Goal: Task Accomplishment & Management: Use online tool/utility

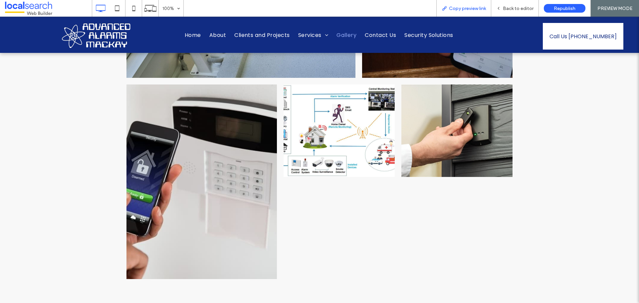
click at [481, 11] on span "Copy preview link" at bounding box center [467, 9] width 37 height 6
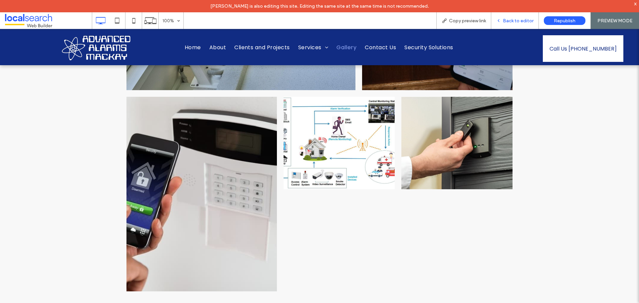
click at [522, 21] on span "Back to editor" at bounding box center [518, 21] width 31 height 6
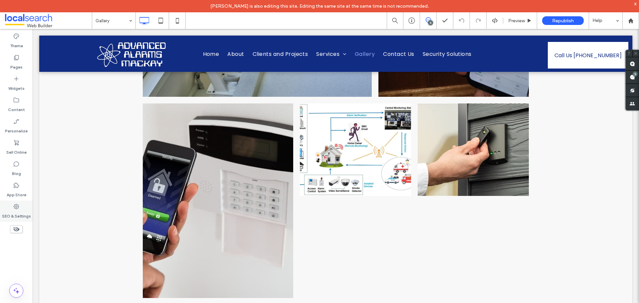
click at [18, 208] on use at bounding box center [16, 206] width 5 height 5
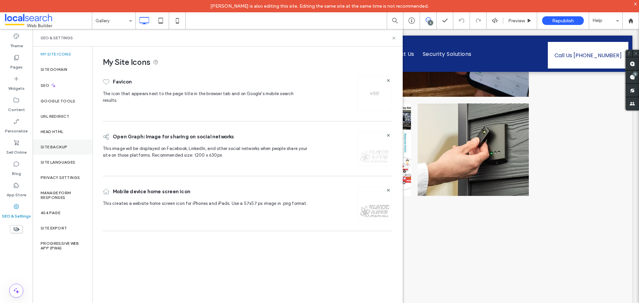
click at [63, 150] on div "Site Backup" at bounding box center [63, 147] width 60 height 15
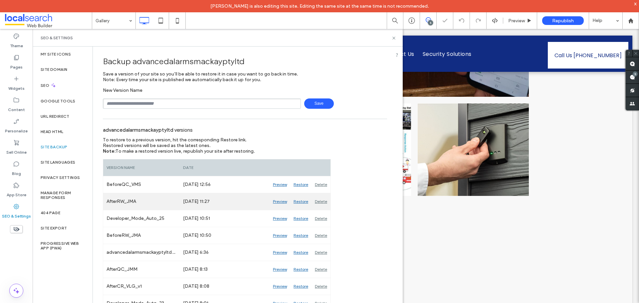
click at [283, 201] on div "Preview" at bounding box center [280, 201] width 21 height 17
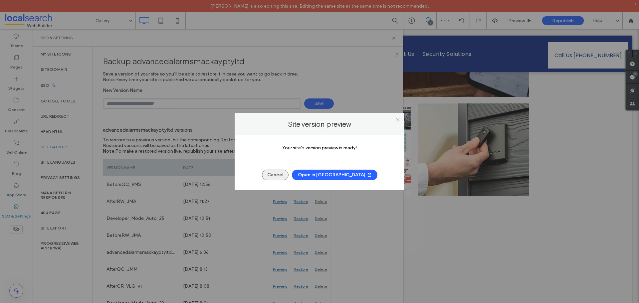
click at [285, 175] on button "Cancel" at bounding box center [275, 175] width 27 height 11
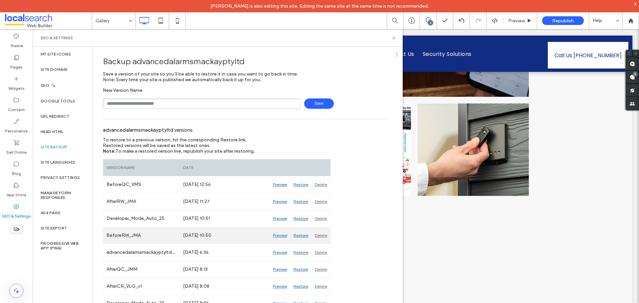
click at [280, 233] on div "Preview" at bounding box center [280, 235] width 21 height 17
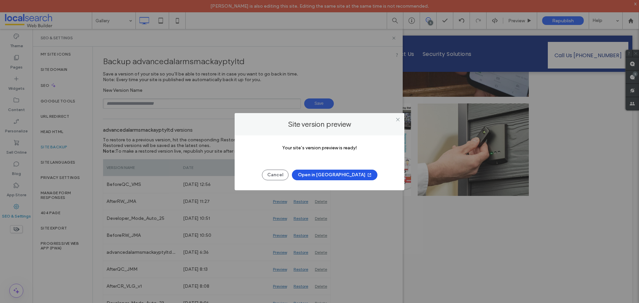
click at [330, 179] on button "Open in New Tab" at bounding box center [335, 175] width 86 height 11
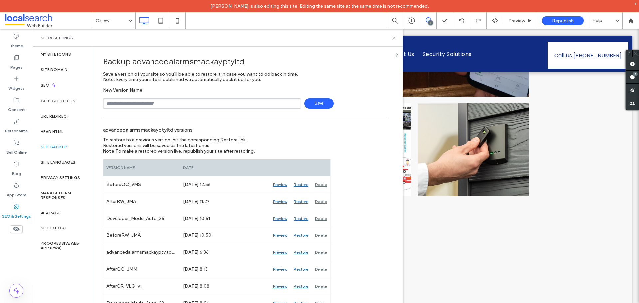
click at [395, 38] on icon at bounding box center [394, 38] width 5 height 5
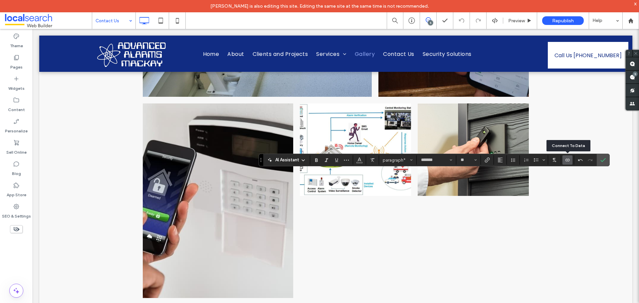
click at [565, 162] on icon "Connect To Data" at bounding box center [567, 160] width 5 height 5
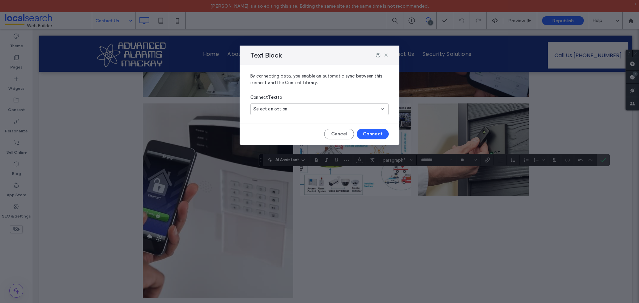
click at [307, 113] on div "Select an option" at bounding box center [319, 110] width 139 height 12
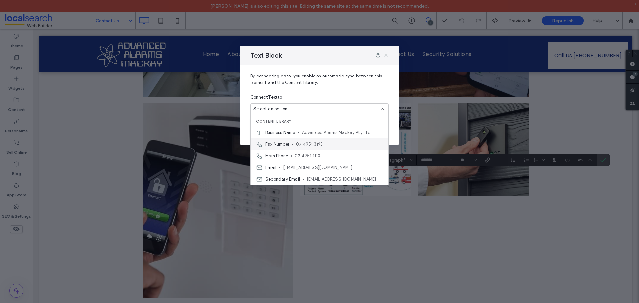
click at [342, 144] on span "07 4951 3193" at bounding box center [339, 144] width 87 height 7
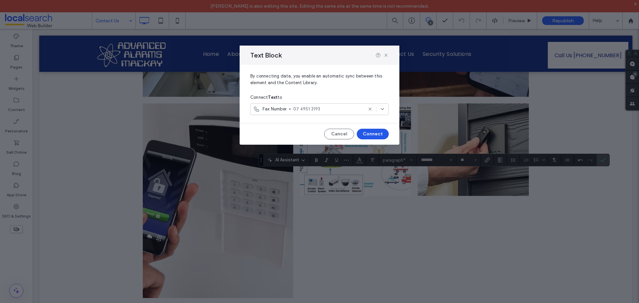
click at [382, 139] on button "Connect" at bounding box center [373, 134] width 32 height 11
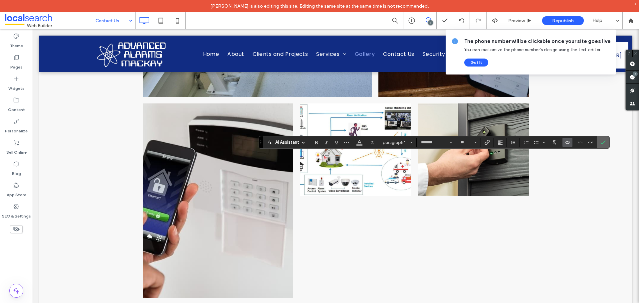
click at [601, 142] on icon "Confirm" at bounding box center [603, 142] width 5 height 5
click at [606, 142] on icon "Confirm" at bounding box center [603, 142] width 5 height 5
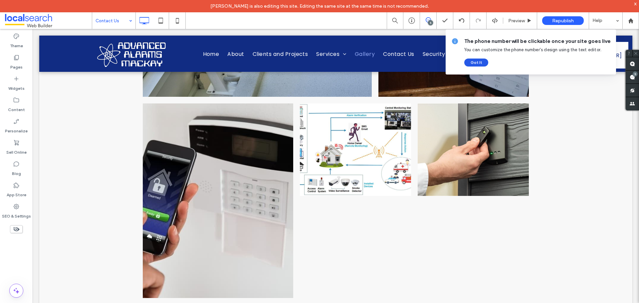
click at [478, 60] on button "Got It" at bounding box center [477, 63] width 24 height 8
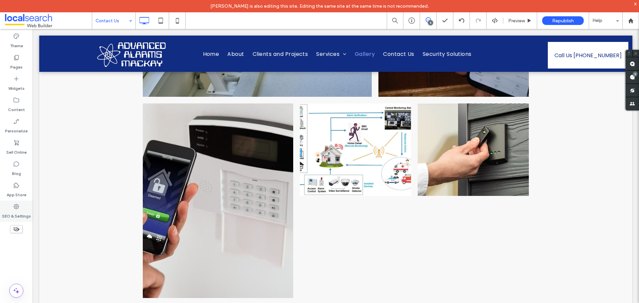
click at [17, 208] on icon at bounding box center [16, 206] width 7 height 7
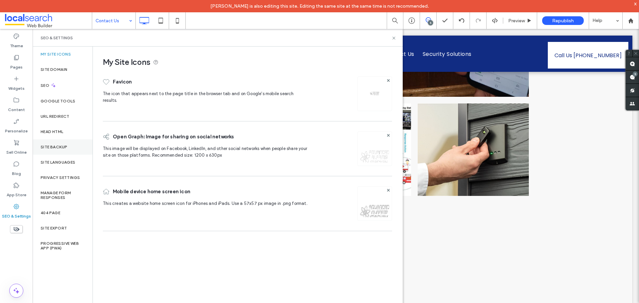
click at [61, 148] on label "Site Backup" at bounding box center [54, 147] width 27 height 5
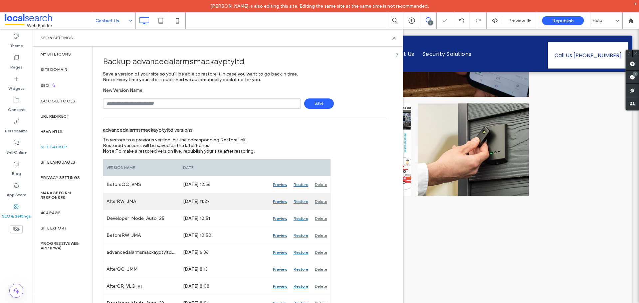
click at [277, 201] on div "Preview" at bounding box center [280, 201] width 21 height 17
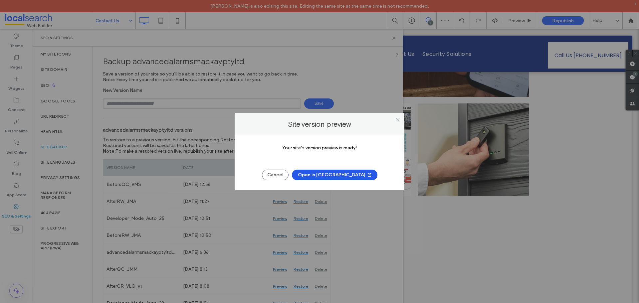
click at [341, 174] on button "Open in New Tab" at bounding box center [335, 175] width 86 height 11
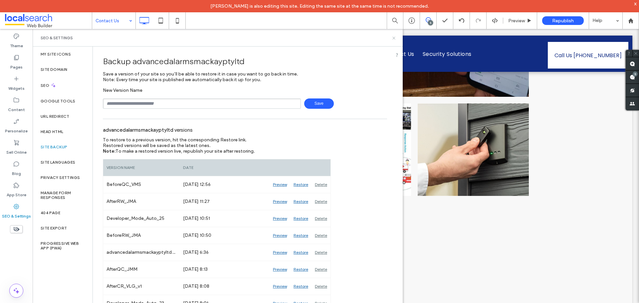
click at [393, 37] on icon at bounding box center [394, 38] width 5 height 5
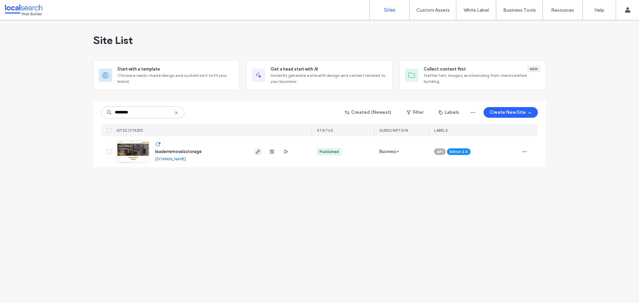
type input "********"
click at [255, 152] on icon "button" at bounding box center [257, 151] width 5 height 5
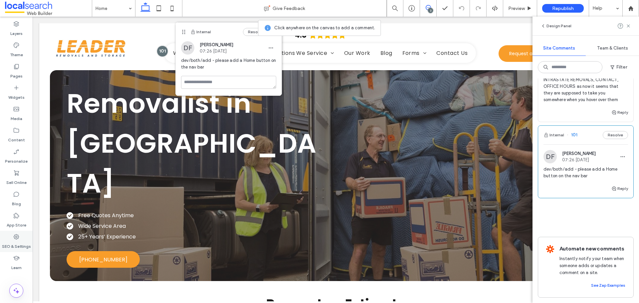
click at [17, 242] on label "SEO & Settings" at bounding box center [16, 244] width 29 height 9
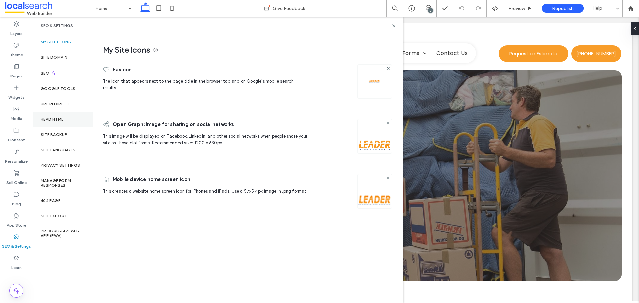
click at [67, 127] on div "Head HTML" at bounding box center [63, 119] width 60 height 15
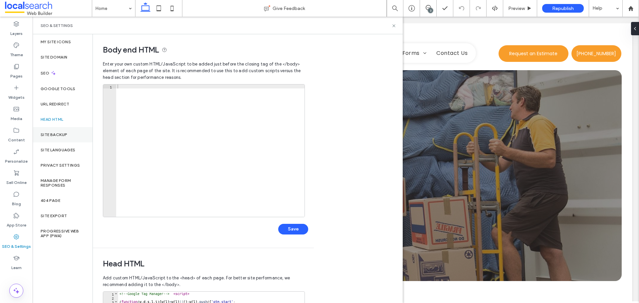
click at [69, 132] on div "Site Backup" at bounding box center [63, 134] width 60 height 15
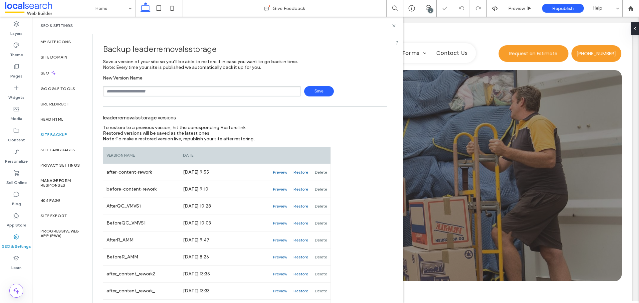
click at [143, 93] on input "text" at bounding box center [202, 91] width 198 height 10
click at [138, 94] on input "text" at bounding box center [202, 91] width 198 height 10
type input "**********"
click at [316, 90] on span "Save" at bounding box center [319, 91] width 30 height 10
click at [395, 26] on icon at bounding box center [394, 25] width 5 height 5
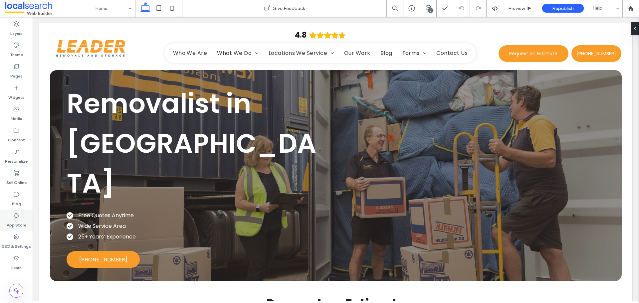
click at [20, 225] on label "App Store" at bounding box center [17, 223] width 20 height 9
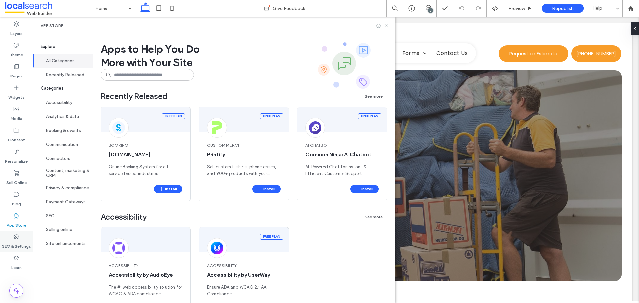
click at [22, 243] on label "SEO & Settings" at bounding box center [16, 244] width 29 height 9
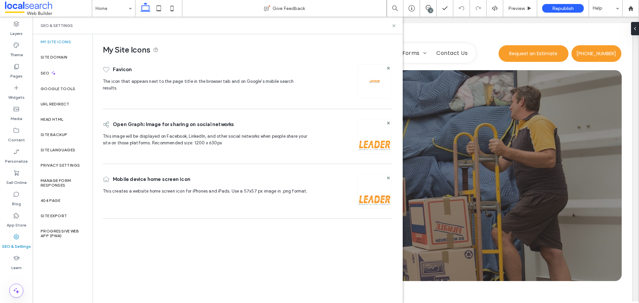
click at [63, 138] on button "Communication" at bounding box center [63, 145] width 60 height 14
click at [74, 134] on div "Site Backup" at bounding box center [63, 134] width 60 height 15
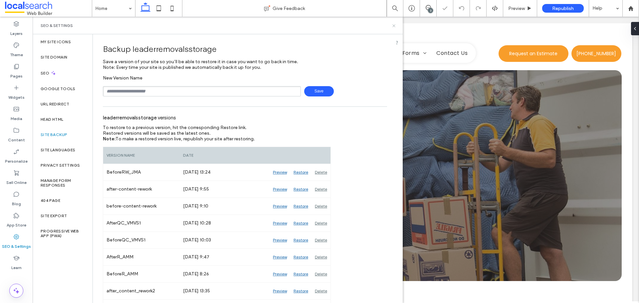
drag, startPoint x: 394, startPoint y: 26, endPoint x: 370, endPoint y: 1, distance: 34.9
click at [394, 26] on icon at bounding box center [394, 25] width 5 height 5
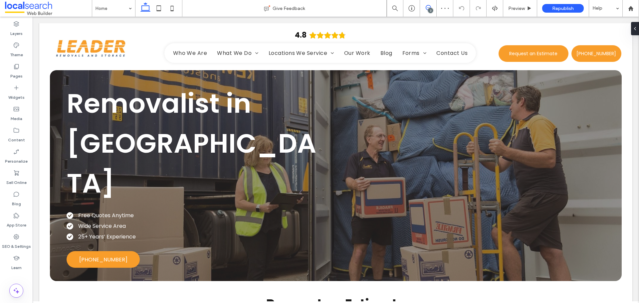
click at [425, 7] on span at bounding box center [428, 7] width 16 height 5
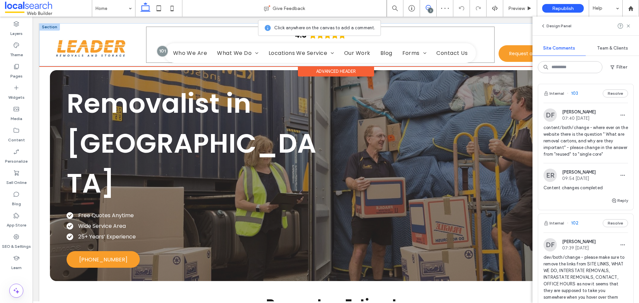
click at [154, 50] on div "4.8 Home Who We Are What We Do Removals Storage Packing Locations We Service In…" at bounding box center [320, 45] width 349 height 36
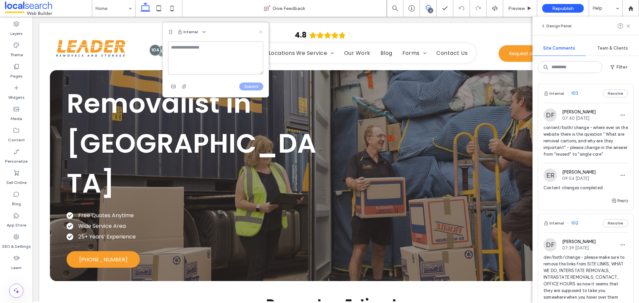
click at [262, 33] on icon at bounding box center [260, 31] width 5 height 5
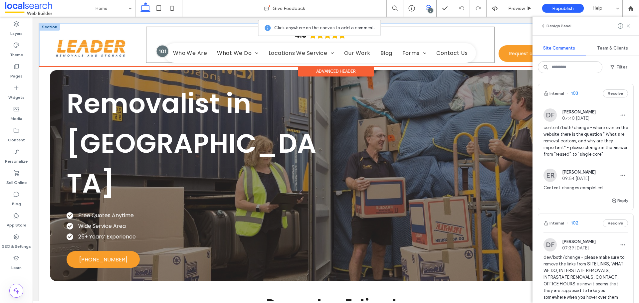
click at [161, 52] on div at bounding box center [162, 51] width 12 height 12
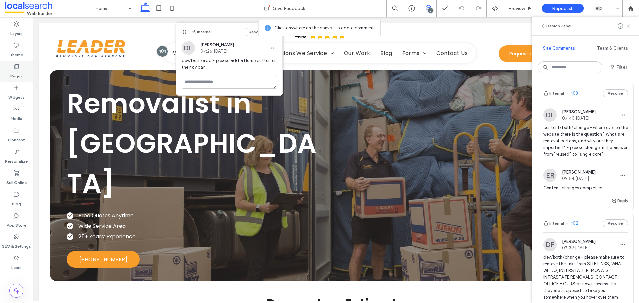
click at [16, 69] on use at bounding box center [16, 66] width 5 height 5
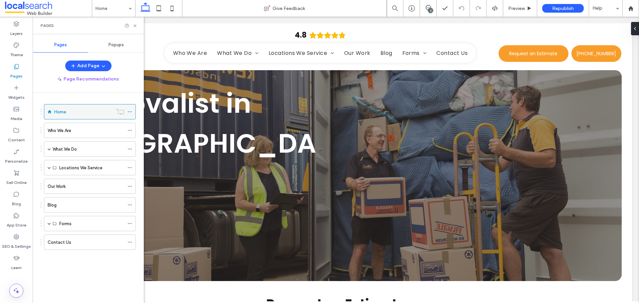
click at [130, 112] on icon at bounding box center [130, 112] width 5 height 5
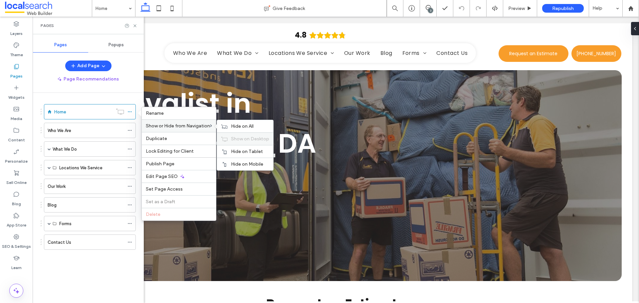
click at [258, 139] on span "Show on Desktop" at bounding box center [250, 139] width 38 height 6
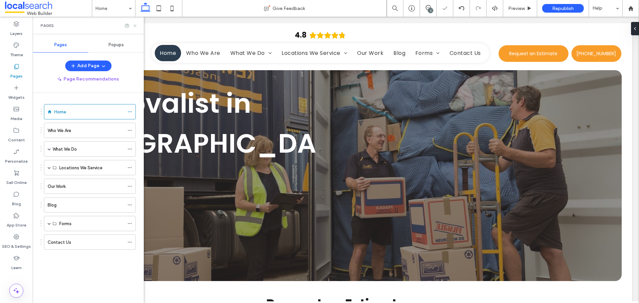
drag, startPoint x: 135, startPoint y: 26, endPoint x: 117, endPoint y: 19, distance: 20.0
click at [135, 26] on icon at bounding box center [135, 25] width 5 height 5
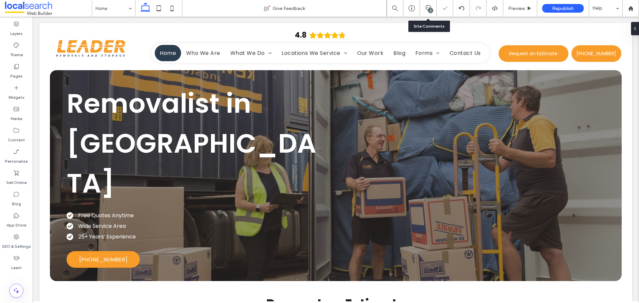
click at [425, 9] on span at bounding box center [428, 7] width 16 height 5
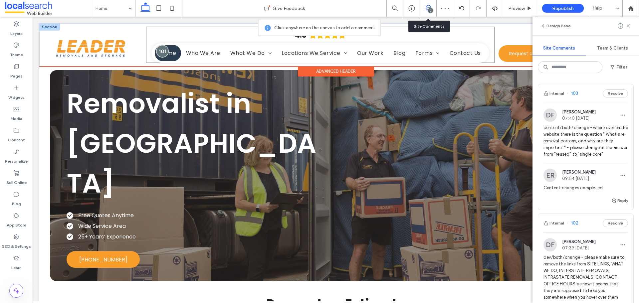
click at [160, 49] on div at bounding box center [162, 51] width 12 height 12
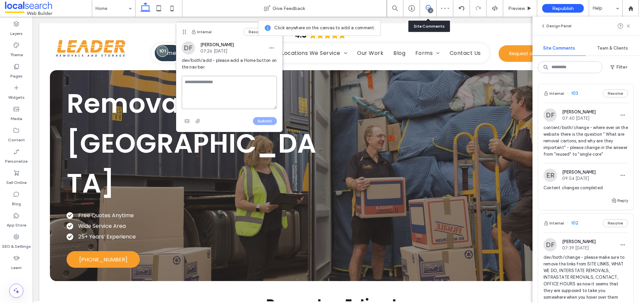
click at [202, 80] on textarea at bounding box center [229, 92] width 95 height 33
type textarea "**********"
drag, startPoint x: 266, startPoint y: 118, endPoint x: 253, endPoint y: 105, distance: 17.9
click at [266, 118] on button "Submit" at bounding box center [265, 121] width 24 height 8
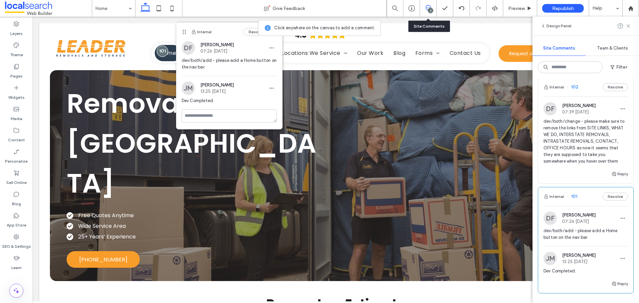
scroll to position [133, 0]
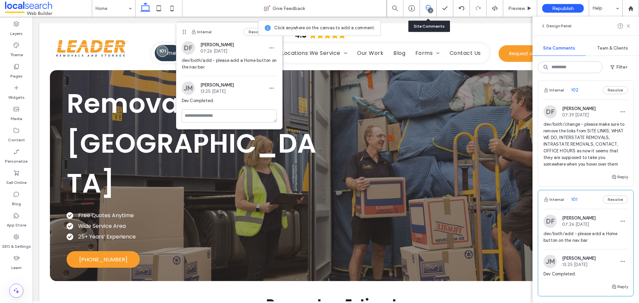
click at [591, 158] on span "dev/both/change - please make sure to remove the links from SITE LINKS, WHAT WE…" at bounding box center [586, 144] width 85 height 47
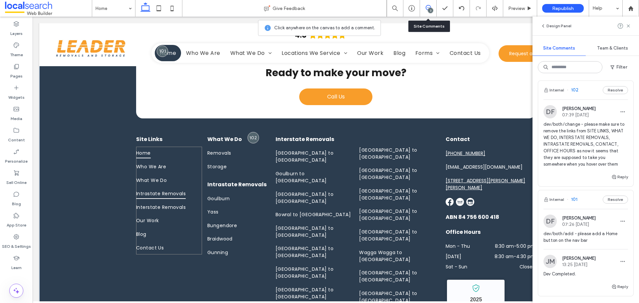
scroll to position [2084, 0]
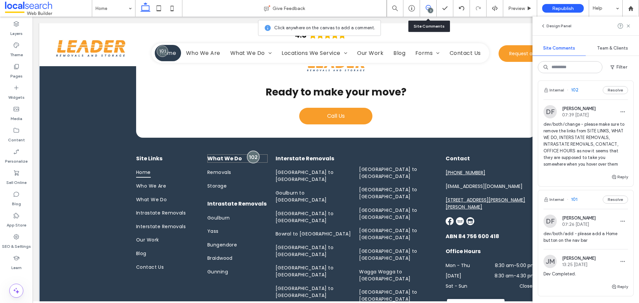
click at [252, 151] on div at bounding box center [253, 157] width 12 height 12
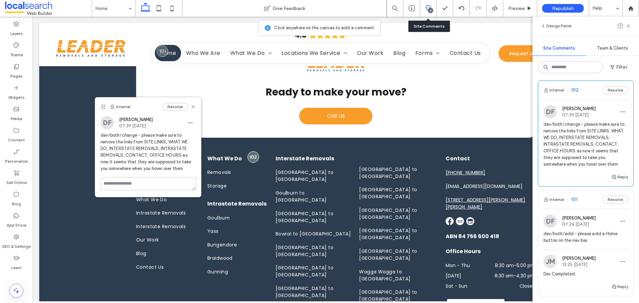
drag, startPoint x: 272, startPoint y: 66, endPoint x: 102, endPoint y: 106, distance: 175.1
click at [102, 106] on icon at bounding box center [103, 106] width 5 height 5
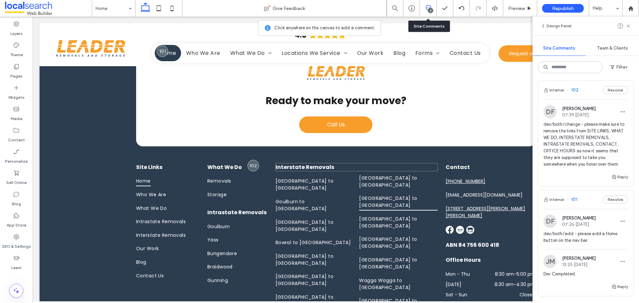
scroll to position [2117, 0]
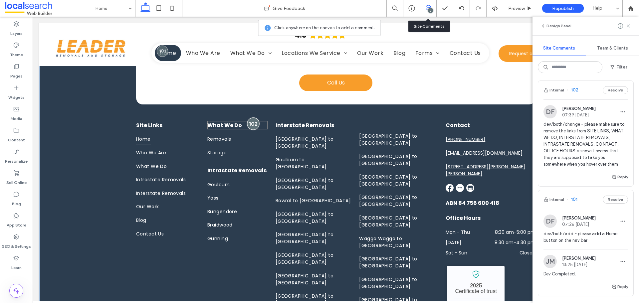
click at [255, 118] on div at bounding box center [253, 124] width 12 height 12
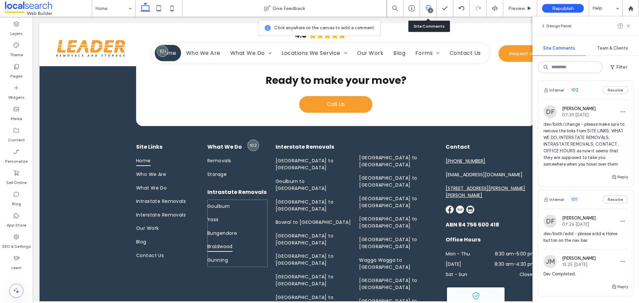
scroll to position [2084, 0]
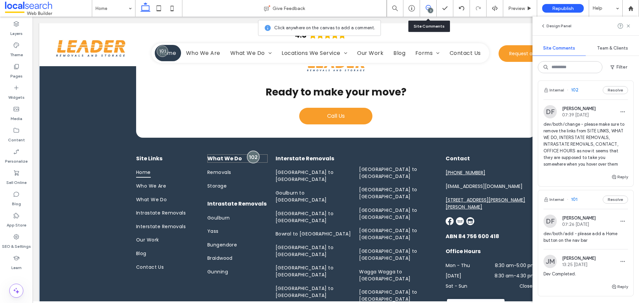
click at [253, 151] on div at bounding box center [253, 157] width 12 height 12
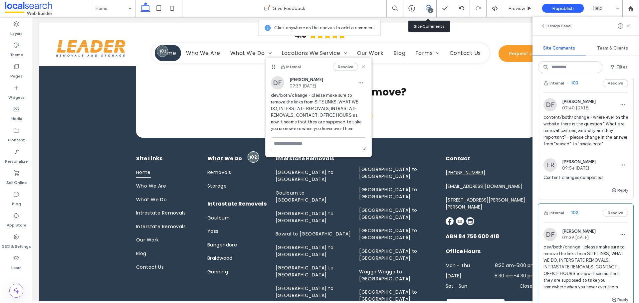
scroll to position [0, 0]
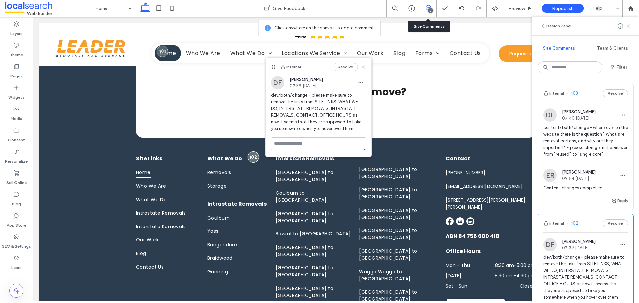
click at [588, 124] on div "DF Dorotea Finn 07:40 Aug 12 2025 content/both/change - where ever on the websi…" at bounding box center [586, 136] width 85 height 55
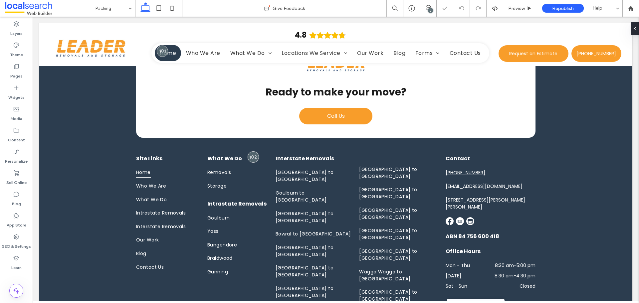
click at [431, 8] on div "3" at bounding box center [430, 10] width 5 height 5
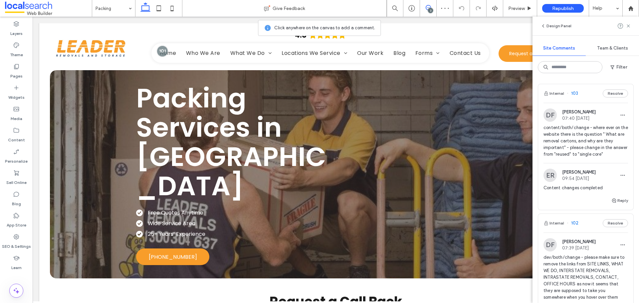
scroll to position [870, 0]
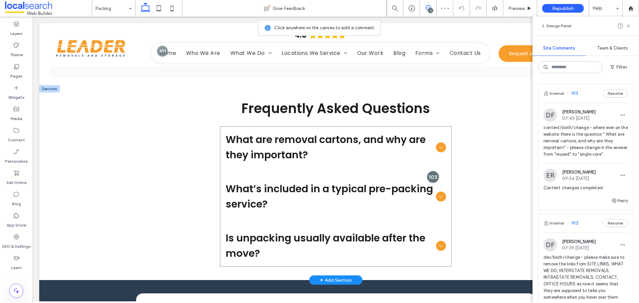
click at [435, 171] on div at bounding box center [433, 177] width 12 height 12
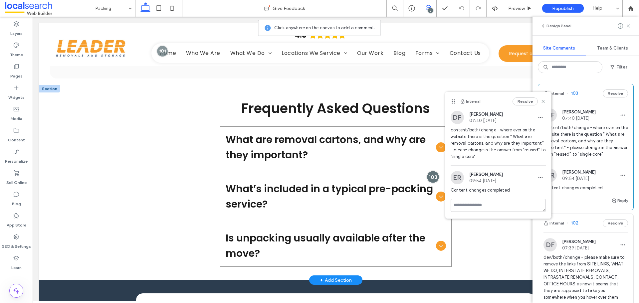
click at [429, 171] on div at bounding box center [433, 177] width 12 height 12
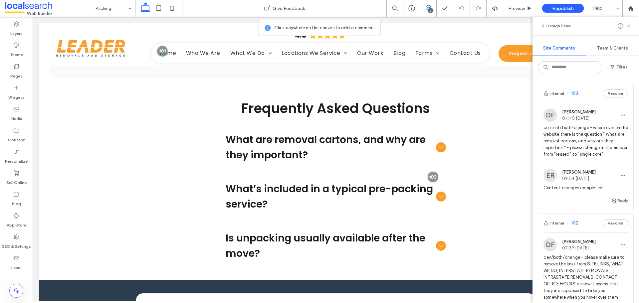
drag, startPoint x: 426, startPoint y: 9, endPoint x: 390, endPoint y: 1, distance: 37.5
click at [426, 9] on use at bounding box center [428, 7] width 5 height 5
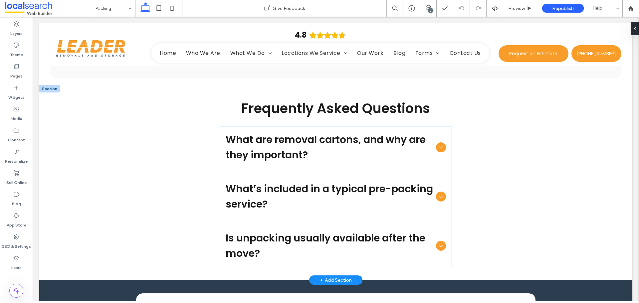
click at [368, 132] on span "What are removal cartons, and why are they important?" at bounding box center [330, 147] width 208 height 31
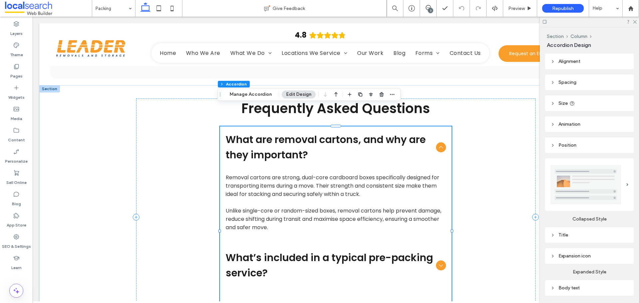
click at [406, 132] on span "What are removal cartons, and why are they important?" at bounding box center [330, 147] width 208 height 31
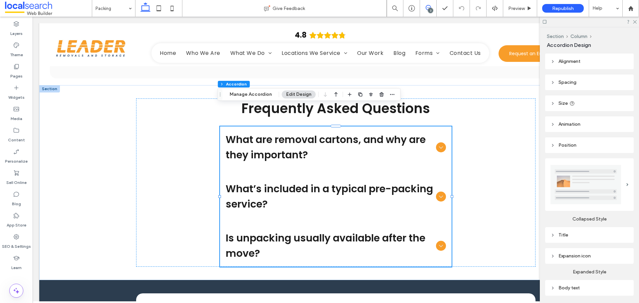
click at [427, 8] on icon at bounding box center [428, 7] width 5 height 5
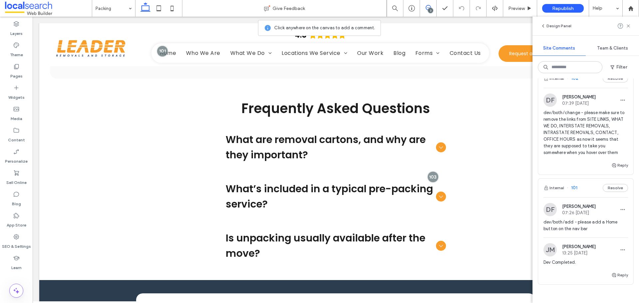
scroll to position [133, 0]
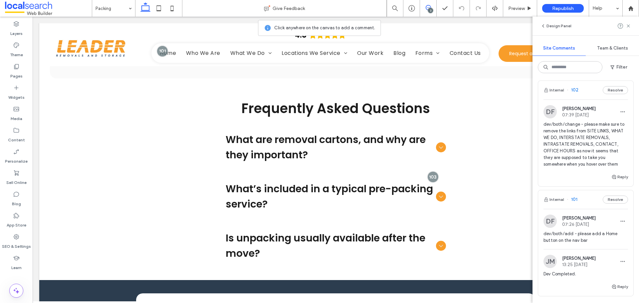
click at [580, 154] on span "dev/both/change - please make sure to remove the links from SITE LINKS, WHAT WE…" at bounding box center [586, 144] width 85 height 47
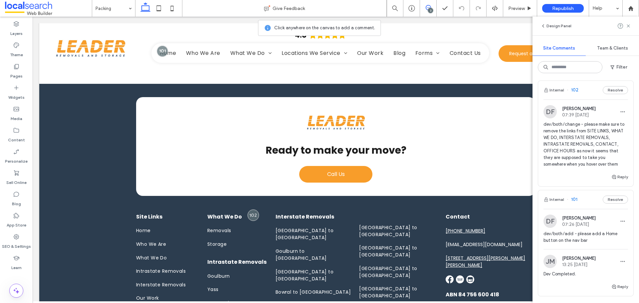
scroll to position [1089, 0]
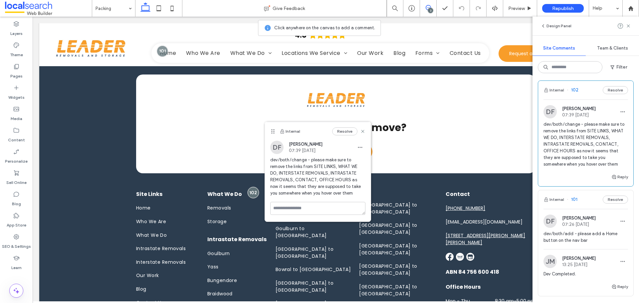
click at [433, 7] on span at bounding box center [428, 7] width 16 height 5
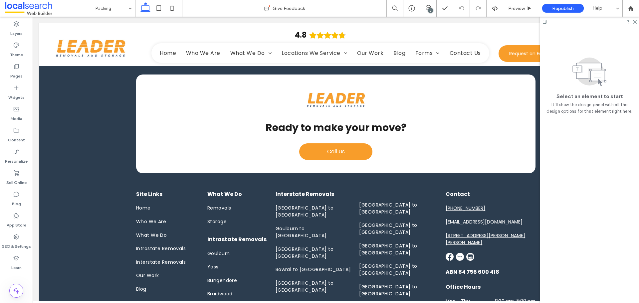
scroll to position [0, 0]
click at [156, 190] on span "Site Links" at bounding box center [149, 194] width 26 height 8
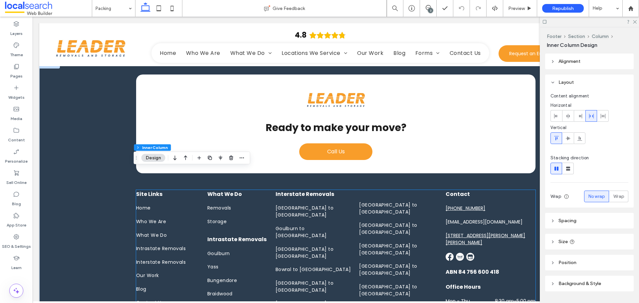
click at [156, 190] on span "Site Links" at bounding box center [149, 194] width 26 height 8
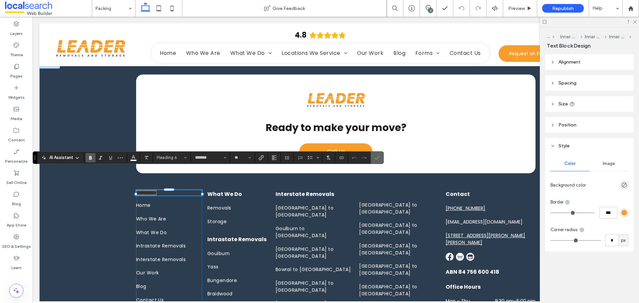
drag, startPoint x: 376, startPoint y: 156, endPoint x: 332, endPoint y: 141, distance: 46.9
click at [376, 156] on icon "Confirm" at bounding box center [377, 157] width 5 height 5
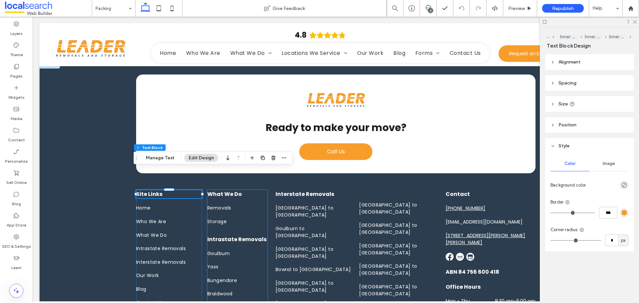
click at [227, 190] on span "What We Do" at bounding box center [224, 194] width 35 height 8
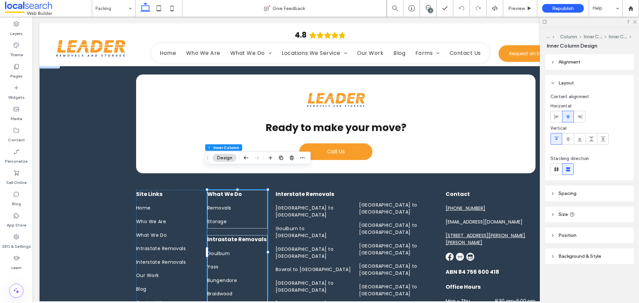
click at [227, 190] on span "What We Do" at bounding box center [224, 194] width 35 height 8
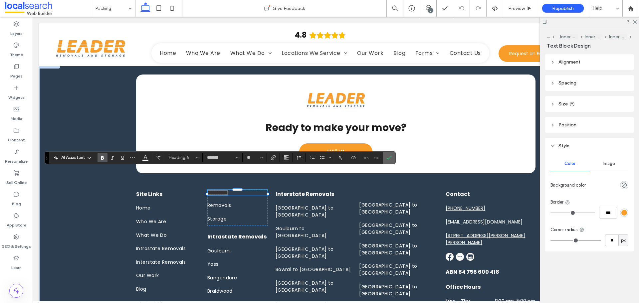
click at [390, 158] on use "Confirm" at bounding box center [389, 158] width 5 height 4
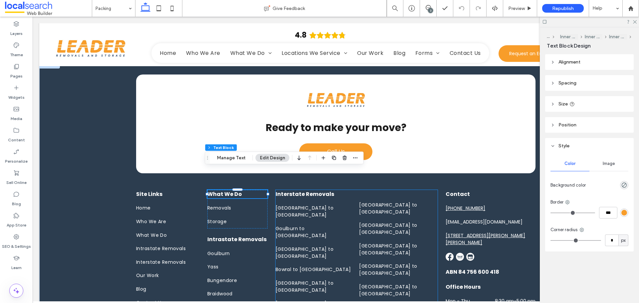
click at [297, 190] on span "Interstate Removals" at bounding box center [305, 194] width 59 height 8
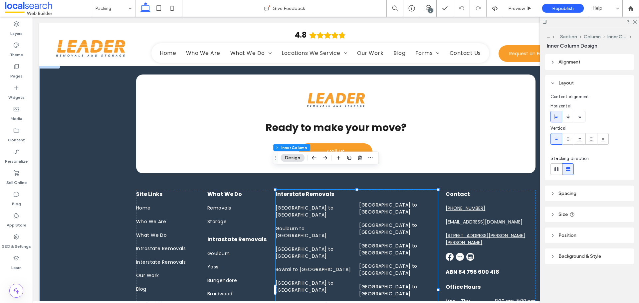
click at [297, 190] on span "Interstate Removals" at bounding box center [305, 194] width 59 height 8
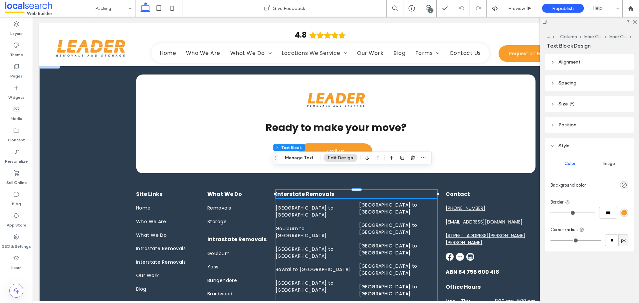
click at [293, 190] on span "Interstate Removals" at bounding box center [305, 194] width 59 height 8
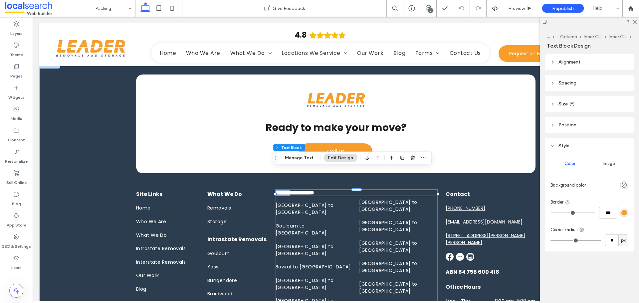
click at [293, 190] on span "**********" at bounding box center [295, 192] width 39 height 5
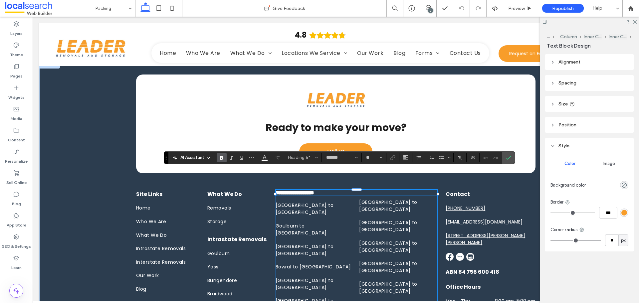
click at [310, 190] on span "**********" at bounding box center [295, 192] width 39 height 5
click at [314, 190] on span "**********" at bounding box center [295, 192] width 39 height 5
click at [508, 156] on icon "Confirm" at bounding box center [508, 157] width 5 height 5
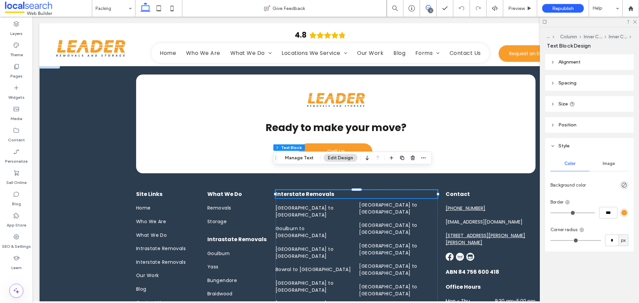
click at [428, 8] on use at bounding box center [428, 7] width 5 height 5
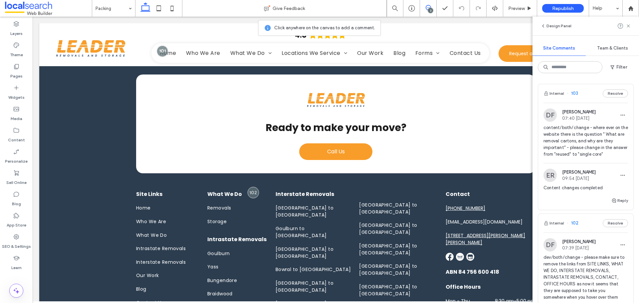
click at [428, 8] on use at bounding box center [428, 7] width 5 height 5
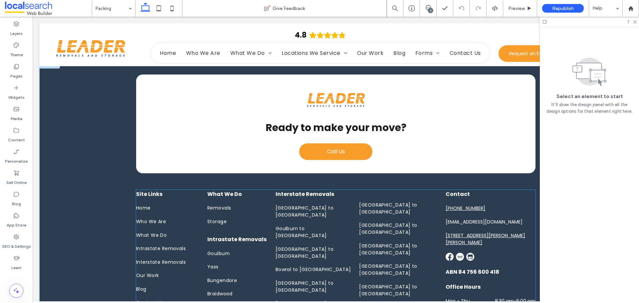
click at [371, 190] on h6 "Interstate Removals" at bounding box center [357, 194] width 162 height 8
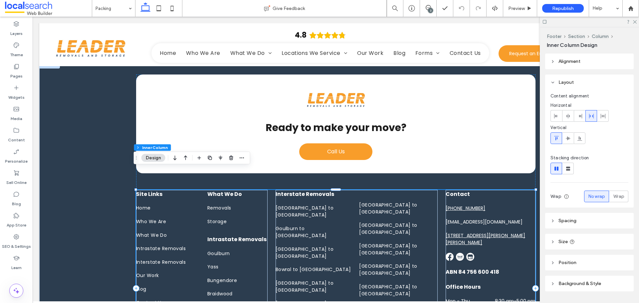
click at [371, 190] on h6 "Interstate Removals" at bounding box center [357, 194] width 162 height 8
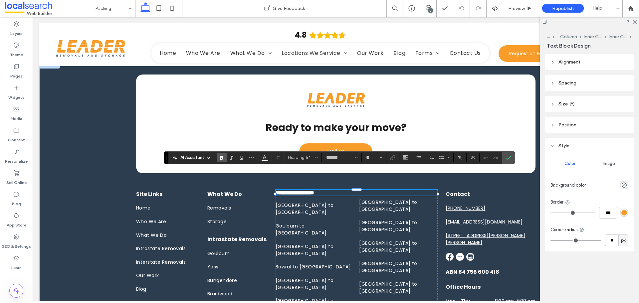
click at [380, 190] on h6 "**********" at bounding box center [357, 193] width 162 height 6
drag, startPoint x: 507, startPoint y: 156, endPoint x: 475, endPoint y: 139, distance: 36.3
click at [507, 156] on icon "Confirm" at bounding box center [508, 157] width 5 height 5
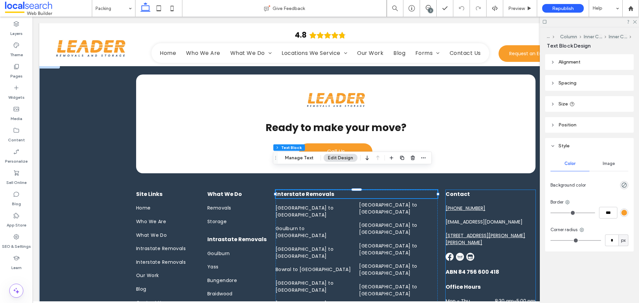
click at [459, 190] on span "Contact" at bounding box center [458, 194] width 24 height 8
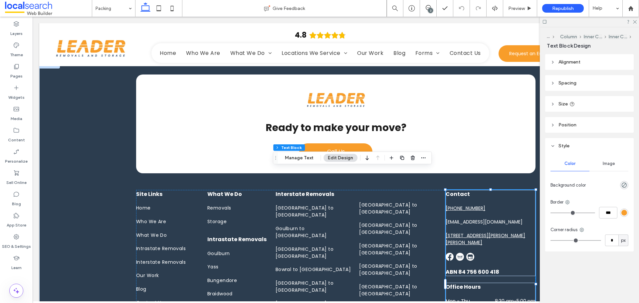
click at [459, 190] on span "Contact" at bounding box center [458, 194] width 24 height 8
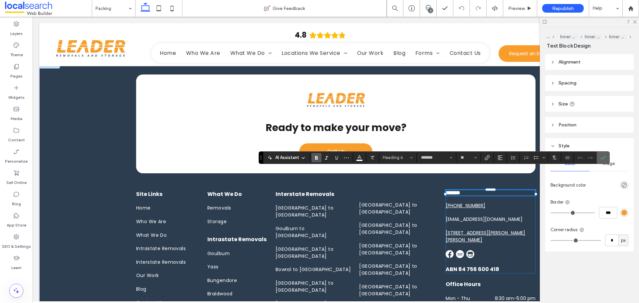
click at [602, 156] on icon "Confirm" at bounding box center [603, 157] width 5 height 5
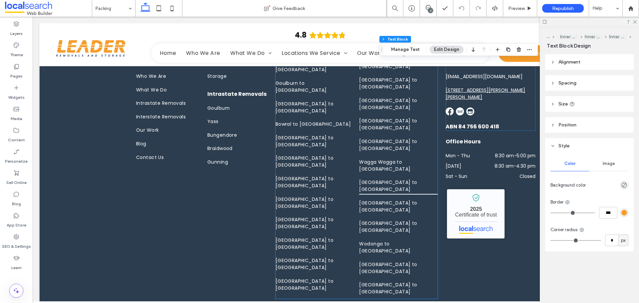
scroll to position [1168, 0]
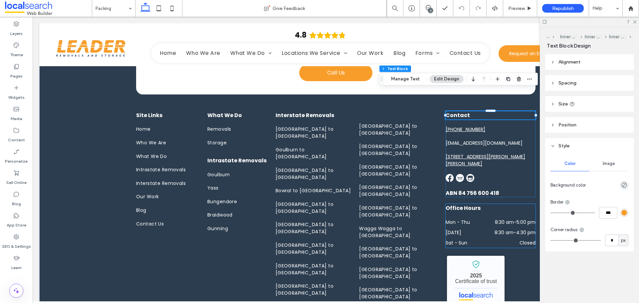
click at [464, 204] on span "Office Hours" at bounding box center [463, 208] width 35 height 8
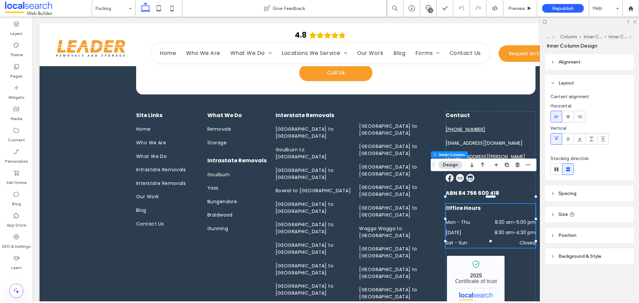
click at [464, 204] on span "Office Hours" at bounding box center [463, 208] width 35 height 8
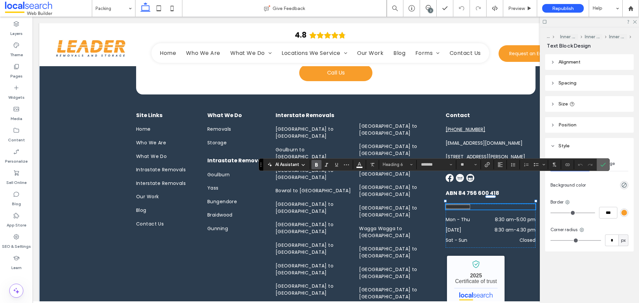
click at [604, 167] on icon "Confirm" at bounding box center [603, 164] width 5 height 5
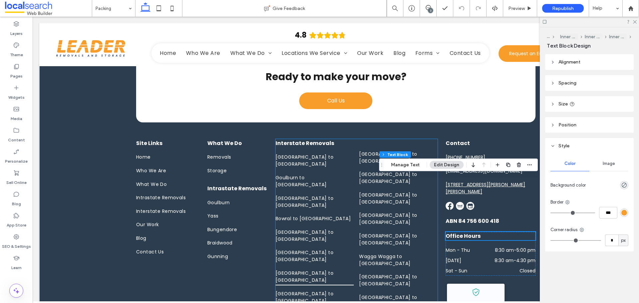
scroll to position [1102, 0]
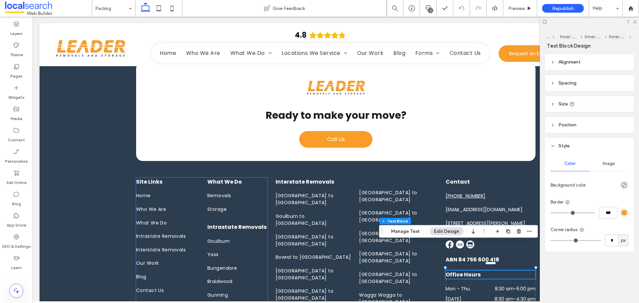
click at [246, 223] on span "Intrastate Removals" at bounding box center [236, 227] width 59 height 8
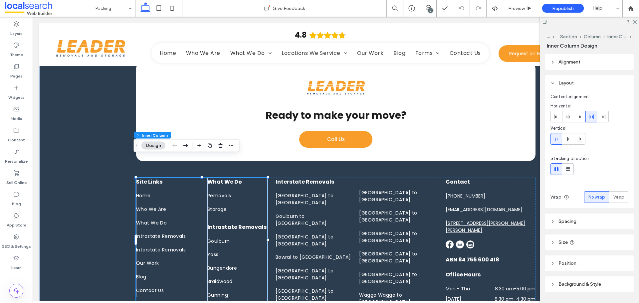
click at [246, 223] on span "Intrastate Removals" at bounding box center [236, 227] width 59 height 8
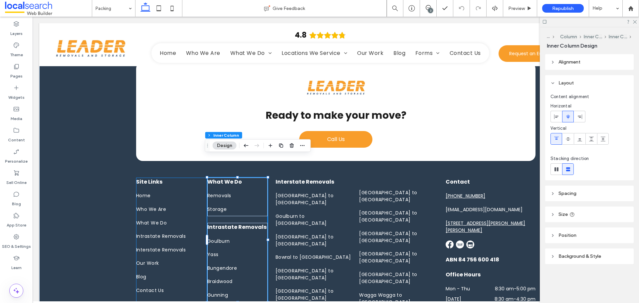
click at [246, 223] on span "Intrastate Removals" at bounding box center [236, 227] width 59 height 8
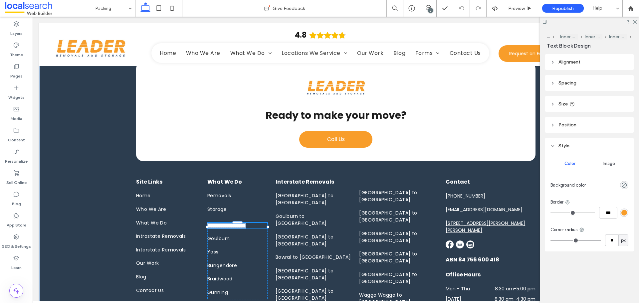
type input "*******"
type input "**"
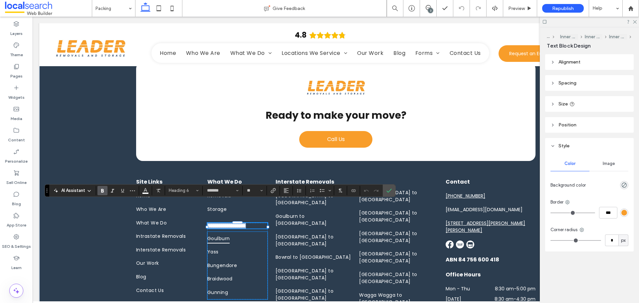
click at [254, 232] on link "Goulburn" at bounding box center [237, 239] width 60 height 14
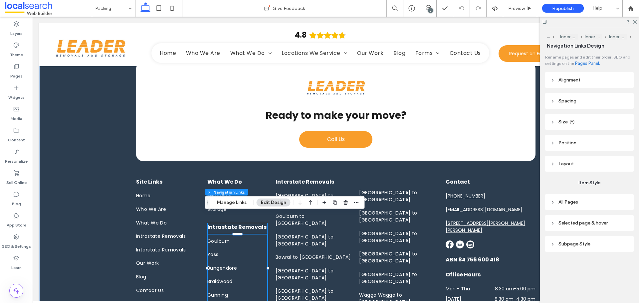
type input "***"
type input "****"
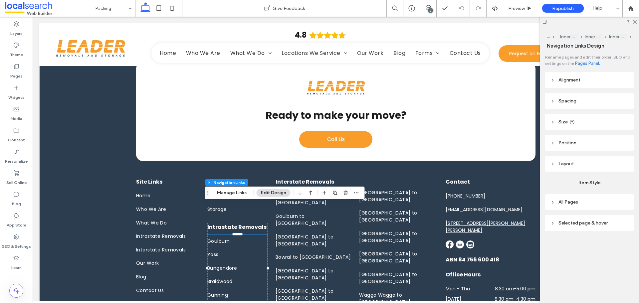
drag, startPoint x: 205, startPoint y: 196, endPoint x: 203, endPoint y: 164, distance: 32.4
click at [205, 191] on icon "Drag" at bounding box center [207, 193] width 5 height 5
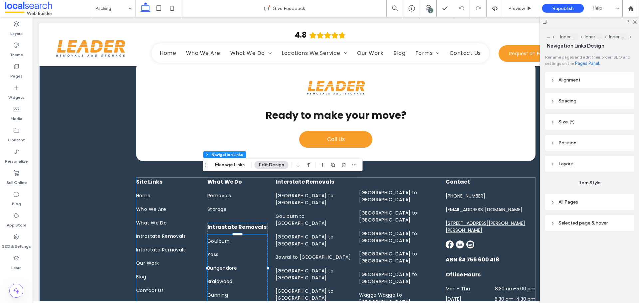
click at [272, 222] on div "Site Links Home Who We Are What We Do Intrastate Removals Interstate Removals O…" at bounding box center [336, 305] width 400 height 254
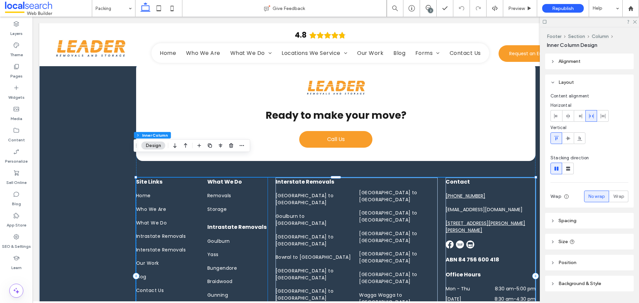
click at [250, 223] on span "Intrastate Removals" at bounding box center [236, 227] width 59 height 8
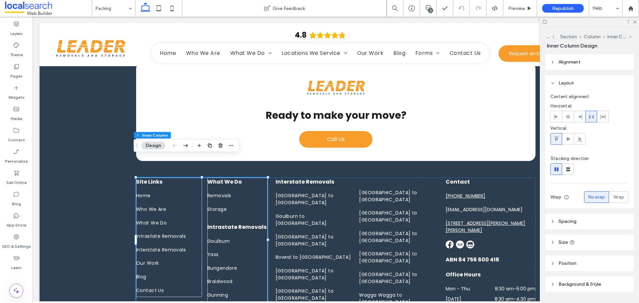
click at [250, 223] on span "Intrastate Removals" at bounding box center [236, 227] width 59 height 8
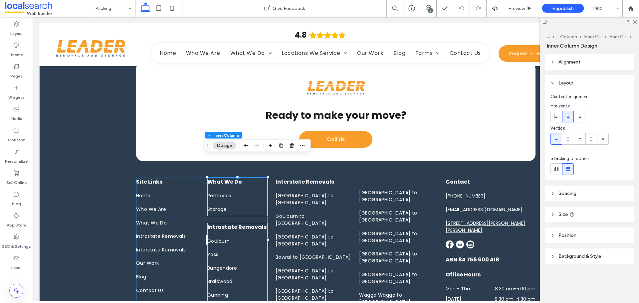
click at [250, 223] on span "Intrastate Removals" at bounding box center [236, 227] width 59 height 8
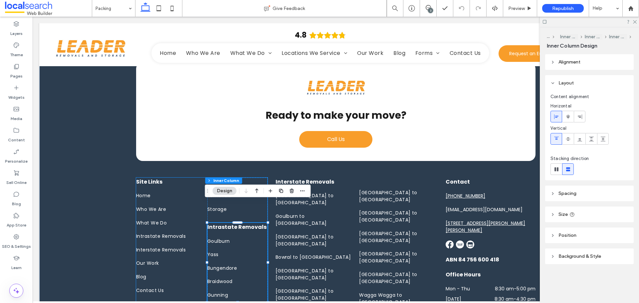
click at [250, 223] on span "Intrastate Removals" at bounding box center [236, 227] width 59 height 8
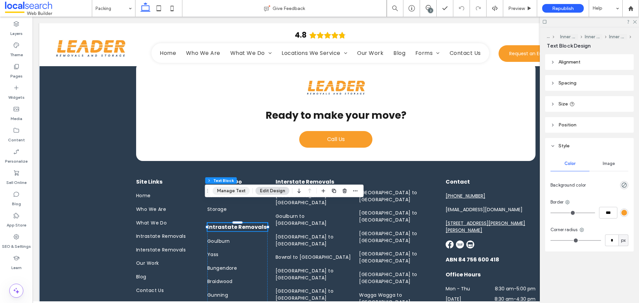
click at [239, 190] on button "Manage Text" at bounding box center [231, 191] width 37 height 8
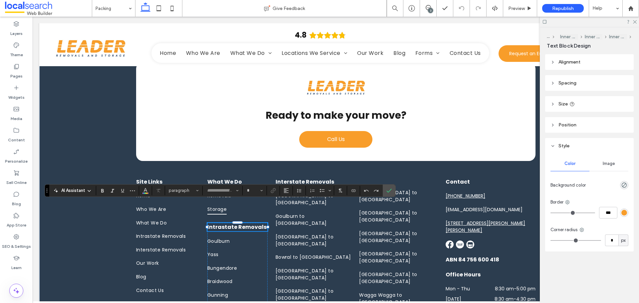
type input "*******"
type input "**"
click at [392, 190] on icon "Confirm" at bounding box center [389, 190] width 5 height 5
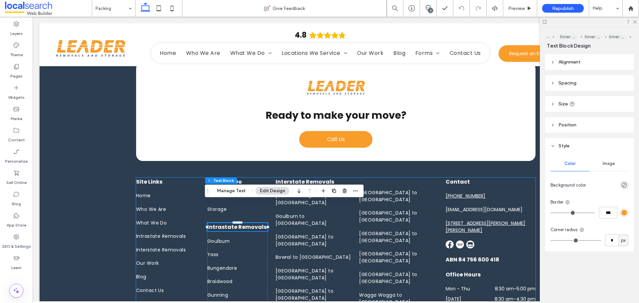
click at [269, 216] on div "Site Links Home Who We Are What We Do Intrastate Removals Interstate Removals O…" at bounding box center [336, 305] width 400 height 254
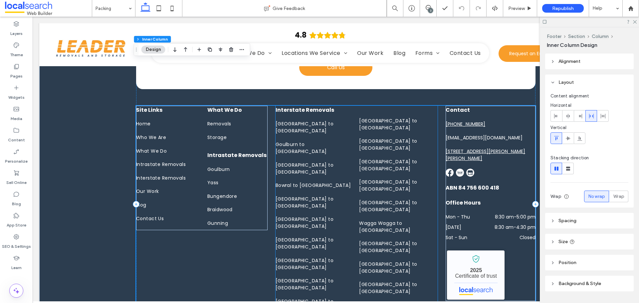
scroll to position [1135, 0]
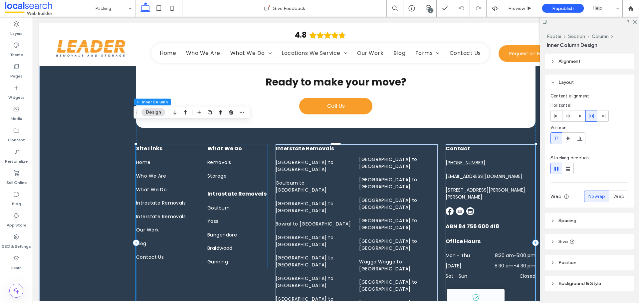
click at [232, 190] on span "Intrastate Removals" at bounding box center [236, 194] width 59 height 8
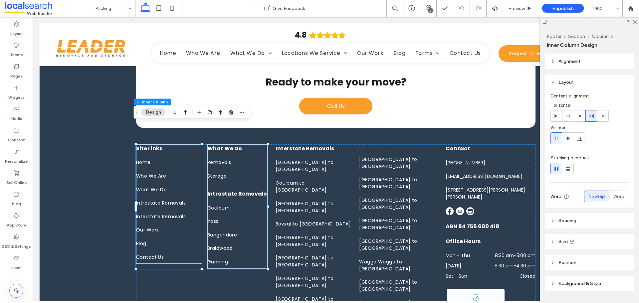
click at [232, 190] on span "Intrastate Removals" at bounding box center [236, 194] width 59 height 8
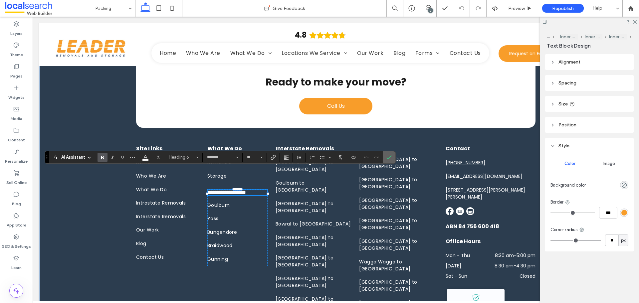
click at [395, 156] on section at bounding box center [389, 158] width 13 height 12
drag, startPoint x: 391, startPoint y: 156, endPoint x: 346, endPoint y: 143, distance: 46.7
click at [391, 156] on icon "Confirm" at bounding box center [389, 157] width 5 height 5
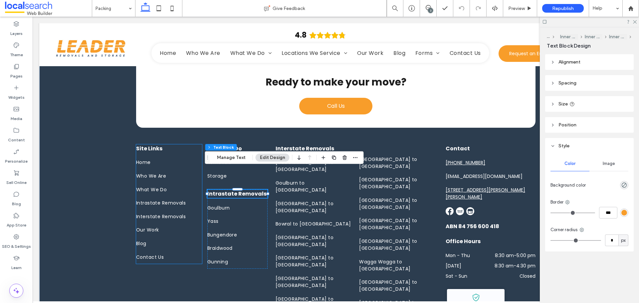
click at [151, 145] on span "Site Links" at bounding box center [149, 149] width 26 height 8
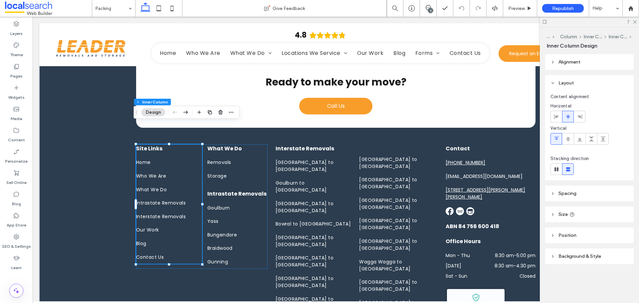
click at [151, 145] on span "Site Links" at bounding box center [149, 149] width 26 height 8
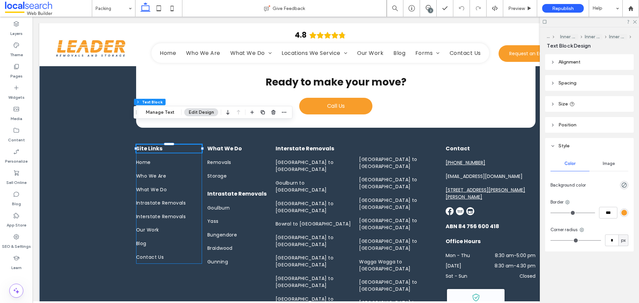
click at [152, 145] on span "Site Links" at bounding box center [149, 149] width 26 height 8
click at [152, 145] on span "**********" at bounding box center [146, 147] width 21 height 5
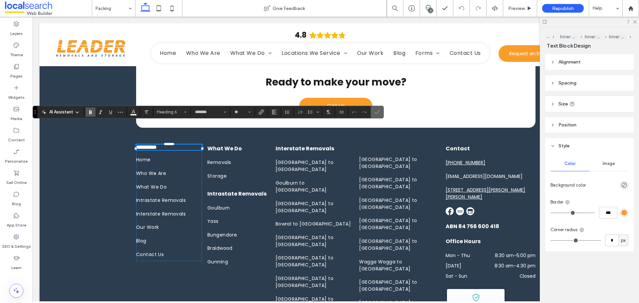
click at [374, 113] on label "Confirm" at bounding box center [377, 112] width 10 height 12
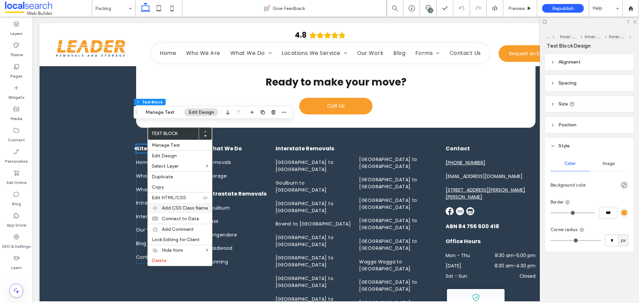
click at [189, 208] on span "Add CSS Class Name" at bounding box center [185, 208] width 46 height 6
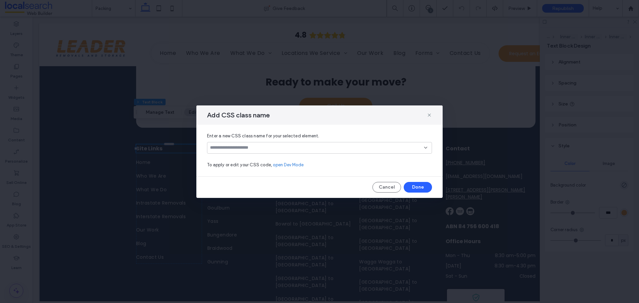
click at [265, 151] on div at bounding box center [319, 148] width 225 height 12
drag, startPoint x: 354, startPoint y: 191, endPoint x: 363, endPoint y: 190, distance: 8.8
click at [354, 192] on div "Cancel Done" at bounding box center [319, 187] width 225 height 11
click at [386, 186] on button "Cancel" at bounding box center [387, 187] width 29 height 11
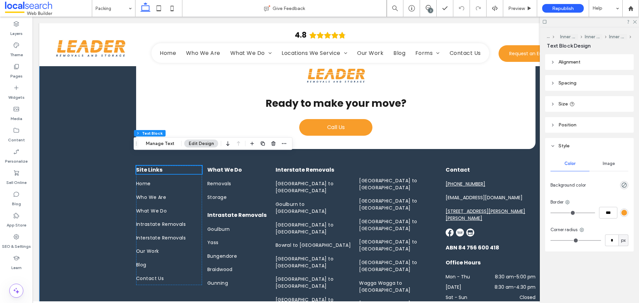
scroll to position [1102, 0]
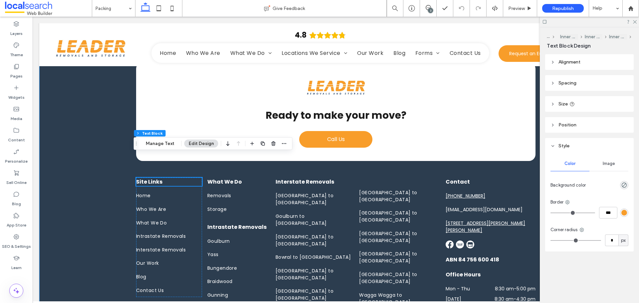
click at [110, 149] on div "Ready to make your move? Call Us Site Links Home Who We Are What We Do Intrasta…" at bounding box center [335, 276] width 593 height 455
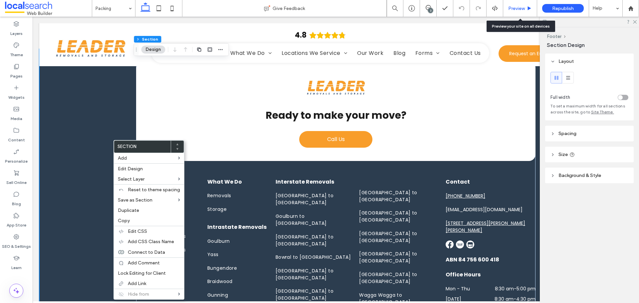
click at [525, 9] on span "Preview" at bounding box center [517, 9] width 17 height 6
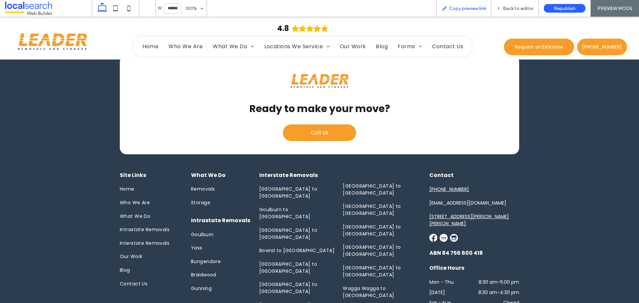
click at [457, 7] on span "Copy preview link" at bounding box center [467, 9] width 37 height 6
click at [512, 6] on span "Back to editor" at bounding box center [518, 9] width 31 height 6
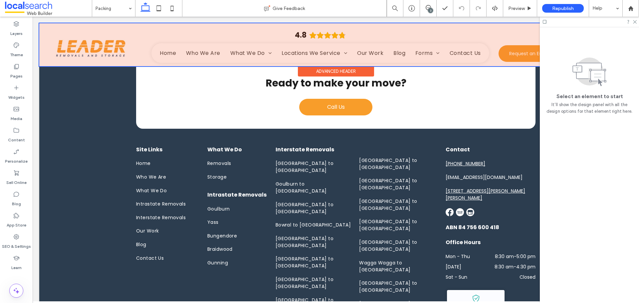
scroll to position [1101, 0]
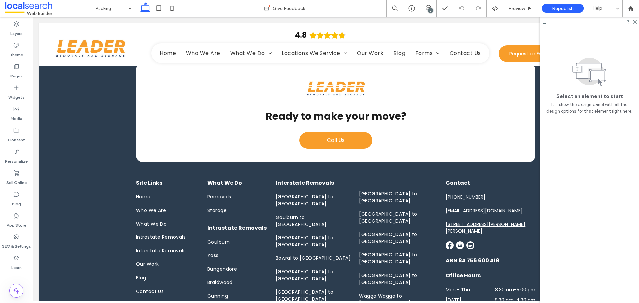
click at [430, 8] on div "3" at bounding box center [430, 10] width 5 height 5
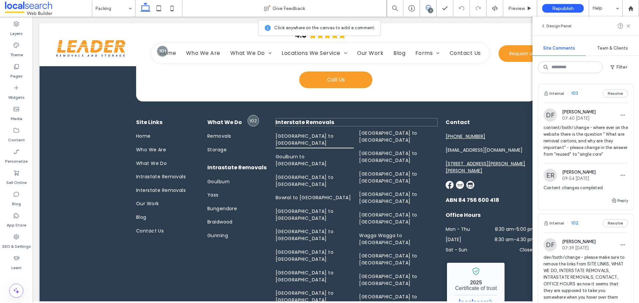
scroll to position [1167, 0]
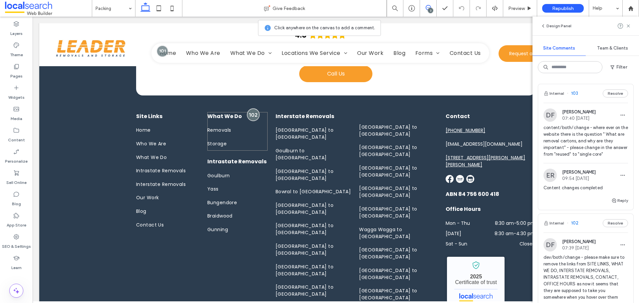
click at [249, 109] on div at bounding box center [253, 115] width 12 height 12
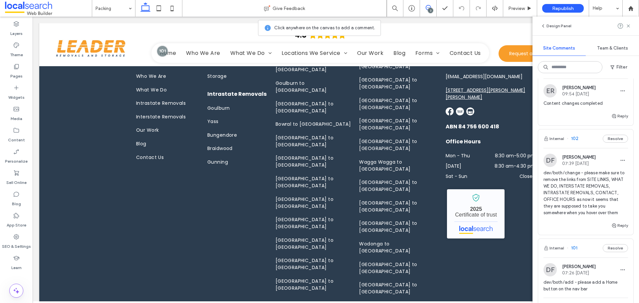
scroll to position [100, 0]
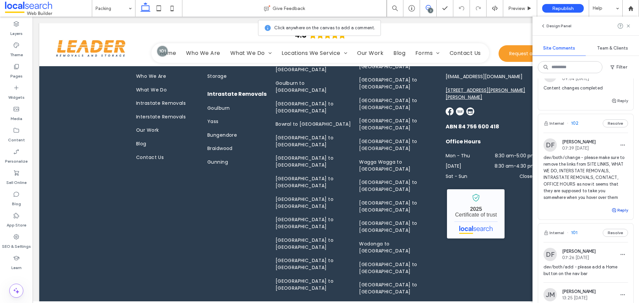
click at [617, 214] on button "Reply" at bounding box center [620, 210] width 17 height 8
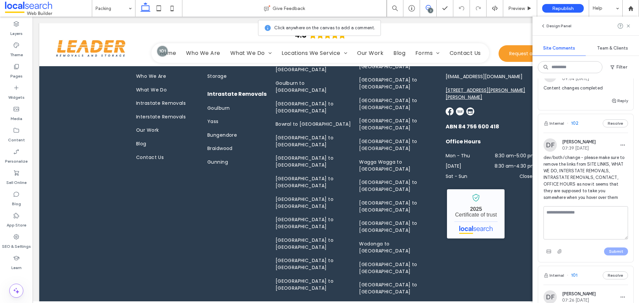
click at [567, 226] on textarea at bounding box center [586, 222] width 85 height 33
type textarea "**********"
click at [605, 256] on button "Submit" at bounding box center [616, 252] width 24 height 8
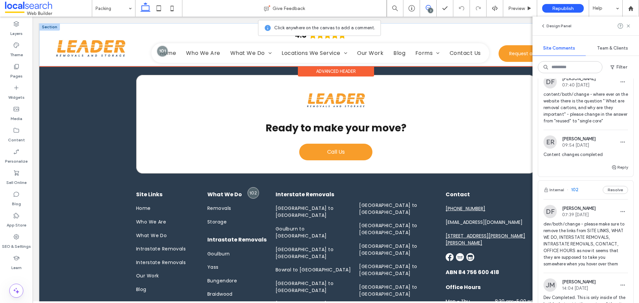
scroll to position [1035, 0]
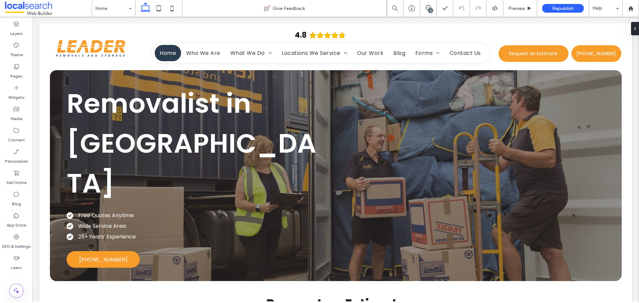
click at [429, 10] on div "3" at bounding box center [430, 10] width 5 height 5
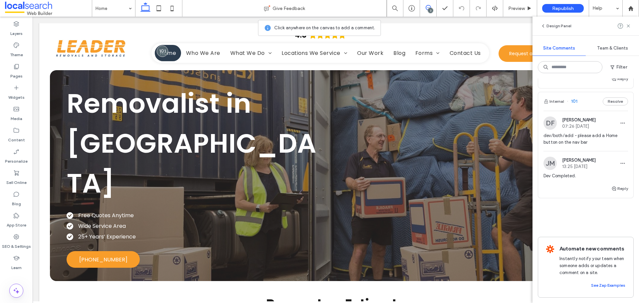
scroll to position [292, 0]
click at [592, 133] on span "dev/both/add - please add a Home button on the nav bar" at bounding box center [586, 139] width 85 height 13
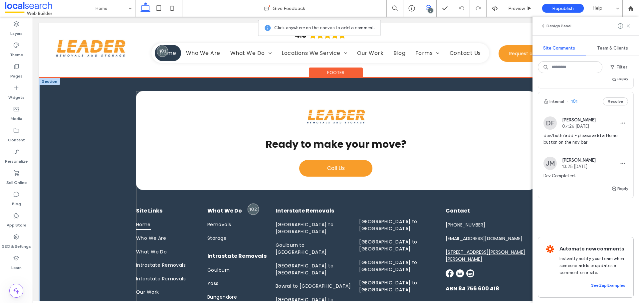
scroll to position [2027, 0]
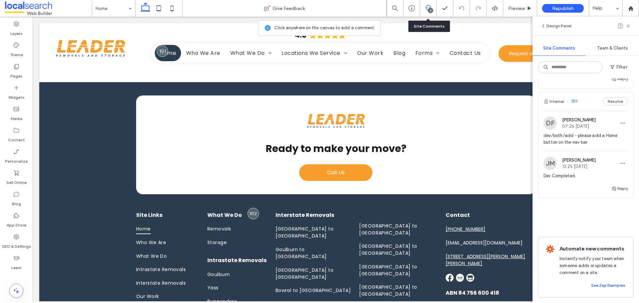
drag, startPoint x: 425, startPoint y: 13, endPoint x: 422, endPoint y: 28, distance: 15.3
click at [425, 13] on div "3" at bounding box center [428, 8] width 17 height 17
click at [431, 10] on div "3" at bounding box center [430, 10] width 5 height 5
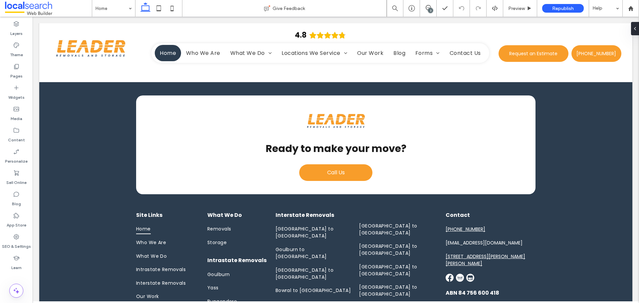
scroll to position [0, 0]
click at [523, 6] on span "Preview" at bounding box center [517, 9] width 17 height 6
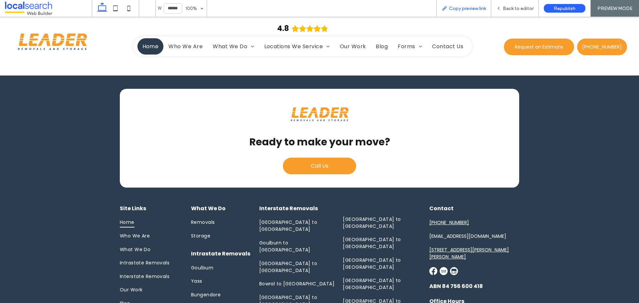
click at [464, 8] on span "Copy preview link" at bounding box center [467, 9] width 37 height 6
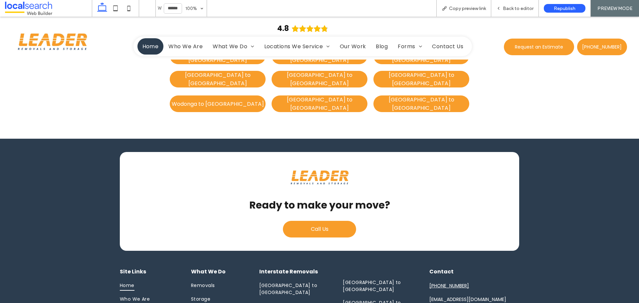
scroll to position [1894, 0]
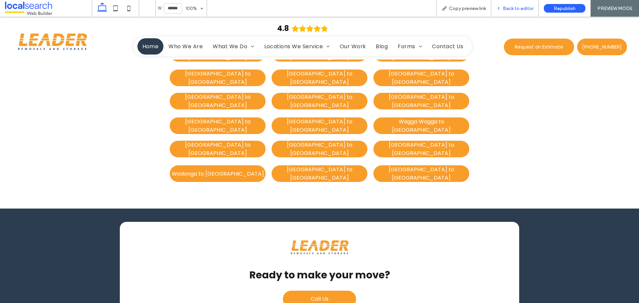
click at [506, 11] on span "Back to editor" at bounding box center [518, 9] width 31 height 6
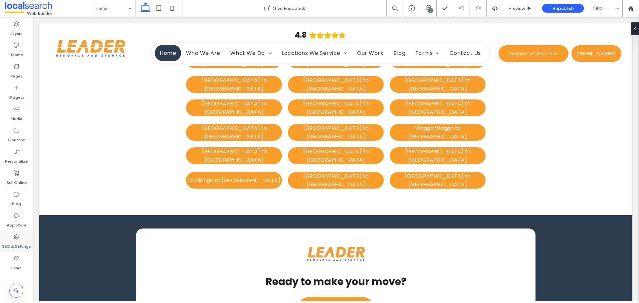
click at [28, 245] on label "SEO & Settings" at bounding box center [16, 244] width 29 height 9
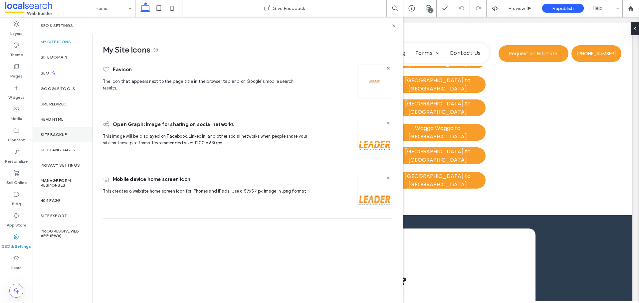
click at [61, 134] on label "Site Backup" at bounding box center [54, 135] width 27 height 5
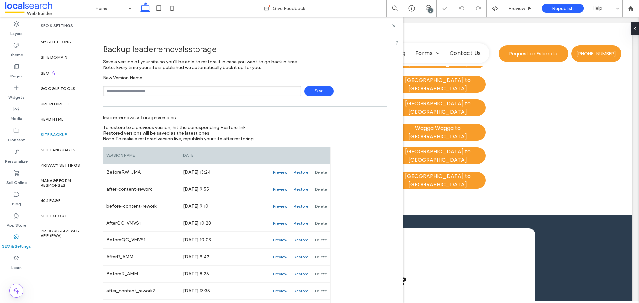
click at [168, 90] on input "text" at bounding box center [202, 91] width 198 height 10
type input "**********"
click at [317, 93] on span "Save" at bounding box center [319, 91] width 30 height 10
click at [392, 25] on icon at bounding box center [394, 25] width 5 height 5
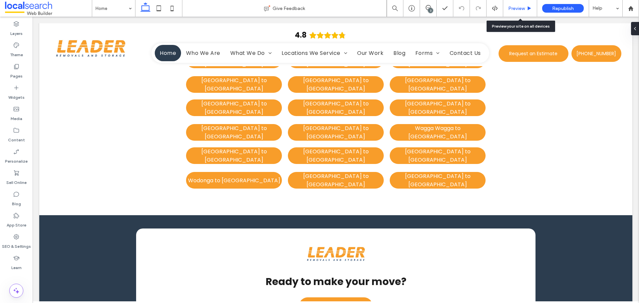
click at [514, 9] on span "Preview" at bounding box center [517, 9] width 17 height 6
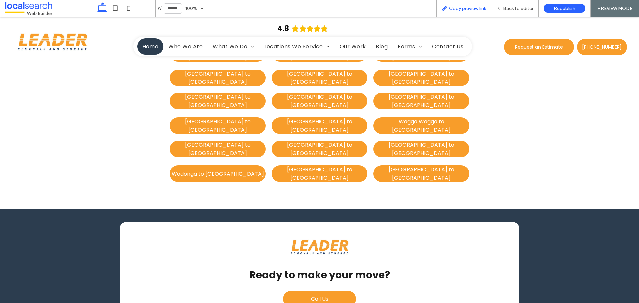
click at [470, 4] on div "Copy preview link" at bounding box center [464, 8] width 55 height 17
click at [468, 12] on div "Copy preview link" at bounding box center [464, 8] width 55 height 17
click at [459, 8] on span "Copy preview link" at bounding box center [467, 9] width 37 height 6
click at [509, 6] on span "Back to editor" at bounding box center [518, 9] width 31 height 6
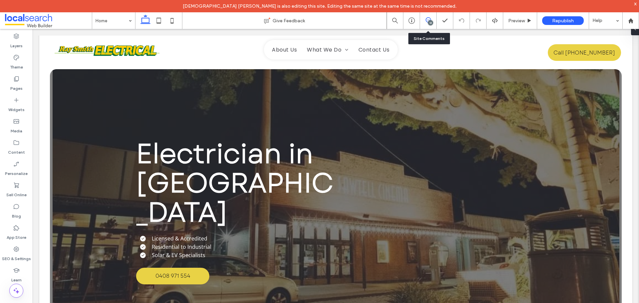
click at [429, 20] on icon at bounding box center [428, 19] width 5 height 5
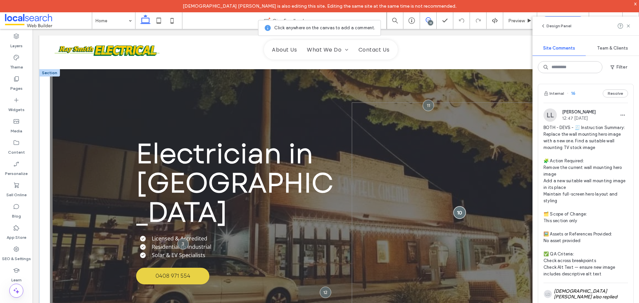
click at [462, 213] on div at bounding box center [460, 212] width 12 height 12
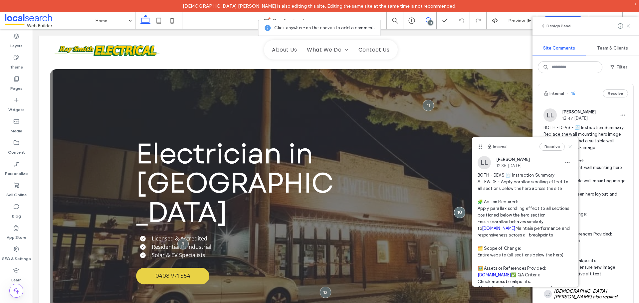
click at [568, 147] on icon at bounding box center [570, 146] width 5 height 5
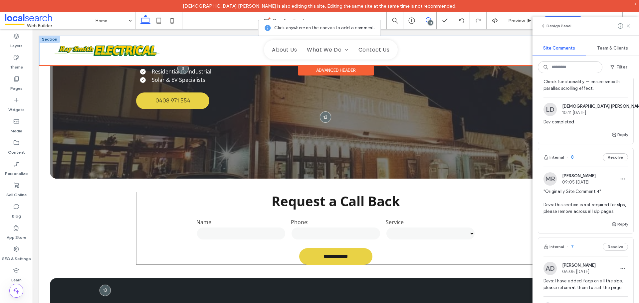
scroll to position [167, 0]
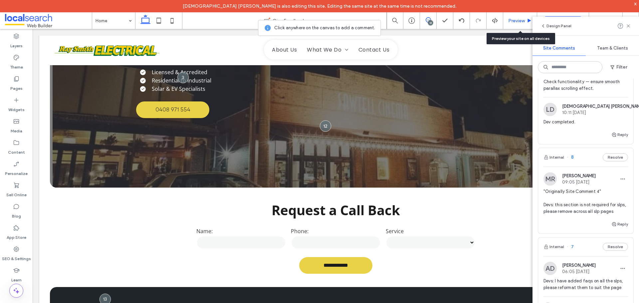
click at [512, 21] on span "Preview" at bounding box center [517, 21] width 17 height 6
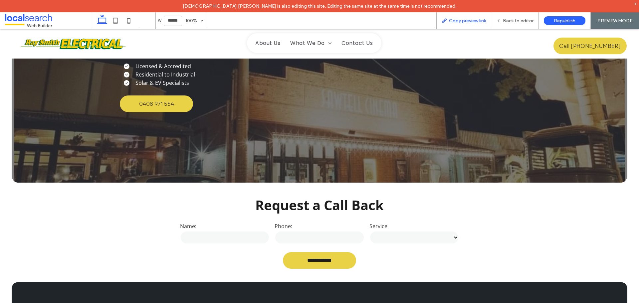
click at [473, 24] on div "Copy preview link" at bounding box center [464, 20] width 55 height 17
click at [470, 26] on div "Copy preview link" at bounding box center [464, 20] width 55 height 17
click at [474, 19] on span "Copy preview link" at bounding box center [467, 21] width 37 height 6
click at [512, 24] on div "Back to editor" at bounding box center [516, 20] width 48 height 17
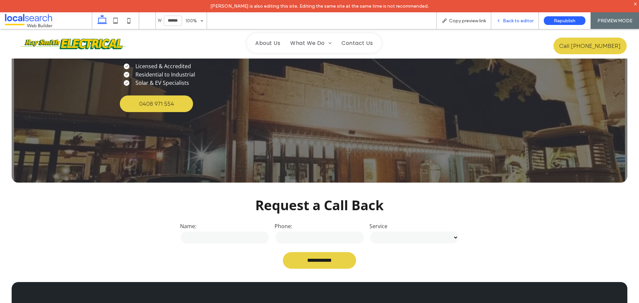
drag, startPoint x: 511, startPoint y: 21, endPoint x: 494, endPoint y: 30, distance: 18.9
click at [511, 21] on span "Back to editor" at bounding box center [518, 21] width 31 height 6
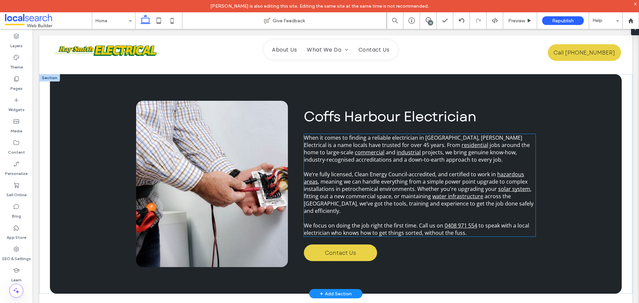
scroll to position [433, 0]
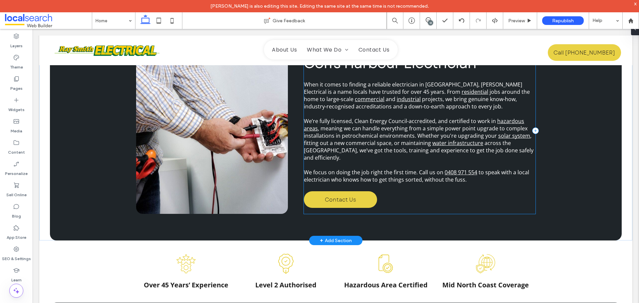
click at [458, 204] on div "Coffs Harbour Electrician When it comes to finding a reliable electrician in Co…" at bounding box center [420, 131] width 232 height 167
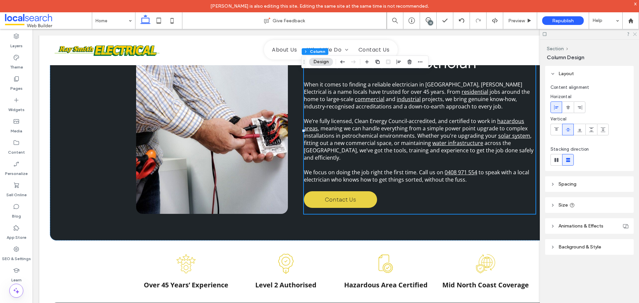
click at [637, 35] on div at bounding box center [589, 34] width 99 height 10
click at [83, 123] on div "Coffs Harbour Electrician When it comes to finding a reliable electrician in Co…" at bounding box center [336, 131] width 572 height 220
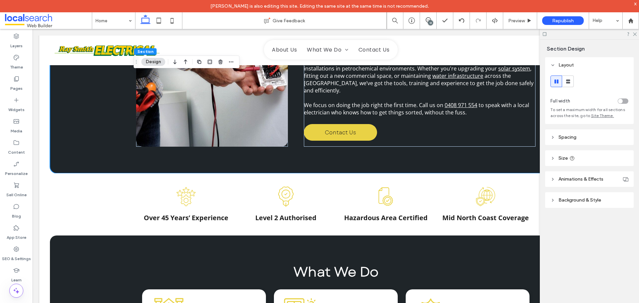
scroll to position [533, 0]
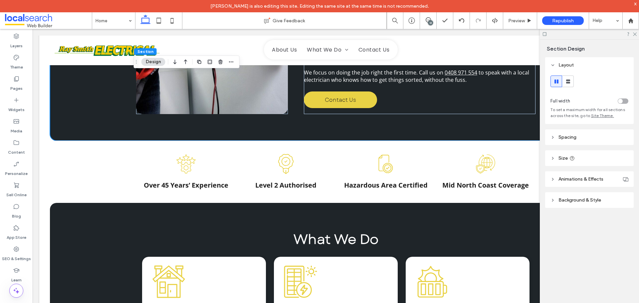
click at [585, 195] on header "Background & Style" at bounding box center [589, 200] width 89 height 16
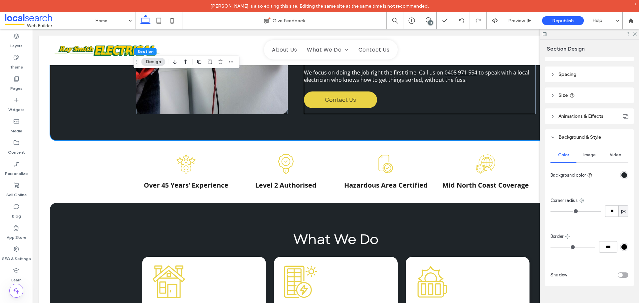
scroll to position [0, 0]
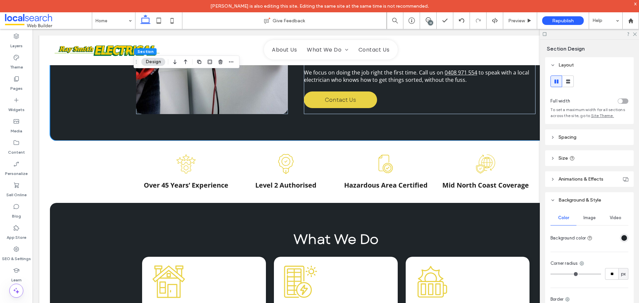
click at [585, 178] on span "Animations & Effects" at bounding box center [581, 180] width 45 height 6
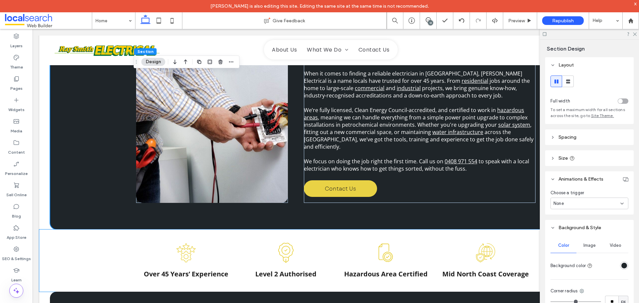
scroll to position [466, 0]
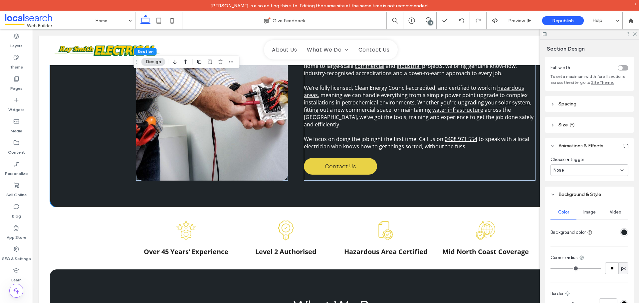
click at [567, 149] on header "Animations & Effects" at bounding box center [589, 146] width 89 height 16
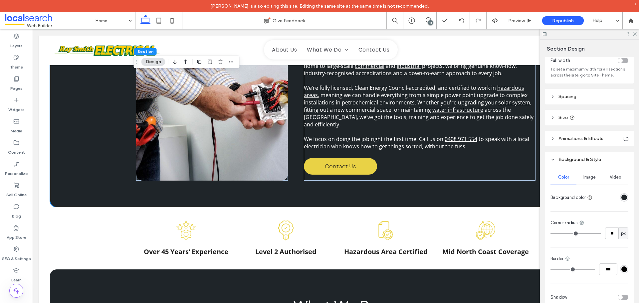
scroll to position [63, 0]
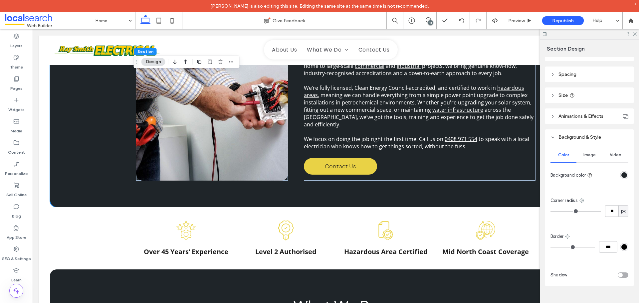
click at [563, 138] on span "Background & Style" at bounding box center [580, 138] width 43 height 6
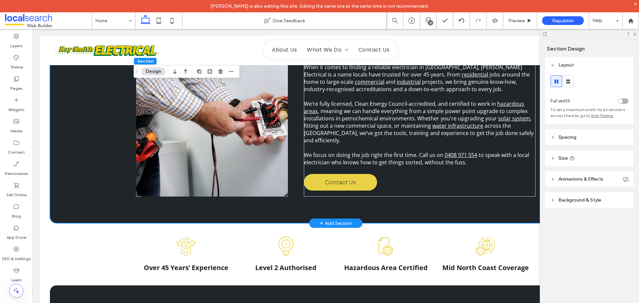
scroll to position [466, 0]
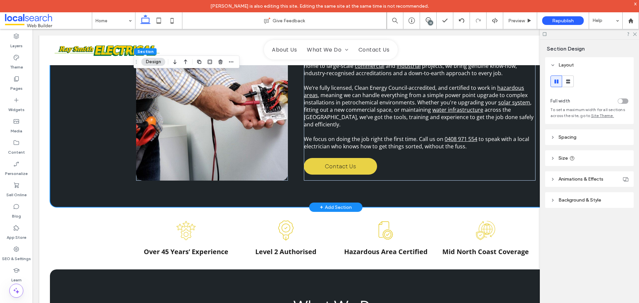
drag, startPoint x: 346, startPoint y: 183, endPoint x: 362, endPoint y: 189, distance: 17.3
click at [346, 183] on div "Coffs Harbour Electrician When it comes to finding a reliable electrician in Co…" at bounding box center [336, 98] width 400 height 220
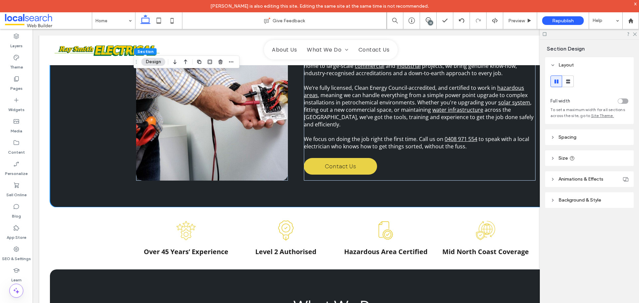
click at [583, 202] on span "Background & Style" at bounding box center [580, 200] width 43 height 6
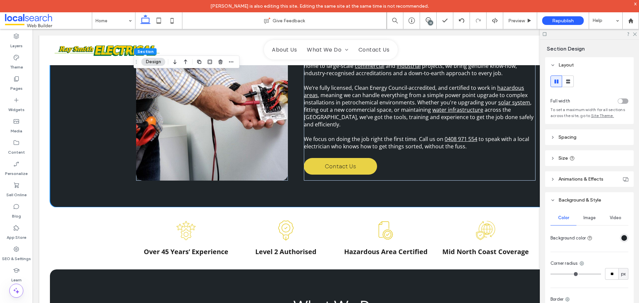
scroll to position [63, 0]
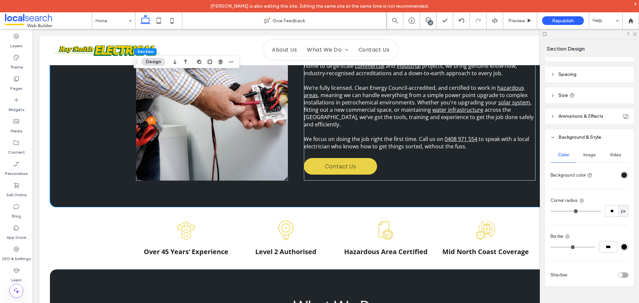
click at [570, 136] on span "Background & Style" at bounding box center [580, 138] width 43 height 6
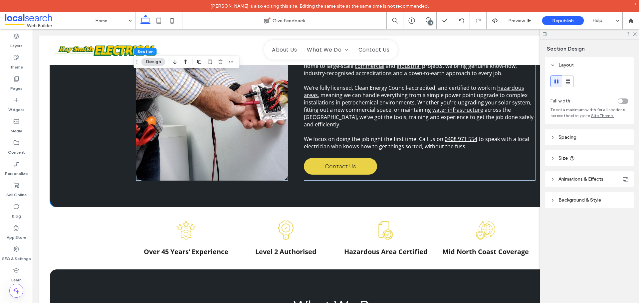
click at [574, 181] on span "Animations & Effects" at bounding box center [581, 180] width 45 height 6
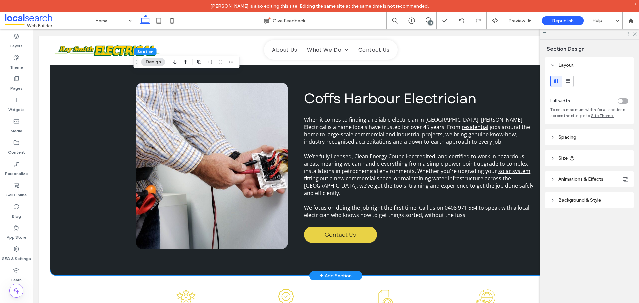
scroll to position [300, 0]
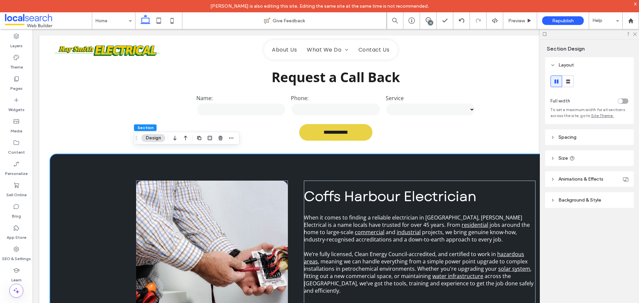
click at [85, 154] on div "Coffs Harbour Electrician When it comes to finding a reliable electrician in Co…" at bounding box center [336, 264] width 572 height 220
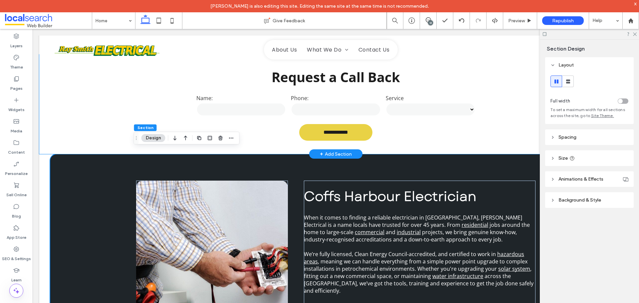
click at [287, 142] on div "**********" at bounding box center [336, 105] width 400 height 100
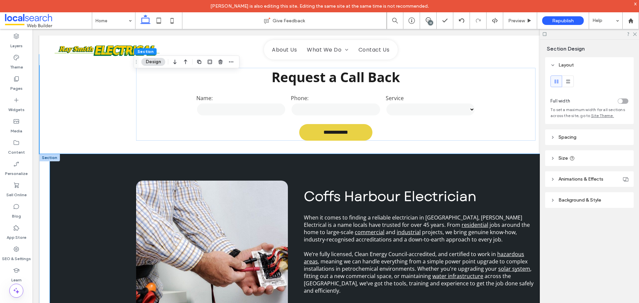
click at [229, 163] on div "Coffs Harbour Electrician When it comes to finding a reliable electrician in Co…" at bounding box center [336, 264] width 400 height 220
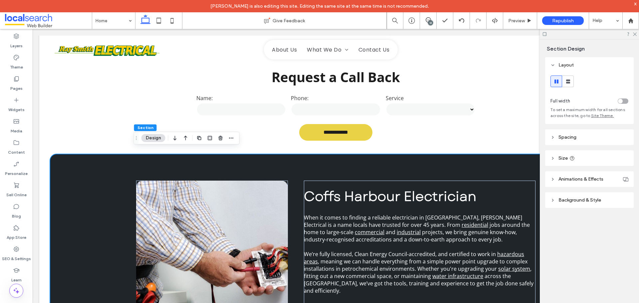
click at [42, 154] on div "Coffs Harbour Electrician When it comes to finding a reliable electrician in Co…" at bounding box center [335, 264] width 593 height 220
click at [75, 160] on div "Coffs Harbour Electrician When it comes to finding a reliable electrician in Co…" at bounding box center [336, 264] width 572 height 220
click at [147, 193] on link at bounding box center [212, 264] width 152 height 167
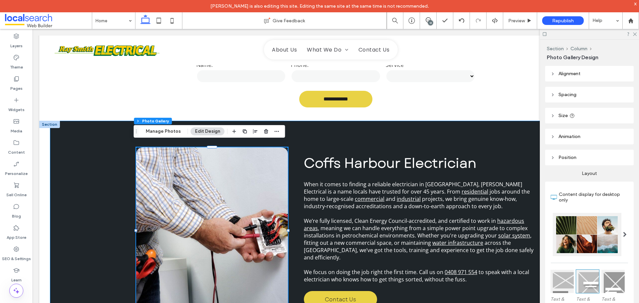
click at [489, 141] on div "Coffs Harbour Electrician When it comes to finding a reliable electrician in Co…" at bounding box center [336, 231] width 400 height 220
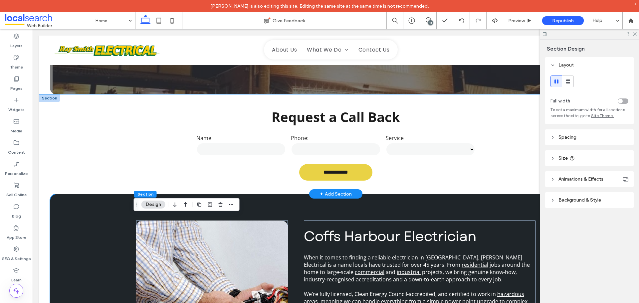
scroll to position [233, 0]
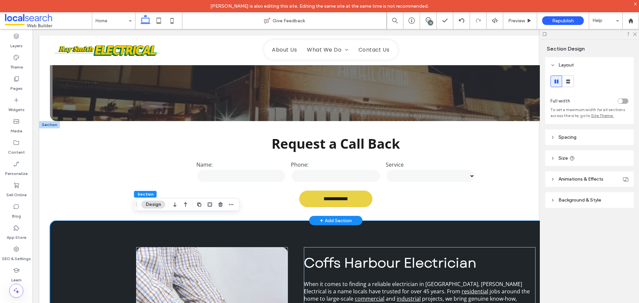
click at [50, 121] on div at bounding box center [49, 124] width 21 height 7
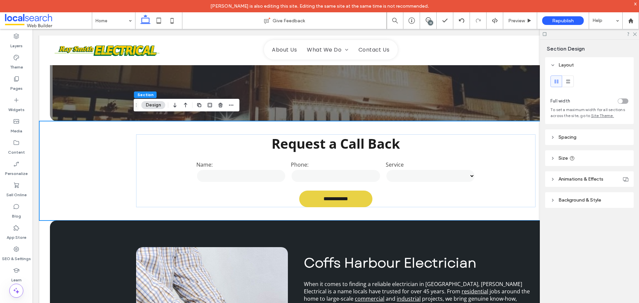
click at [591, 205] on header "Background & Style" at bounding box center [589, 200] width 89 height 16
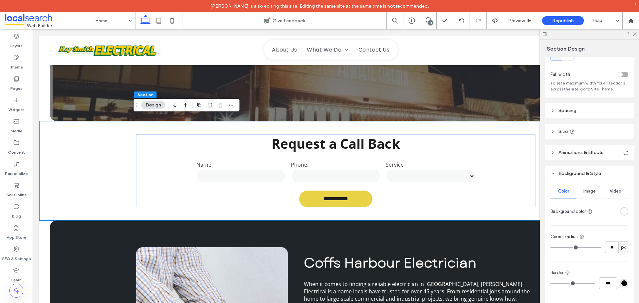
scroll to position [0, 0]
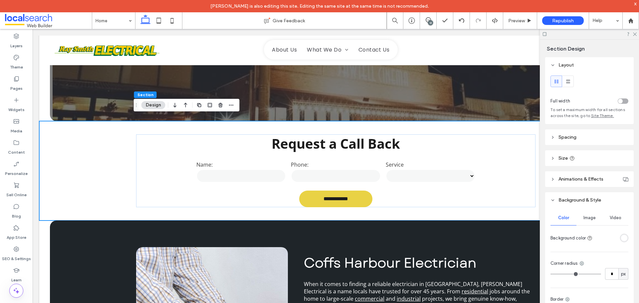
click at [587, 216] on span "Image" at bounding box center [590, 217] width 12 height 5
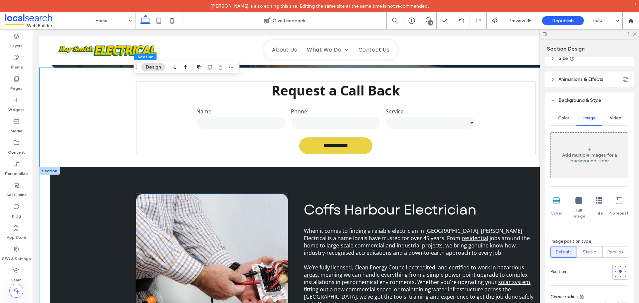
scroll to position [333, 0]
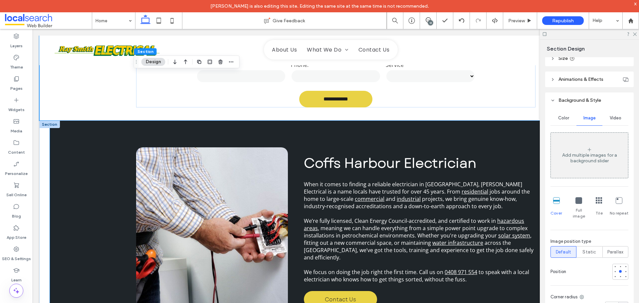
click at [80, 146] on div "Coffs Harbour Electrician When it comes to finding a reliable electrician in Co…" at bounding box center [336, 231] width 572 height 220
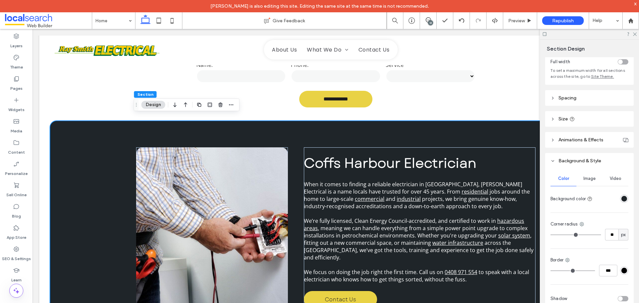
scroll to position [63, 0]
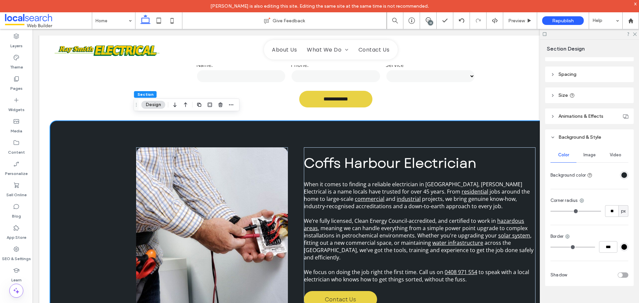
click at [591, 151] on div "Image" at bounding box center [590, 155] width 26 height 15
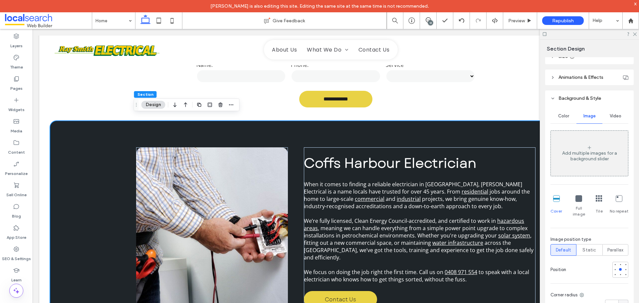
scroll to position [163, 0]
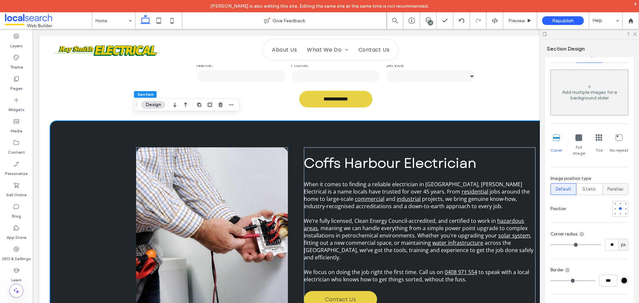
click at [616, 186] on span "Parallax" at bounding box center [616, 189] width 16 height 7
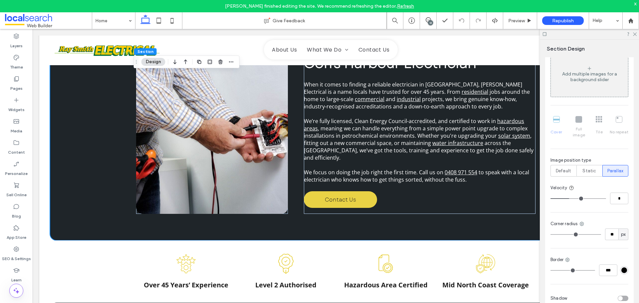
scroll to position [198, 0]
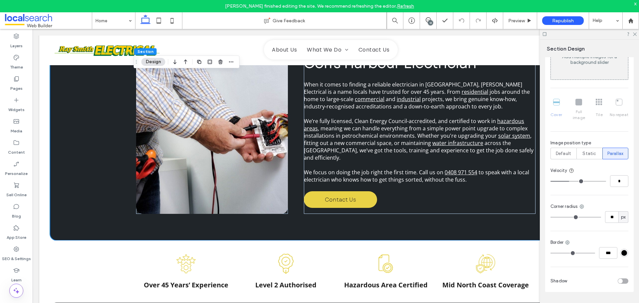
type input "*"
type input "**"
drag, startPoint x: 597, startPoint y: 177, endPoint x: 616, endPoint y: 174, distance: 19.5
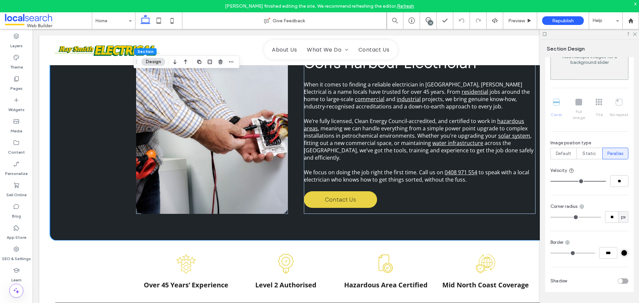
type input "**"
click at [606, 181] on input "range" at bounding box center [579, 181] width 56 height 1
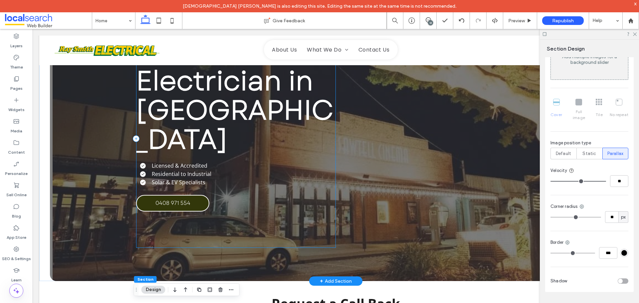
scroll to position [67, 0]
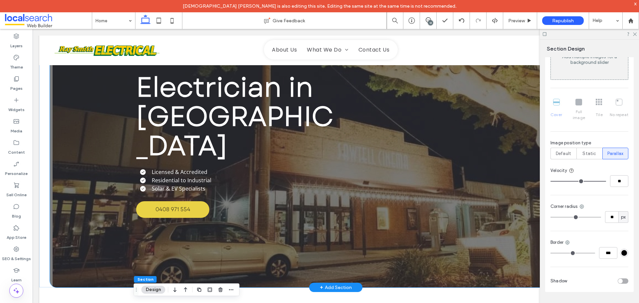
click at [106, 187] on div "Electrician in Coffs Harbour Licensed & Accredited Residential to Industrial So…" at bounding box center [336, 145] width 572 height 285
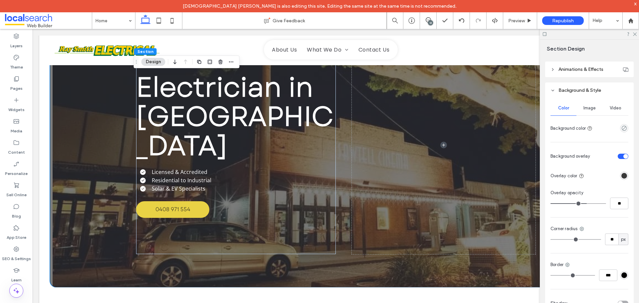
scroll to position [72, 0]
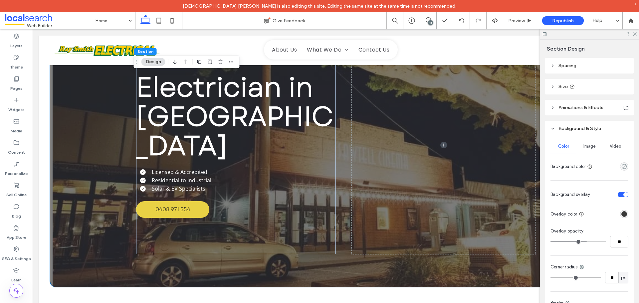
click at [590, 148] on span "Image" at bounding box center [590, 146] width 12 height 5
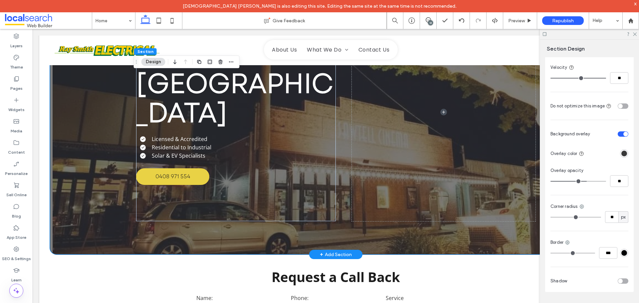
scroll to position [100, 0]
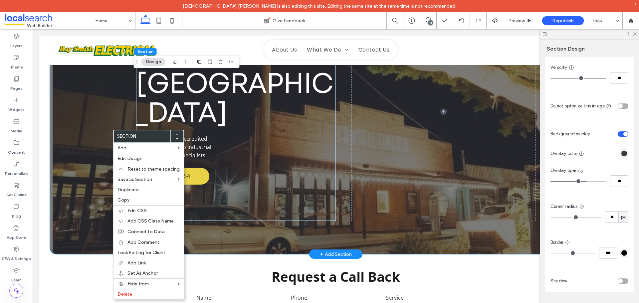
click at [485, 235] on div "Electrician in Coffs Harbour Licensed & Accredited Residential to Industrial So…" at bounding box center [336, 111] width 400 height 285
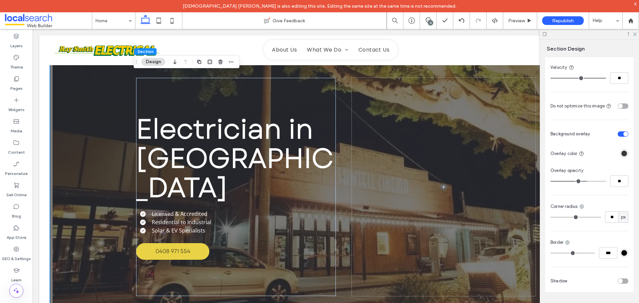
scroll to position [0, 0]
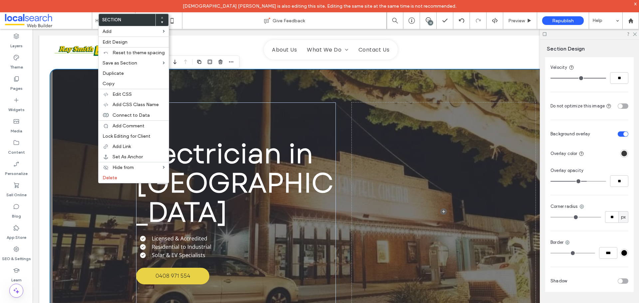
click at [86, 236] on div "Electrician in Coffs Harbour Licensed & Accredited Residential to Industrial So…" at bounding box center [336, 211] width 572 height 285
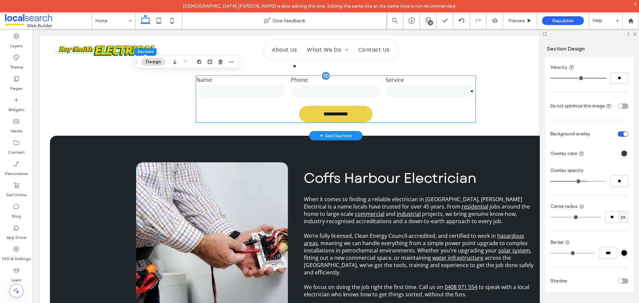
scroll to position [333, 0]
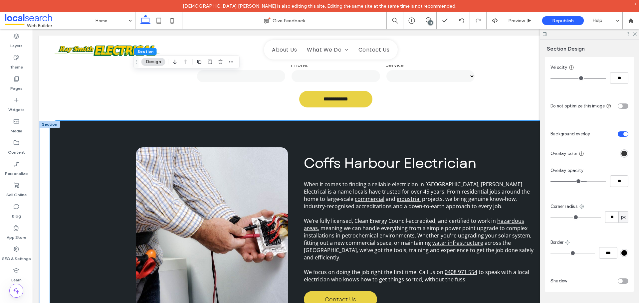
click at [94, 178] on div "Coffs Harbour Electrician When it comes to finding a reliable electrician in Co…" at bounding box center [336, 231] width 572 height 220
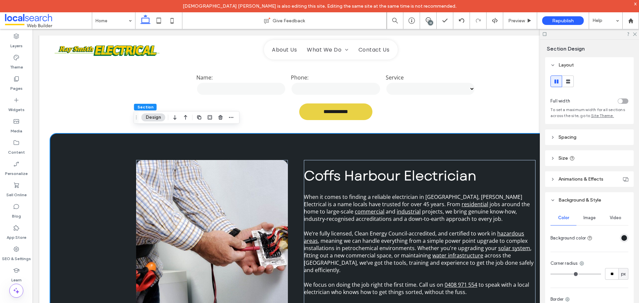
scroll to position [300, 0]
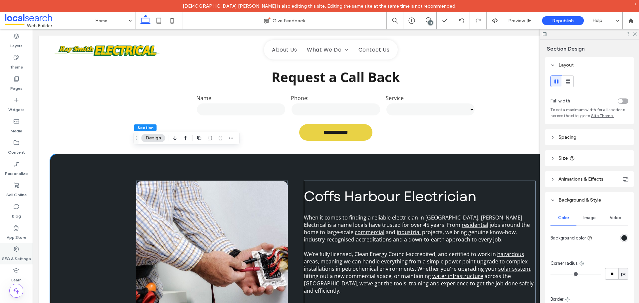
click at [20, 252] on div "SEO & Settings" at bounding box center [16, 253] width 33 height 21
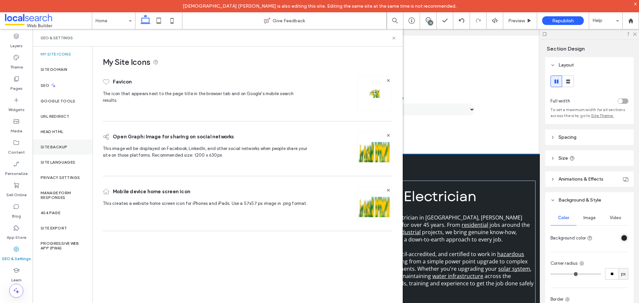
click at [55, 145] on label "Site Backup" at bounding box center [54, 147] width 27 height 5
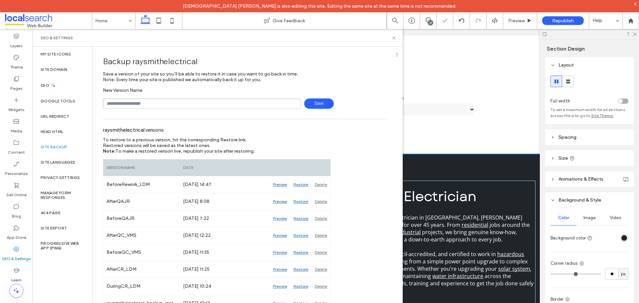
click at [183, 101] on input "text" at bounding box center [202, 104] width 198 height 10
type input "*********"
click at [326, 102] on span "Save" at bounding box center [319, 104] width 30 height 10
click at [394, 40] on icon at bounding box center [394, 38] width 5 height 5
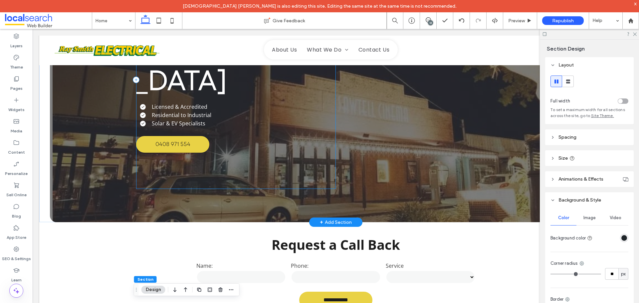
scroll to position [100, 0]
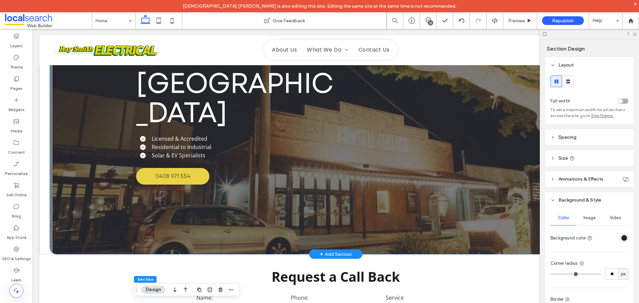
drag, startPoint x: 80, startPoint y: 188, endPoint x: 429, endPoint y: 195, distance: 349.1
click at [80, 188] on div "Electrician in Coffs Harbour Licensed & Accredited Residential to Industrial So…" at bounding box center [336, 111] width 572 height 285
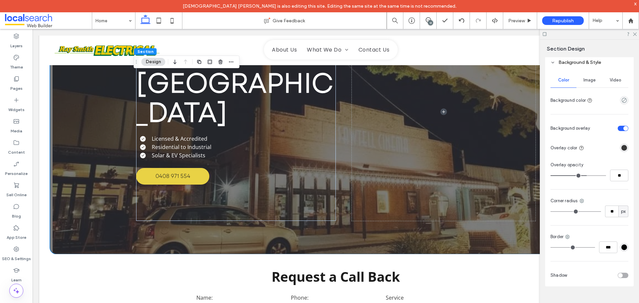
scroll to position [138, 0]
click at [592, 80] on span "Image" at bounding box center [590, 79] width 12 height 5
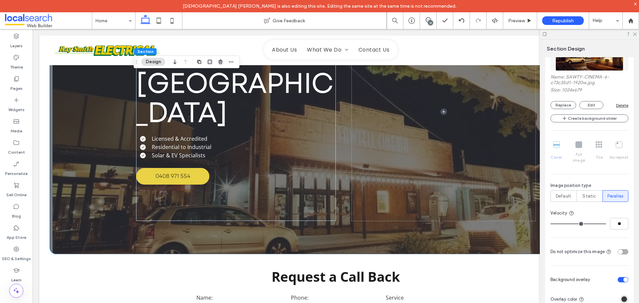
scroll to position [305, 0]
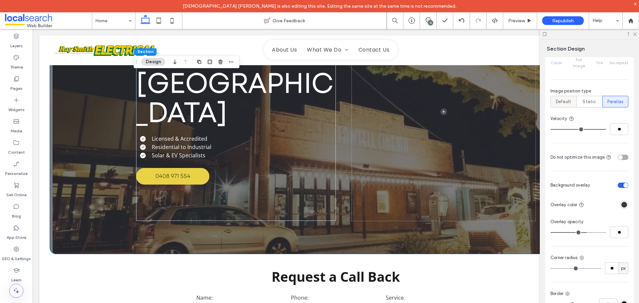
click at [569, 99] on span "Default" at bounding box center [563, 102] width 15 height 7
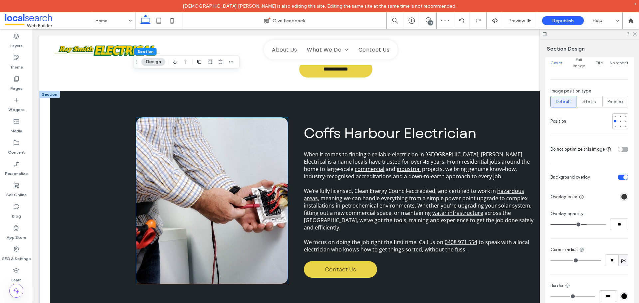
scroll to position [366, 0]
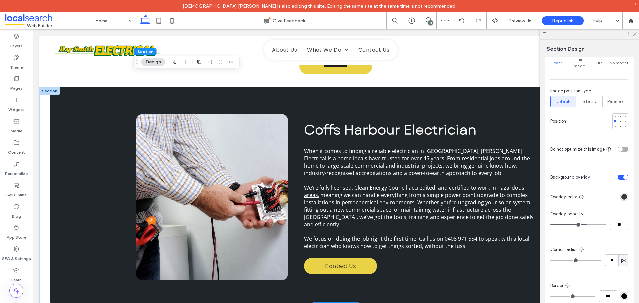
click at [102, 203] on div "Coffs Harbour Electrician When it comes to finding a reliable electrician in Co…" at bounding box center [336, 198] width 572 height 220
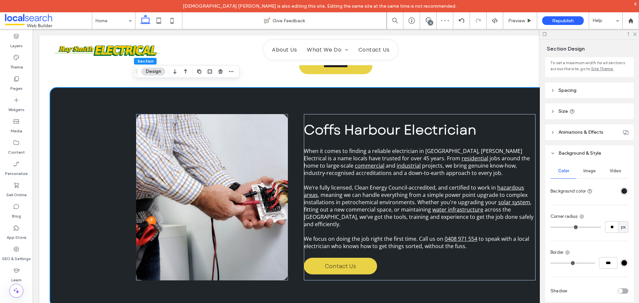
scroll to position [63, 0]
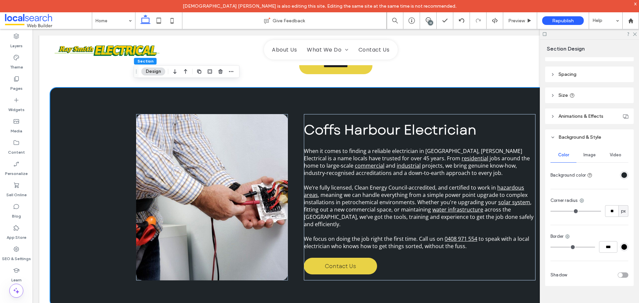
click at [595, 157] on div "Image" at bounding box center [590, 155] width 26 height 15
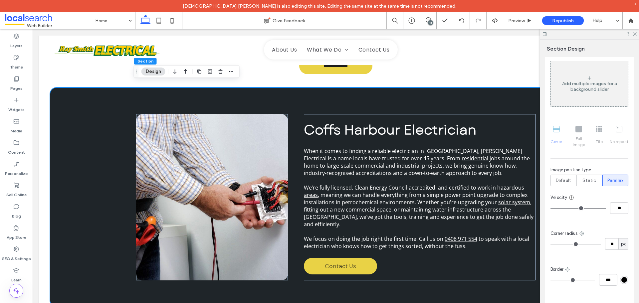
scroll to position [196, 0]
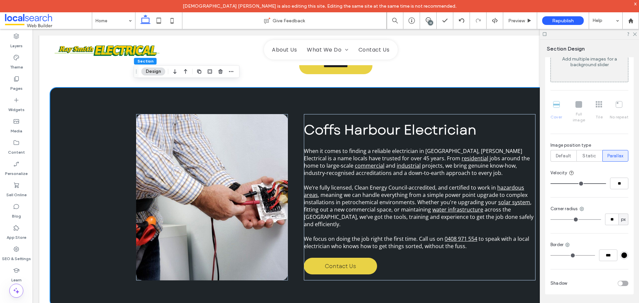
type input "*"
click at [578, 183] on input "range" at bounding box center [579, 183] width 56 height 1
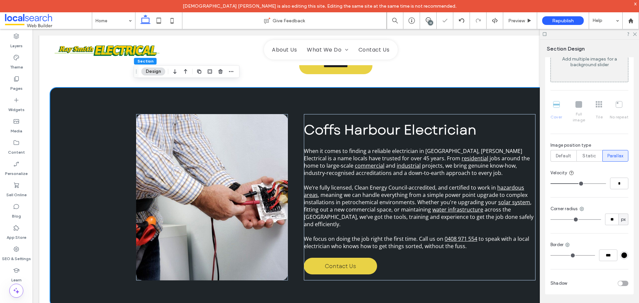
type input "*"
type input "**"
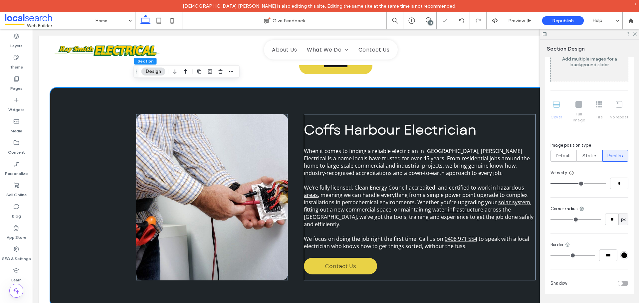
type input "**"
drag, startPoint x: 594, startPoint y: 179, endPoint x: 639, endPoint y: 179, distance: 45.0
type input "**"
click at [606, 183] on input "range" at bounding box center [579, 183] width 56 height 1
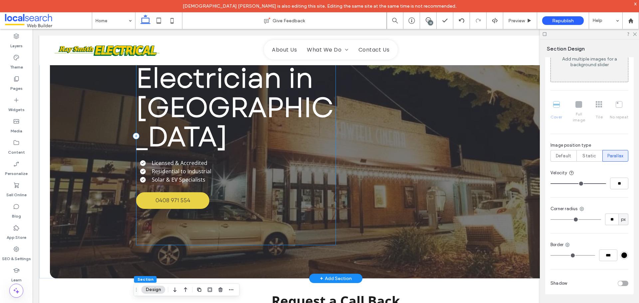
scroll to position [67, 0]
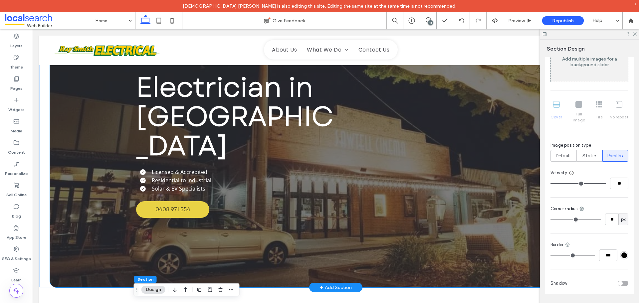
click at [66, 143] on div "Electrician in Coffs Harbour Licensed & Accredited Residential to Industrial So…" at bounding box center [336, 145] width 572 height 285
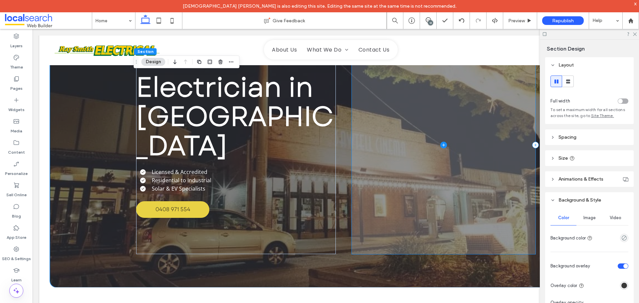
scroll to position [266, 0]
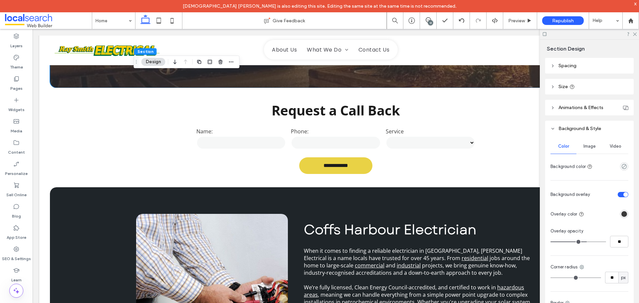
click at [593, 146] on span "Image" at bounding box center [590, 146] width 12 height 5
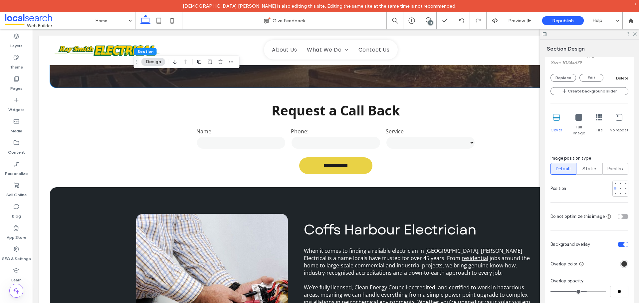
scroll to position [238, 0]
drag, startPoint x: 615, startPoint y: 165, endPoint x: 615, endPoint y: 190, distance: 25.6
click at [616, 165] on span "Parallax" at bounding box center [616, 168] width 16 height 7
click at [613, 165] on span "Parallax" at bounding box center [616, 168] width 16 height 7
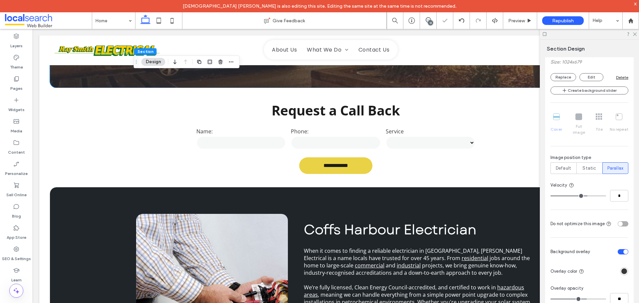
type input "*"
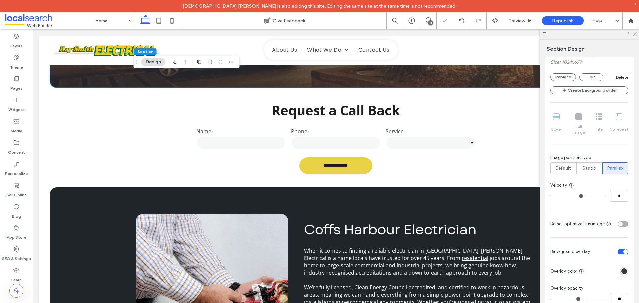
type input "*"
type input "**"
drag, startPoint x: 585, startPoint y: 188, endPoint x: 634, endPoint y: 191, distance: 49.0
type input "**"
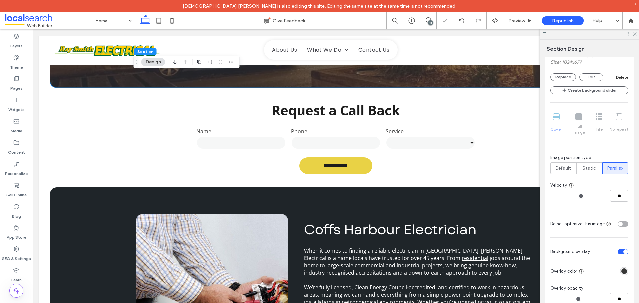
click at [606, 196] on input "range" at bounding box center [579, 196] width 56 height 1
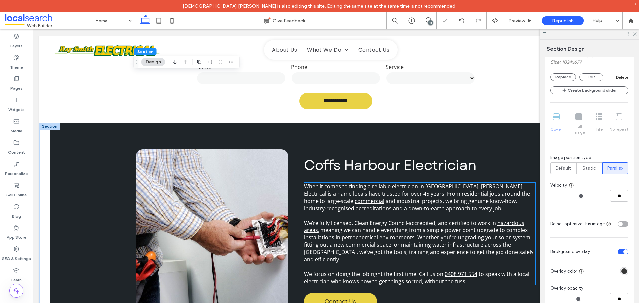
scroll to position [366, 0]
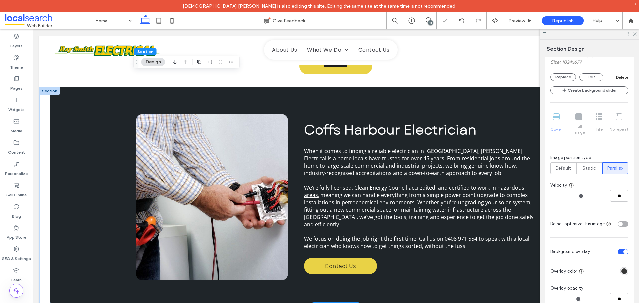
click at [153, 102] on div "Coffs Harbour Electrician When it comes to finding a reliable electrician in Co…" at bounding box center [336, 198] width 400 height 220
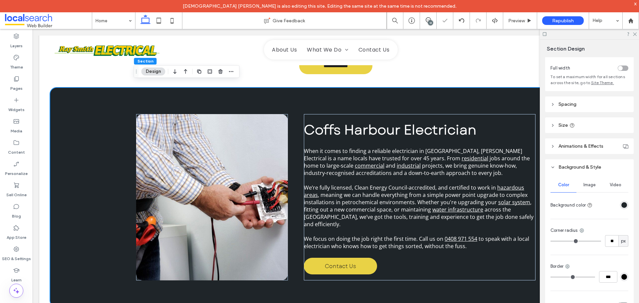
scroll to position [63, 0]
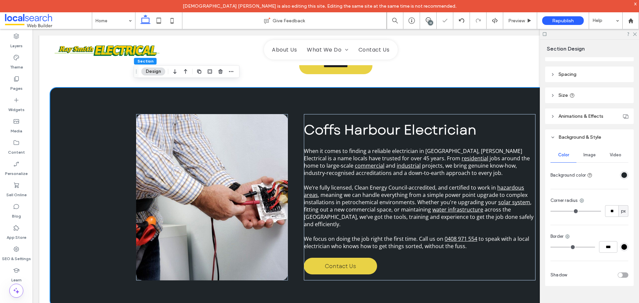
click at [590, 148] on div "Image" at bounding box center [590, 155] width 26 height 15
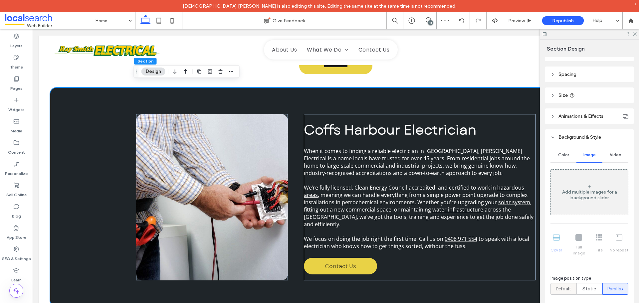
drag, startPoint x: 563, startPoint y: 280, endPoint x: 336, endPoint y: 141, distance: 267.1
click at [563, 286] on span "Default" at bounding box center [563, 289] width 15 height 7
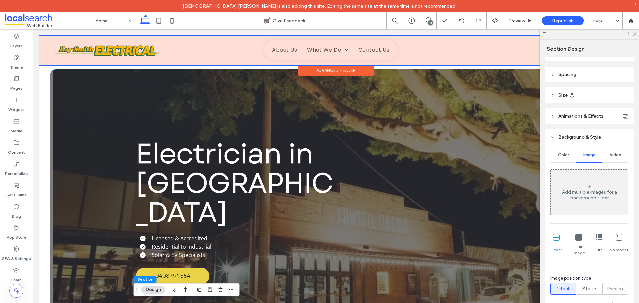
scroll to position [100, 0]
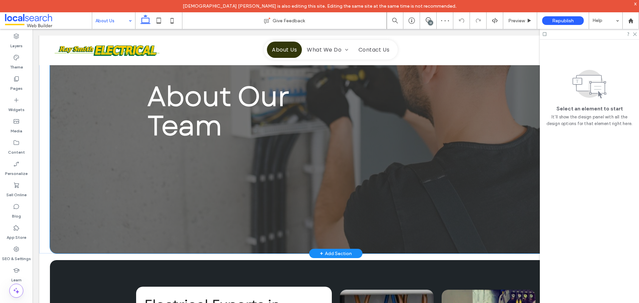
scroll to position [100, 0]
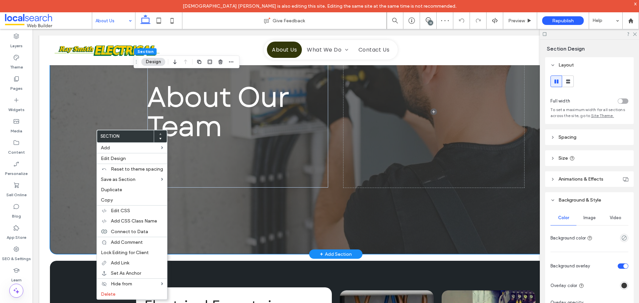
click at [316, 236] on div "About Our Team" at bounding box center [336, 111] width 400 height 285
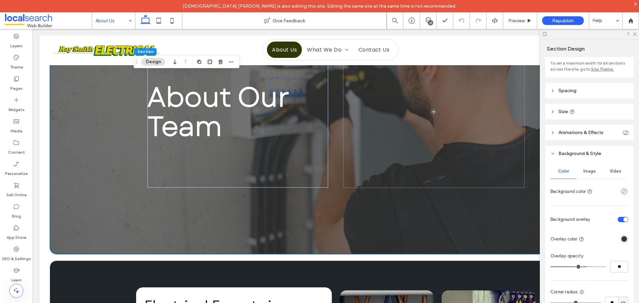
scroll to position [133, 0]
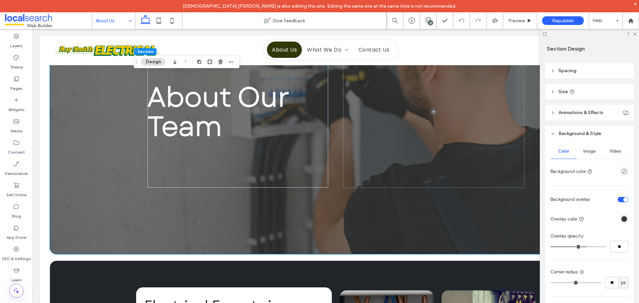
click at [591, 151] on span "Image" at bounding box center [590, 151] width 12 height 5
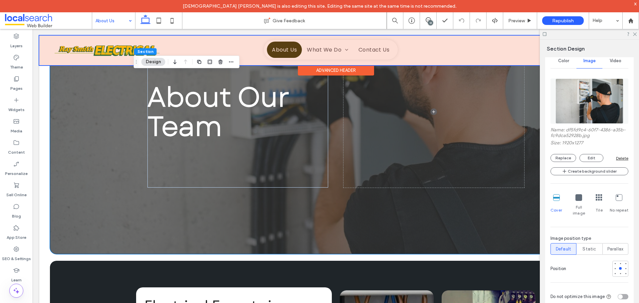
scroll to position [100, 0]
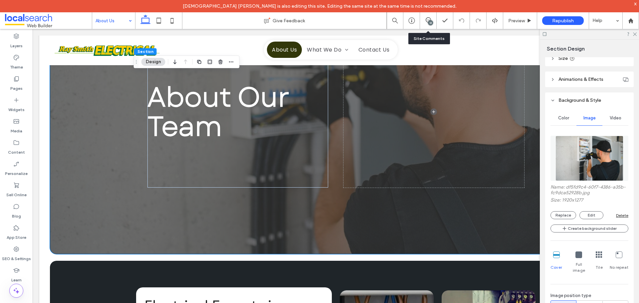
click at [426, 23] on div "13" at bounding box center [428, 20] width 16 height 7
click at [432, 19] on span at bounding box center [428, 19] width 16 height 5
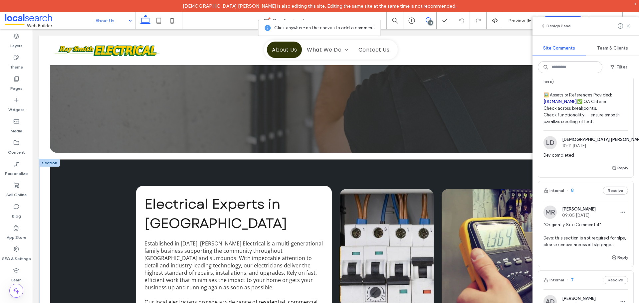
scroll to position [200, 0]
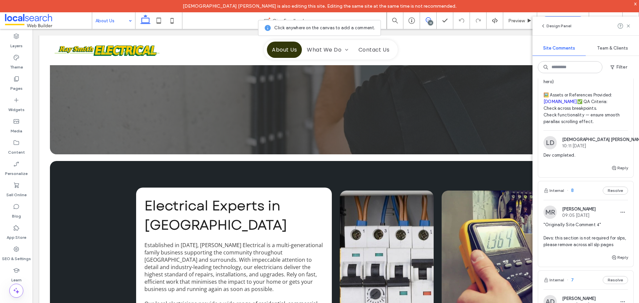
click at [424, 21] on span at bounding box center [428, 19] width 16 height 5
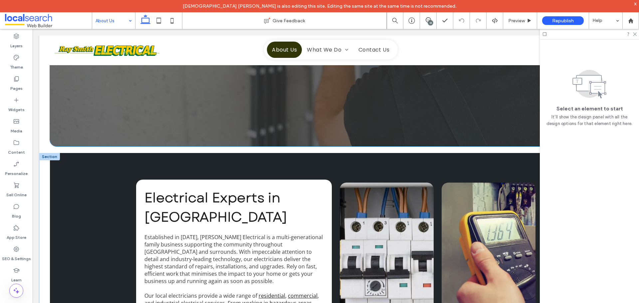
scroll to position [266, 0]
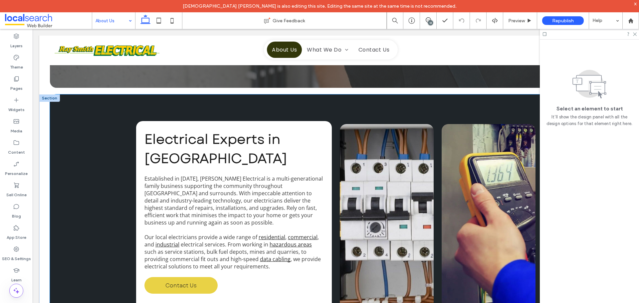
click at [118, 149] on div "Electrical Experts in [GEOGRAPHIC_DATA] Established in [DATE], [PERSON_NAME] El…" at bounding box center [336, 217] width 572 height 244
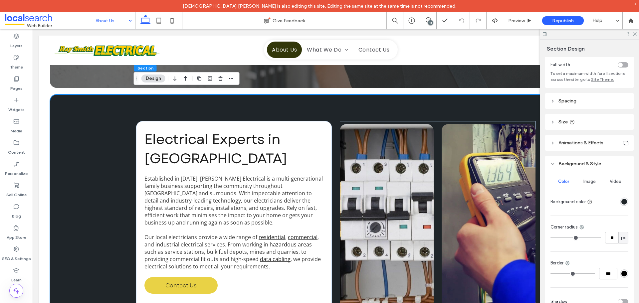
scroll to position [63, 0]
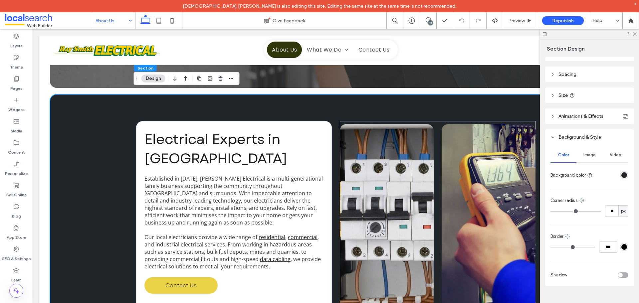
click at [591, 151] on div "Image" at bounding box center [590, 155] width 26 height 15
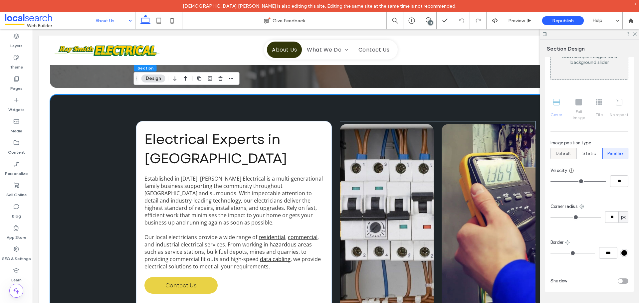
click at [560, 151] on span "Default" at bounding box center [563, 154] width 15 height 7
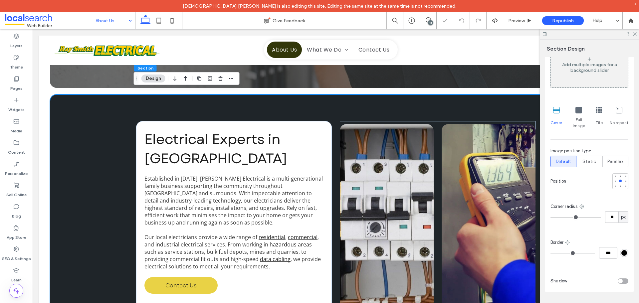
click at [630, 149] on div "Color Image Video Add multiple images for a background slider Cover Full image …" at bounding box center [589, 155] width 89 height 275
click at [622, 157] on label "Parallax" at bounding box center [616, 162] width 26 height 12
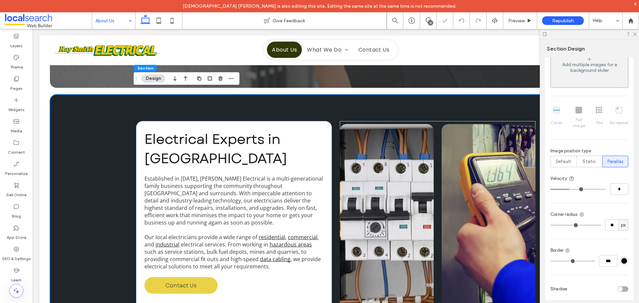
scroll to position [198, 0]
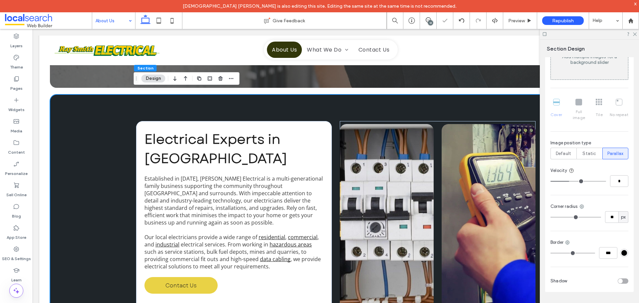
type input "*"
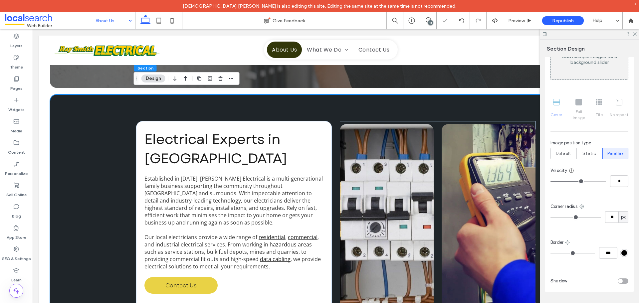
type input "*"
type input "**"
drag, startPoint x: 579, startPoint y: 173, endPoint x: 632, endPoint y: 173, distance: 53.0
type input "**"
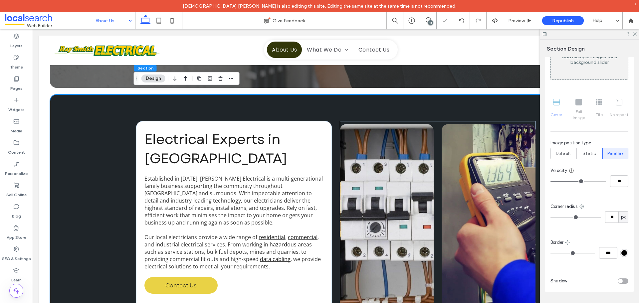
click at [606, 181] on input "range" at bounding box center [579, 181] width 56 height 1
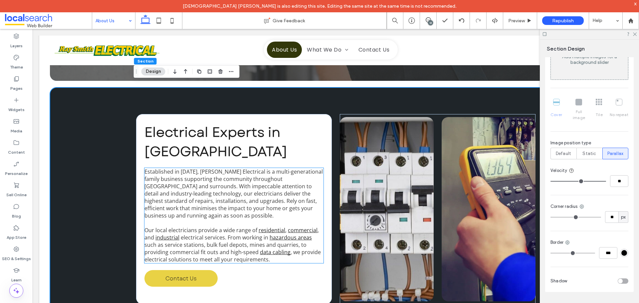
scroll to position [266, 0]
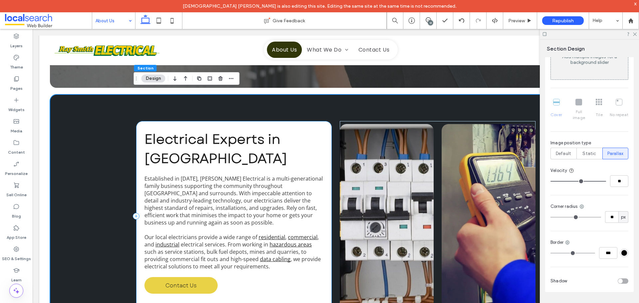
click at [138, 160] on div "Electrical Experts in [GEOGRAPHIC_DATA] Established in [DATE], [PERSON_NAME] El…" at bounding box center [234, 216] width 196 height 190
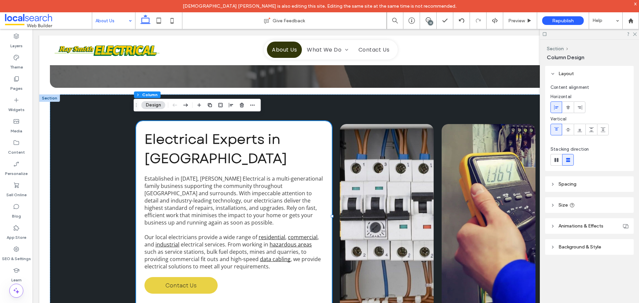
click at [576, 249] on span "Background & Style" at bounding box center [580, 247] width 43 height 6
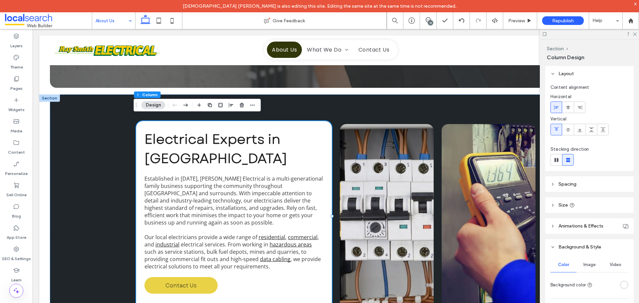
click at [584, 266] on span "Image" at bounding box center [590, 264] width 12 height 5
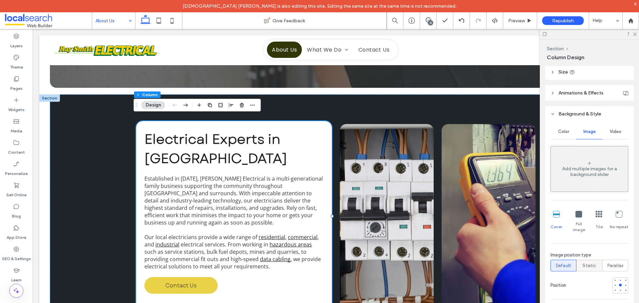
drag, startPoint x: 609, startPoint y: 257, endPoint x: 599, endPoint y: 257, distance: 9.3
click at [609, 263] on span "Parallax" at bounding box center [616, 266] width 16 height 7
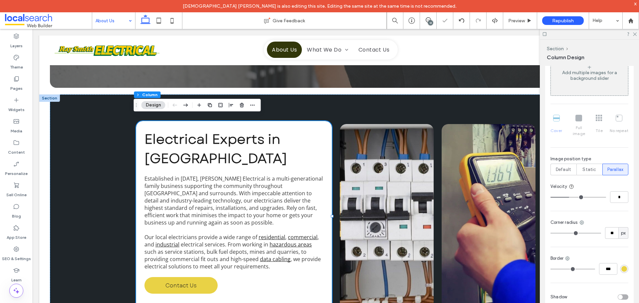
scroll to position [233, 0]
type input "*"
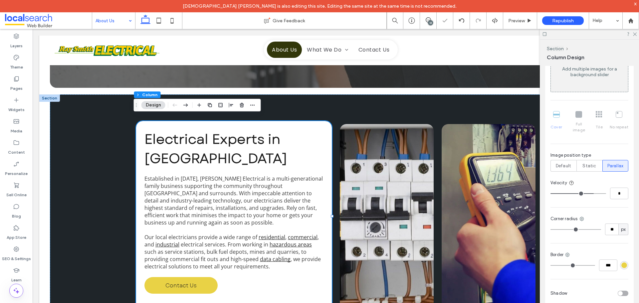
type input "**"
drag, startPoint x: 591, startPoint y: 188, endPoint x: 625, endPoint y: 189, distance: 34.0
type input "**"
click at [606, 193] on input "range" at bounding box center [579, 193] width 56 height 1
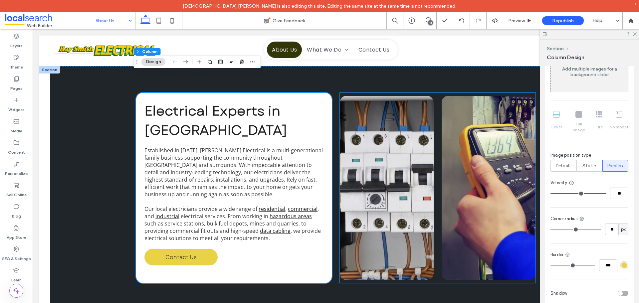
scroll to position [333, 0]
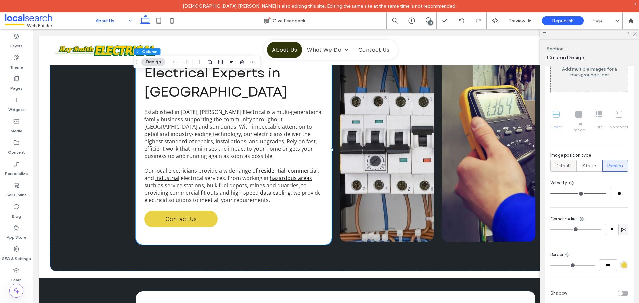
click at [566, 163] on span "Default" at bounding box center [563, 166] width 15 height 7
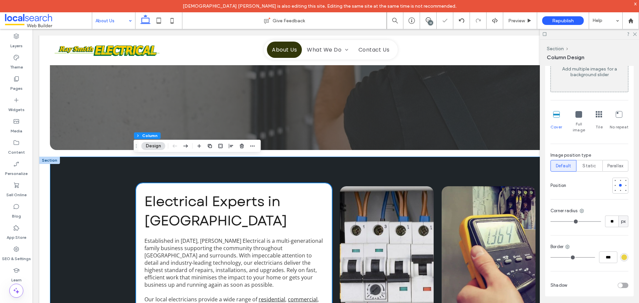
scroll to position [200, 0]
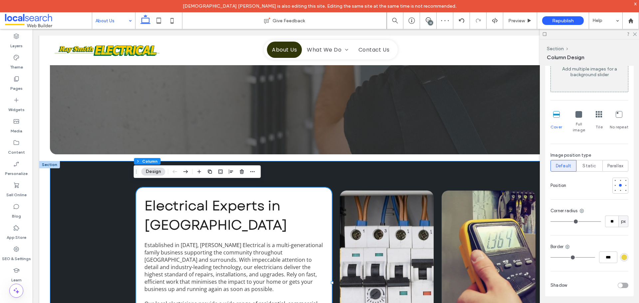
click at [107, 197] on div "Electrical Experts in [GEOGRAPHIC_DATA] Established in [DATE], [PERSON_NAME] El…" at bounding box center [336, 283] width 572 height 244
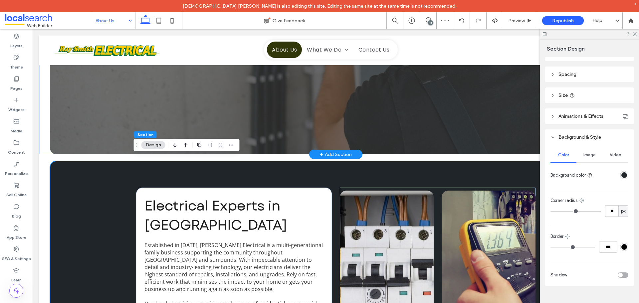
scroll to position [67, 0]
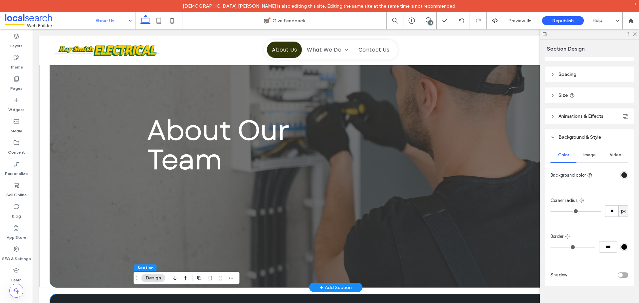
click at [102, 185] on div "About Our Team" at bounding box center [336, 145] width 572 height 285
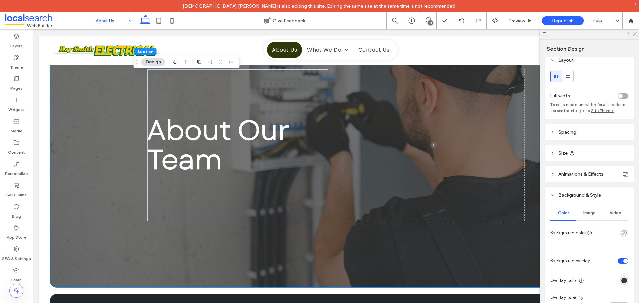
click at [588, 214] on span "Image" at bounding box center [590, 212] width 12 height 5
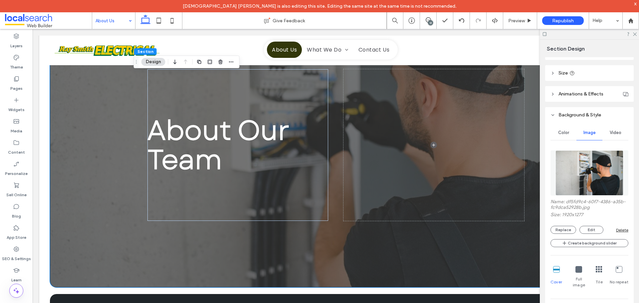
scroll to position [172, 0]
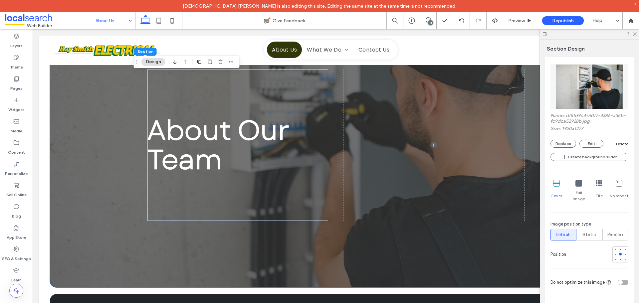
drag, startPoint x: 611, startPoint y: 230, endPoint x: 606, endPoint y: 240, distance: 11.2
click at [611, 232] on span "Parallax" at bounding box center [616, 235] width 16 height 7
type input "**"
drag, startPoint x: 604, startPoint y: 258, endPoint x: 626, endPoint y: 258, distance: 22.3
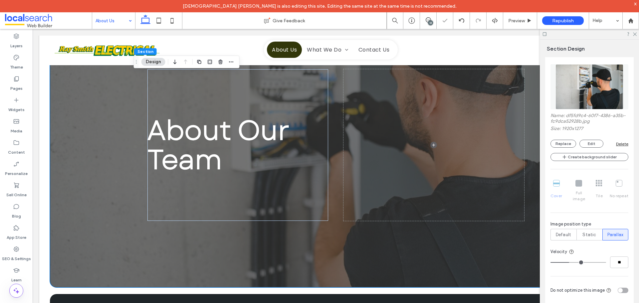
type input "**"
click at [606, 262] on input "range" at bounding box center [579, 262] width 56 height 1
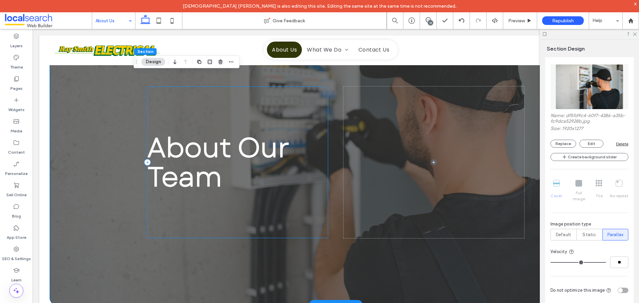
scroll to position [100, 0]
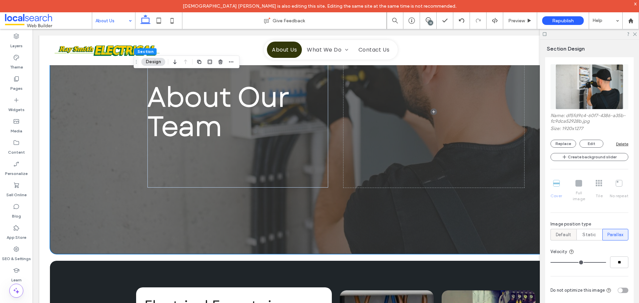
click at [570, 234] on label "Default" at bounding box center [564, 235] width 26 height 12
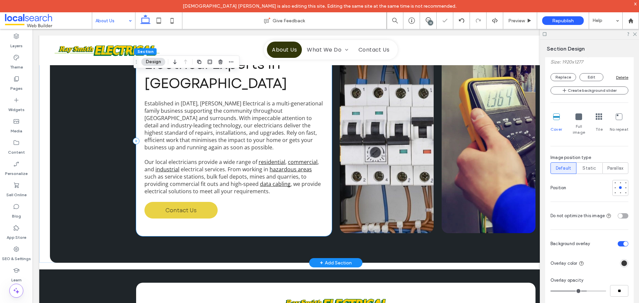
scroll to position [300, 0]
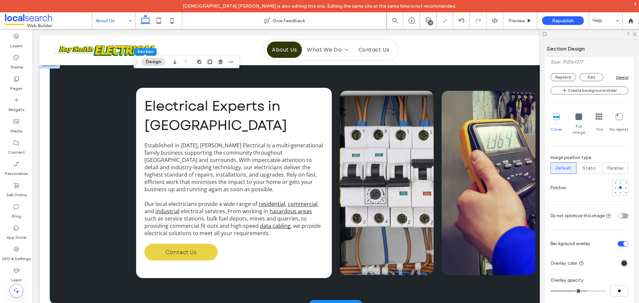
click at [103, 179] on div "Electrical Experts in [GEOGRAPHIC_DATA] Established in [DATE], [PERSON_NAME] El…" at bounding box center [336, 183] width 572 height 244
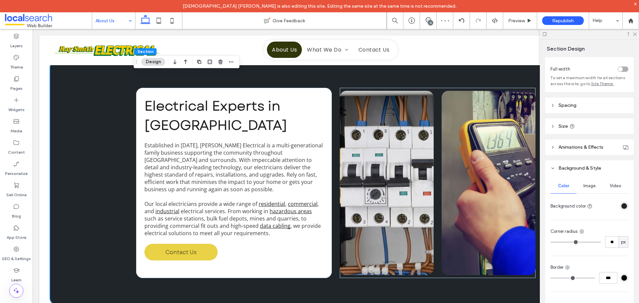
scroll to position [63, 0]
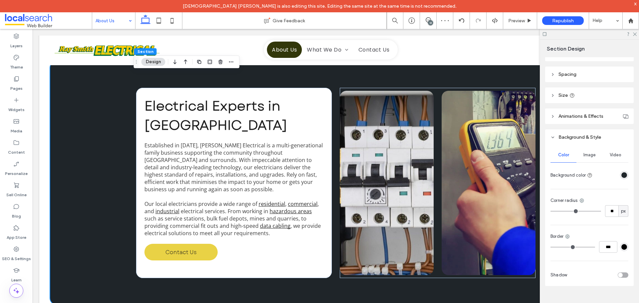
click at [586, 155] on span "Image" at bounding box center [590, 155] width 12 height 5
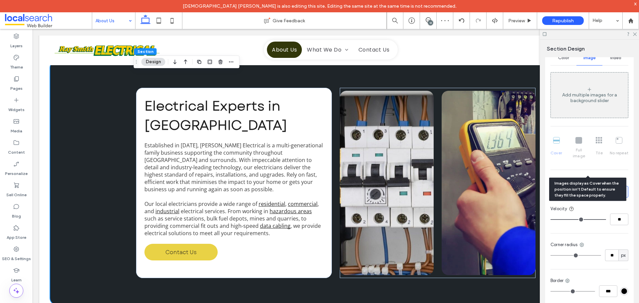
scroll to position [163, 0]
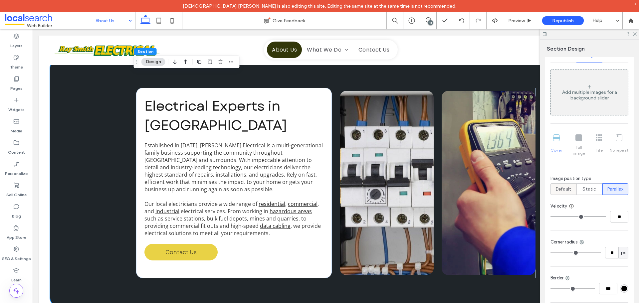
click at [560, 186] on span "Default" at bounding box center [563, 189] width 15 height 7
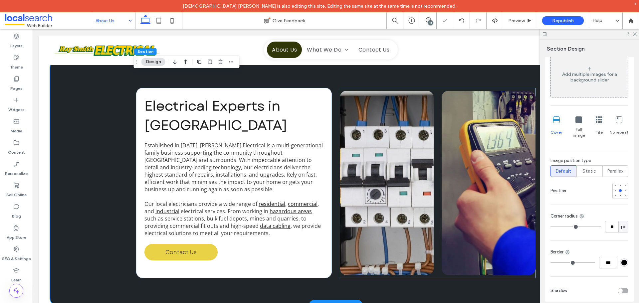
scroll to position [190, 0]
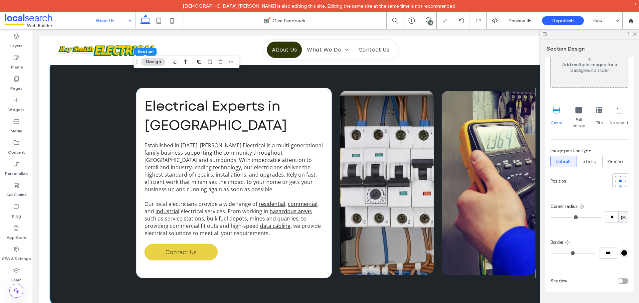
click at [619, 185] on div at bounding box center [620, 186] width 3 height 3
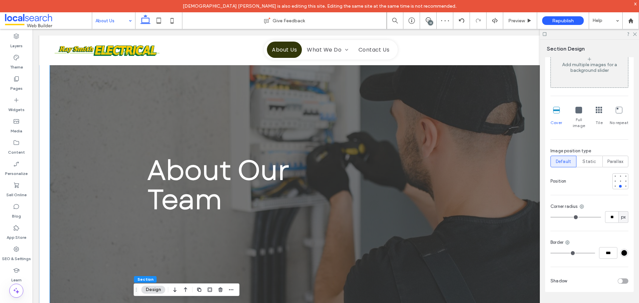
scroll to position [100, 0]
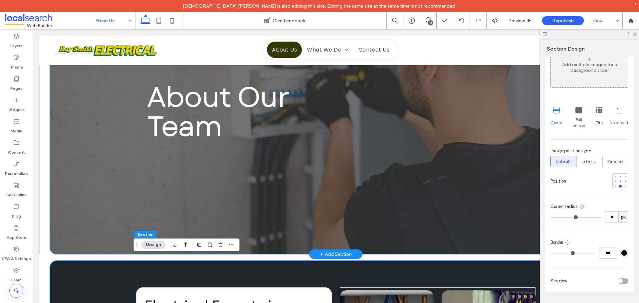
click at [157, 205] on div "About Our Team" at bounding box center [336, 111] width 400 height 285
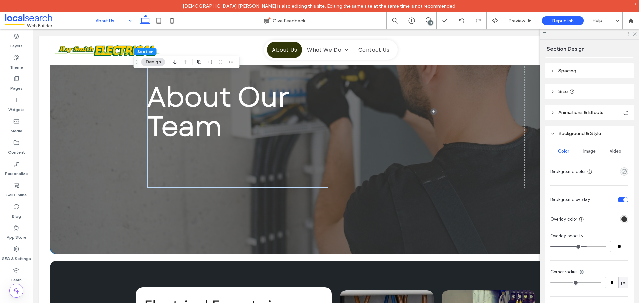
click at [584, 152] on span "Image" at bounding box center [590, 151] width 12 height 5
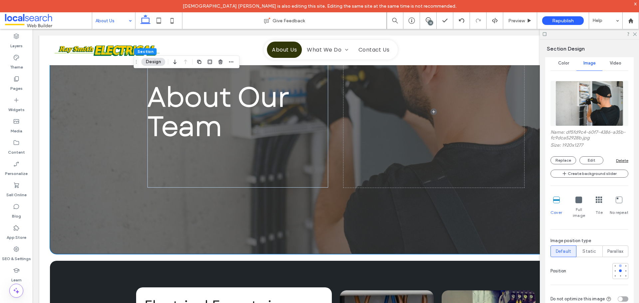
scroll to position [167, 0]
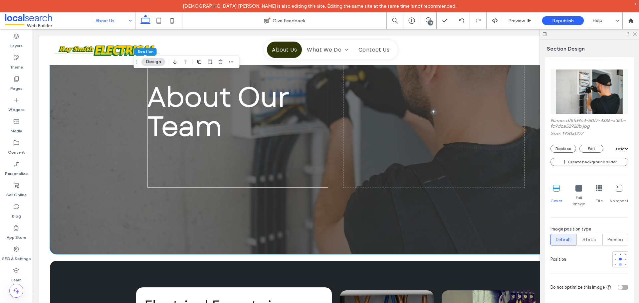
click at [618, 262] on div at bounding box center [620, 264] width 5 height 5
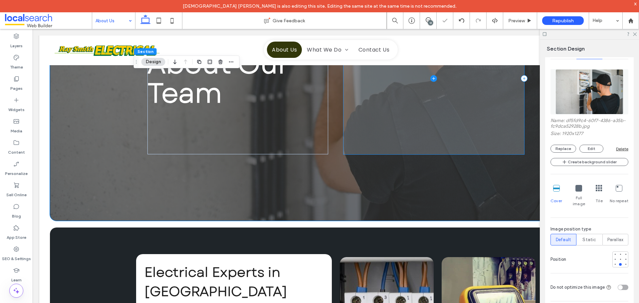
scroll to position [33, 0]
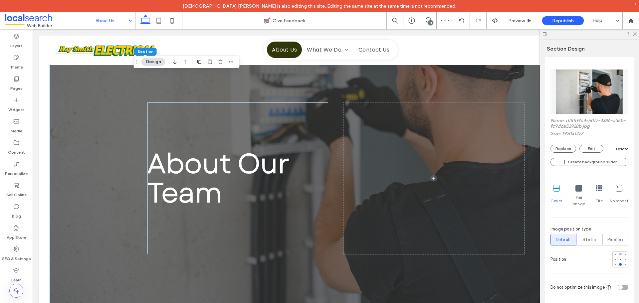
click at [619, 253] on div at bounding box center [620, 254] width 3 height 3
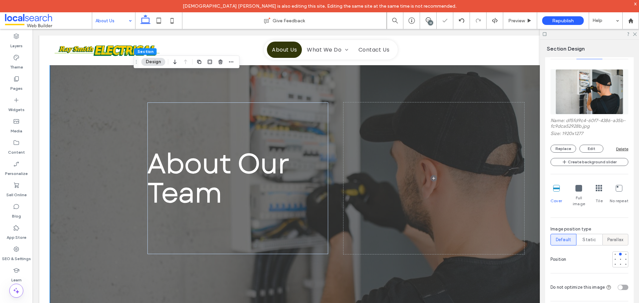
click at [618, 237] on span "Parallax" at bounding box center [616, 240] width 16 height 7
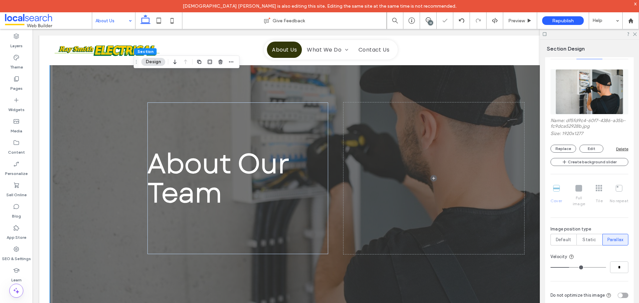
type input "*"
type input "**"
drag, startPoint x: 598, startPoint y: 259, endPoint x: 639, endPoint y: 259, distance: 41.0
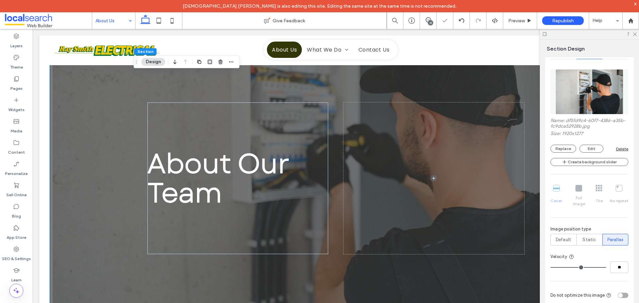
type input "**"
click at [606, 267] on input "range" at bounding box center [579, 267] width 56 height 1
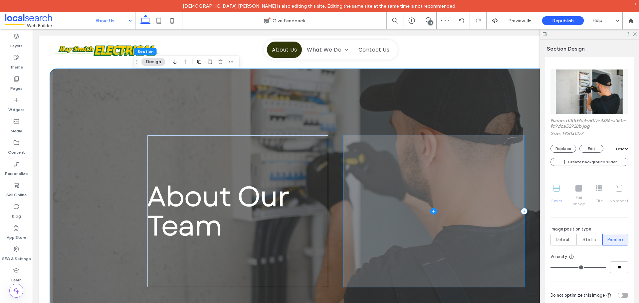
scroll to position [0, 0]
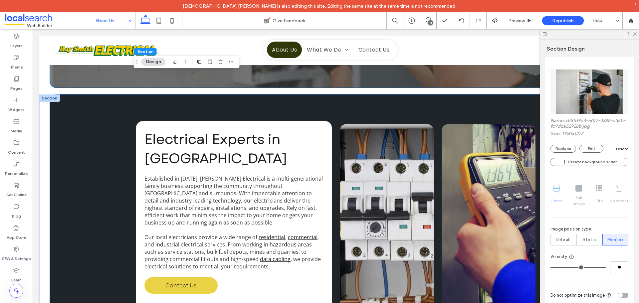
click at [114, 217] on div "Electrical Experts in [GEOGRAPHIC_DATA] Established in [DATE], [PERSON_NAME] El…" at bounding box center [336, 217] width 572 height 244
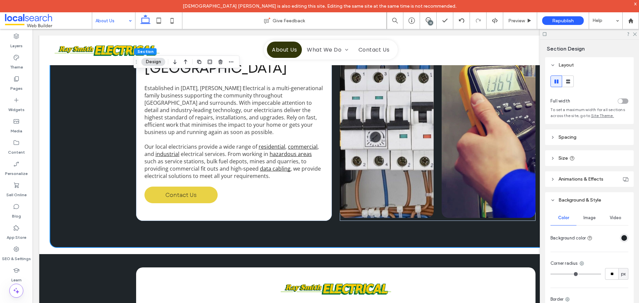
scroll to position [400, 0]
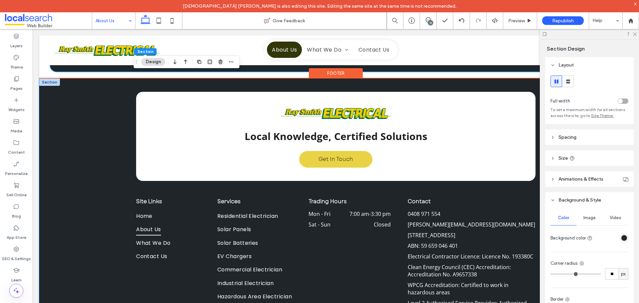
click at [68, 153] on div "Local Knowledge, Certified Solutions Get In Touch Site Links Home About Us What…" at bounding box center [335, 260] width 593 height 363
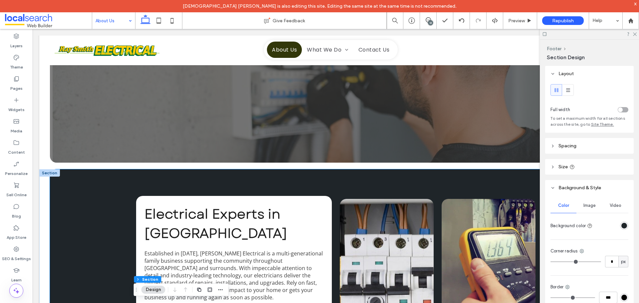
scroll to position [233, 0]
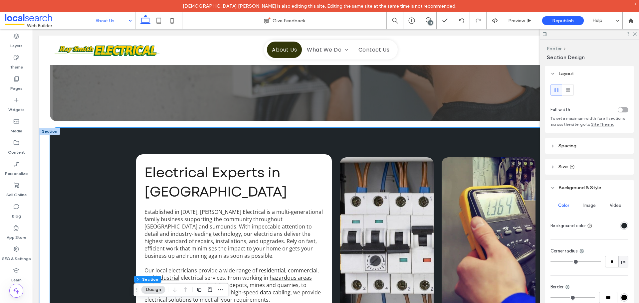
click at [79, 172] on div "Electrical Experts in [GEOGRAPHIC_DATA] Established in [DATE], [PERSON_NAME] El…" at bounding box center [336, 250] width 572 height 244
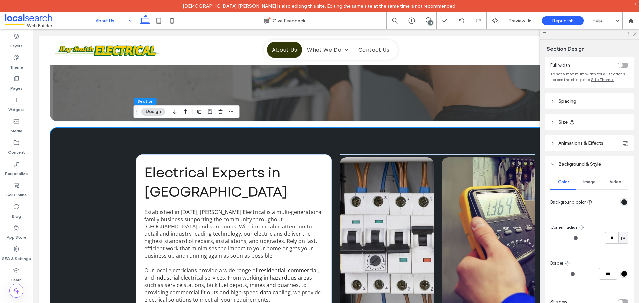
scroll to position [63, 0]
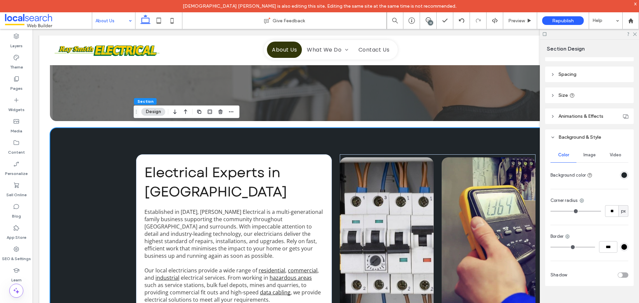
click at [594, 161] on div "Image" at bounding box center [590, 155] width 26 height 15
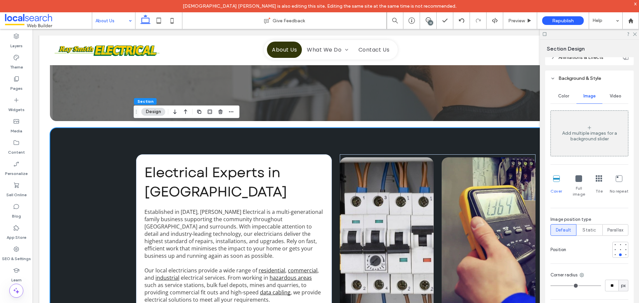
scroll to position [190, 0]
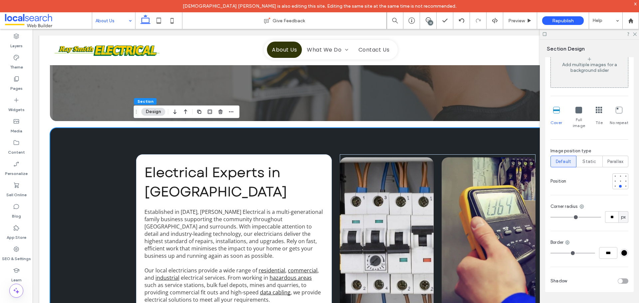
click at [616, 159] on span "Parallax" at bounding box center [616, 162] width 16 height 7
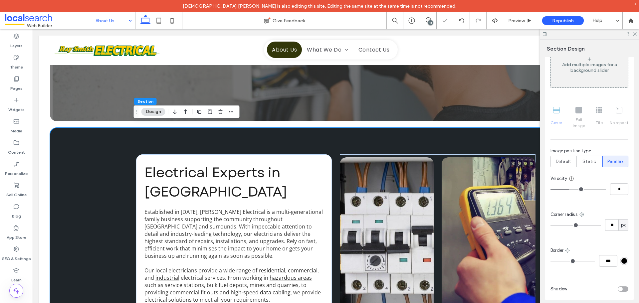
type input "*"
type input "**"
drag, startPoint x: 594, startPoint y: 183, endPoint x: 618, endPoint y: 184, distance: 23.3
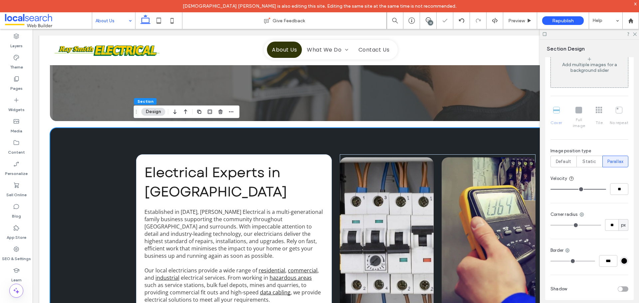
type input "**"
click at [606, 189] on input "range" at bounding box center [579, 189] width 56 height 1
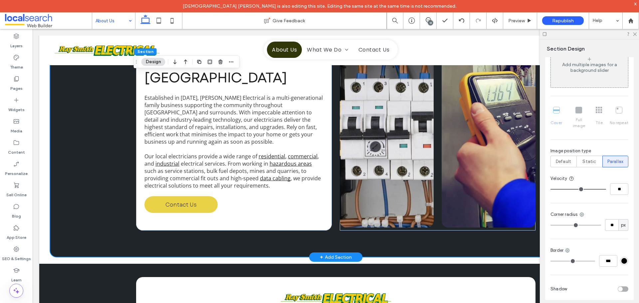
scroll to position [333, 0]
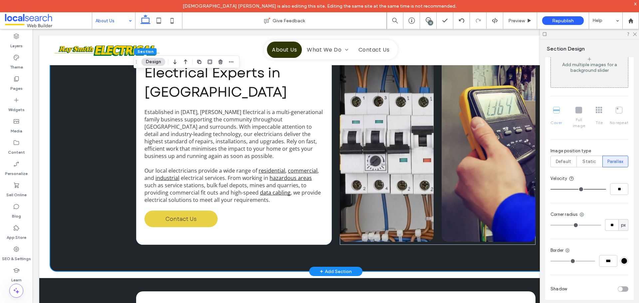
click at [114, 153] on div "Electrical Experts in [GEOGRAPHIC_DATA] Established in [DATE], [PERSON_NAME] El…" at bounding box center [336, 150] width 572 height 244
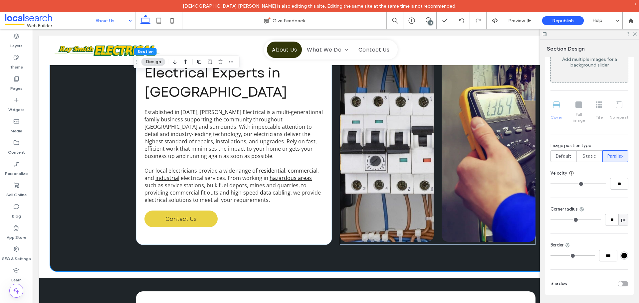
scroll to position [198, 0]
click at [562, 151] on span "Default" at bounding box center [563, 154] width 15 height 7
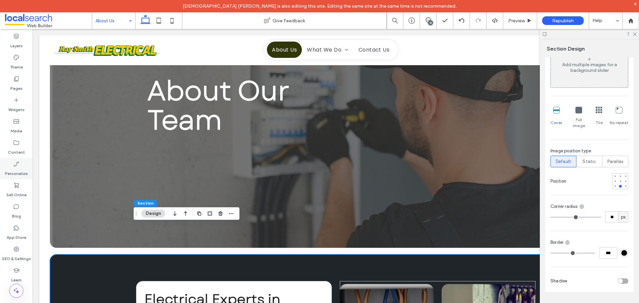
scroll to position [133, 0]
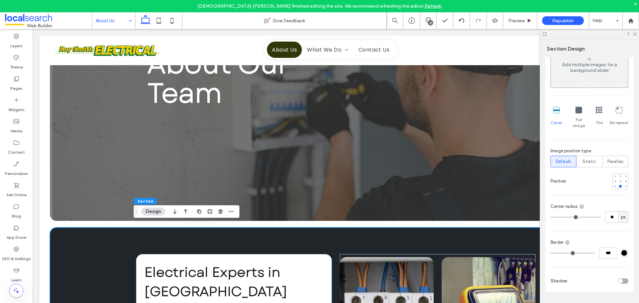
drag, startPoint x: 413, startPoint y: 5, endPoint x: 412, endPoint y: 9, distance: 3.6
click at [425, 5] on link "Refresh" at bounding box center [433, 6] width 17 height 6
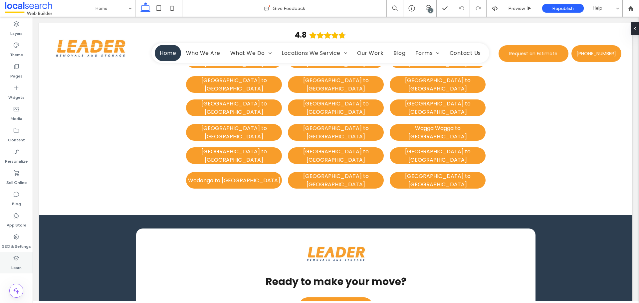
click at [22, 252] on div "Layers Theme Pages Widgets Media Content Personalize Sell Online Blog App Store…" at bounding box center [16, 160] width 33 height 287
click at [18, 243] on label "SEO & Settings" at bounding box center [16, 244] width 29 height 9
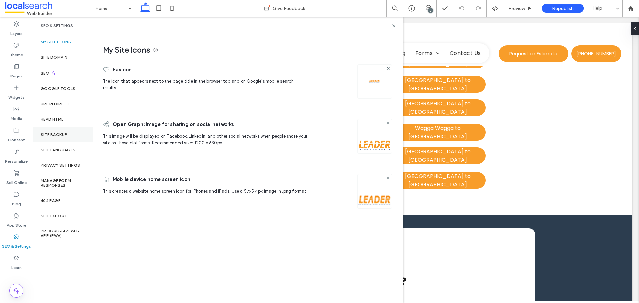
click at [65, 136] on label "Site Backup" at bounding box center [54, 135] width 27 height 5
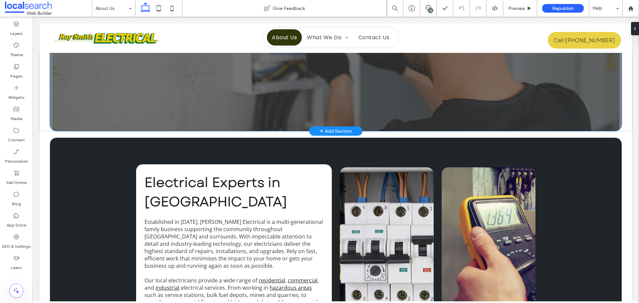
scroll to position [200, 0]
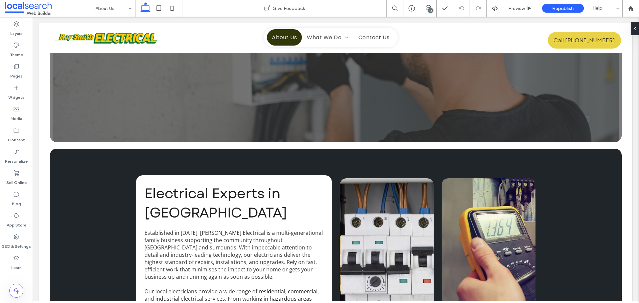
click at [45, 148] on div "About Our Team Section + Add Section Electrical Experts in [GEOGRAPHIC_DATA] Es…" at bounding box center [335, 125] width 593 height 536
click at [51, 144] on div "About Our Team Section + Add Section Electrical Experts in [GEOGRAPHIC_DATA] Es…" at bounding box center [335, 125] width 593 height 536
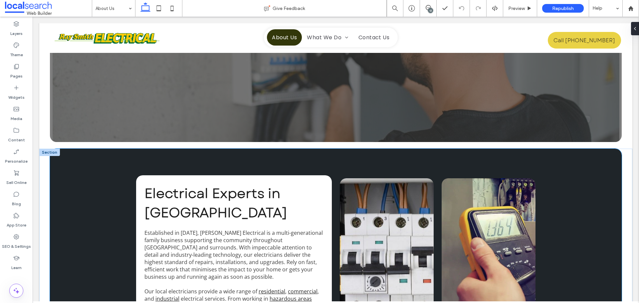
click at [66, 165] on div "Electrical Experts in [GEOGRAPHIC_DATA] Established in [DATE], [PERSON_NAME] El…" at bounding box center [336, 271] width 572 height 244
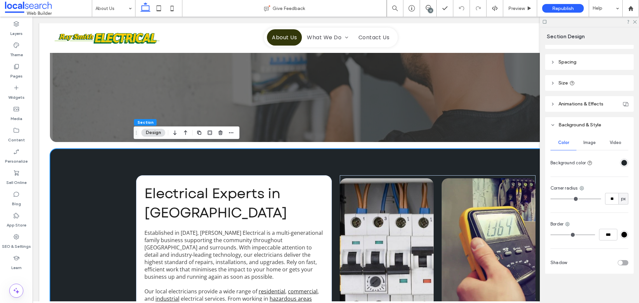
click at [589, 145] on span "Image" at bounding box center [590, 142] width 12 height 5
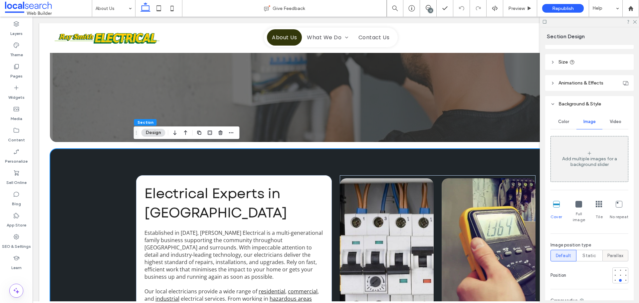
scroll to position [163, 0]
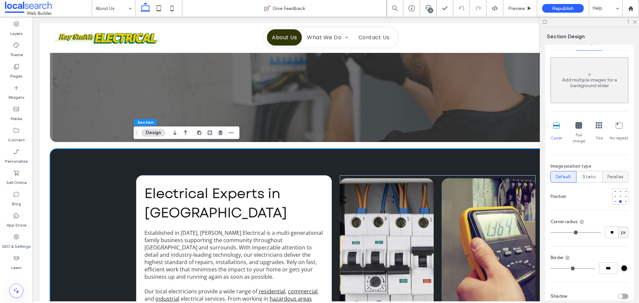
click at [615, 174] on span "Parallax" at bounding box center [616, 177] width 16 height 7
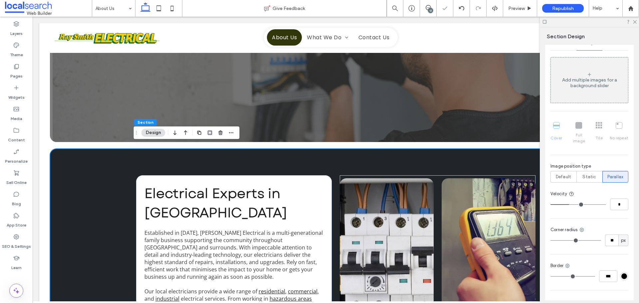
type input "*"
type input "**"
drag, startPoint x: 571, startPoint y: 200, endPoint x: 596, endPoint y: 202, distance: 25.1
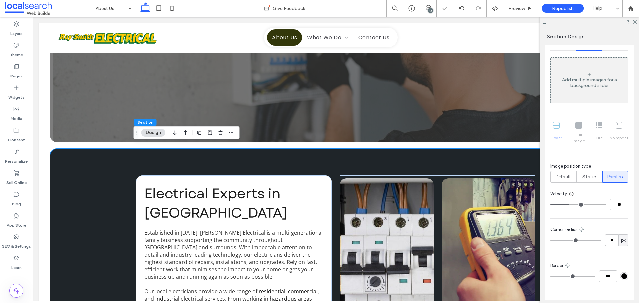
click at [606, 204] on input "range" at bounding box center [579, 204] width 56 height 1
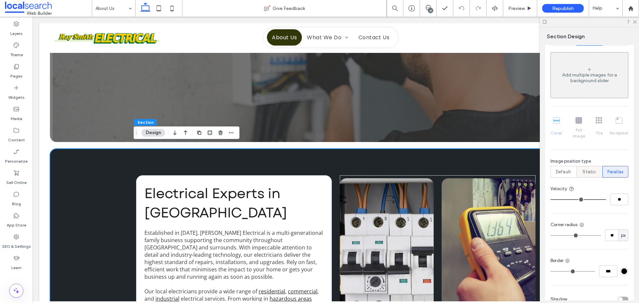
scroll to position [132, 0]
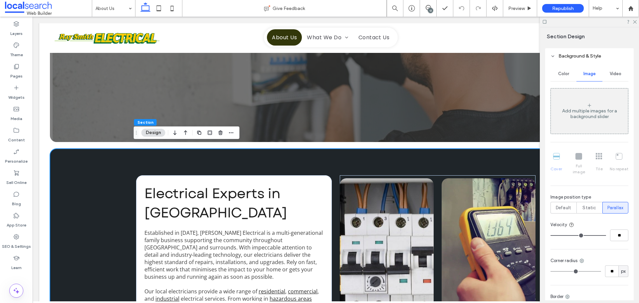
type input "*"
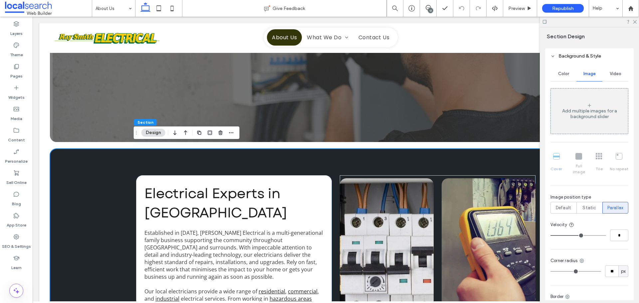
type input "*"
drag, startPoint x: 581, startPoint y: 229, endPoint x: 567, endPoint y: 230, distance: 14.3
type input "*"
click at [567, 235] on input "range" at bounding box center [579, 235] width 56 height 1
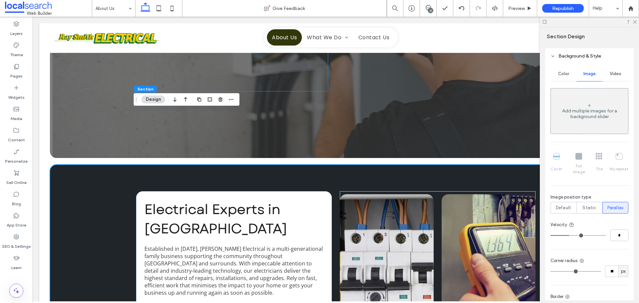
scroll to position [233, 0]
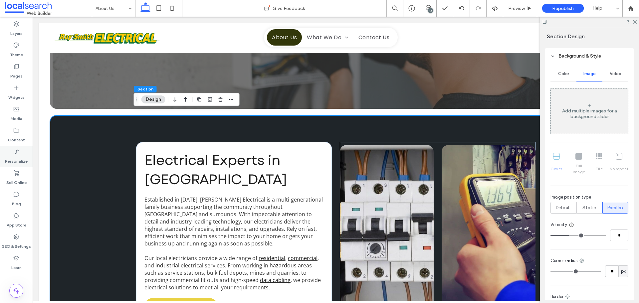
click at [24, 147] on div "Personalize" at bounding box center [16, 156] width 33 height 21
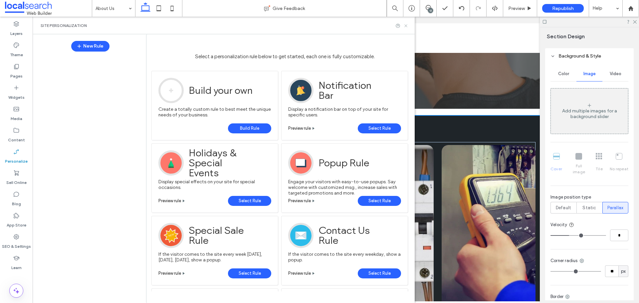
click at [404, 28] on icon at bounding box center [406, 25] width 5 height 5
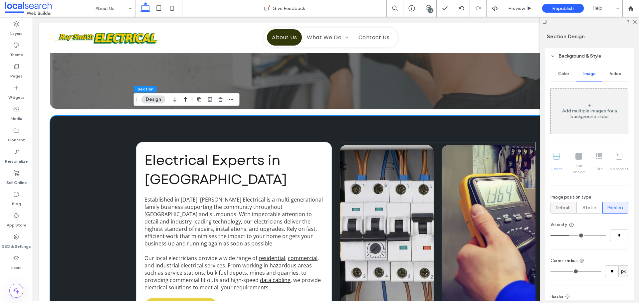
click at [575, 202] on label "Default" at bounding box center [564, 208] width 26 height 12
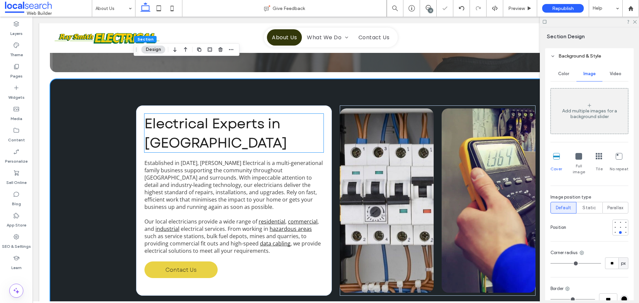
scroll to position [333, 0]
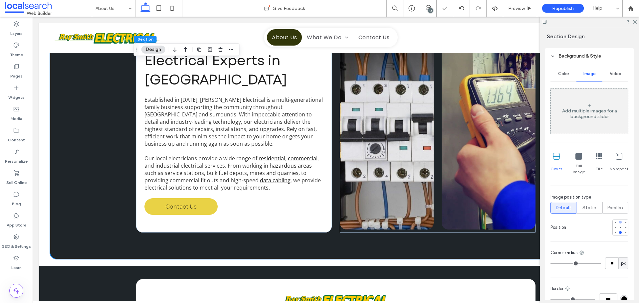
click at [618, 220] on div at bounding box center [620, 222] width 5 height 5
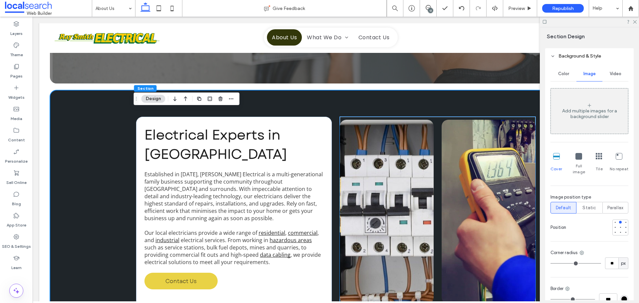
scroll to position [300, 0]
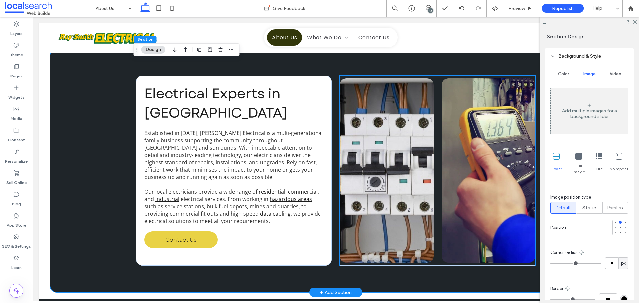
click at [416, 147] on link at bounding box center [387, 171] width 94 height 184
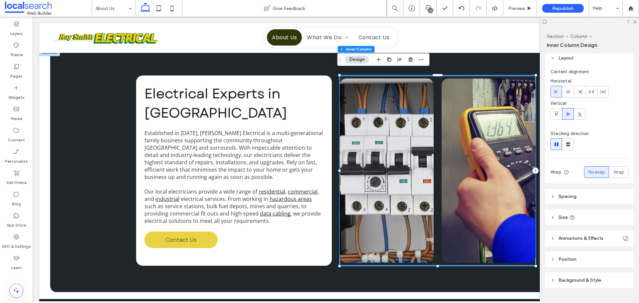
scroll to position [39, 0]
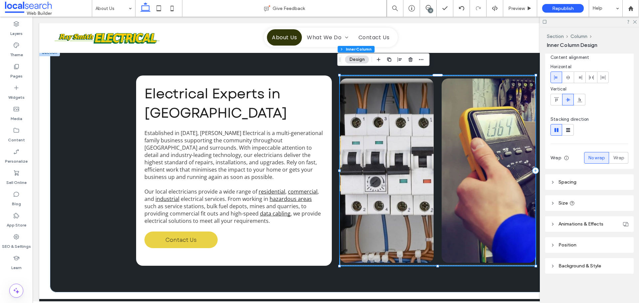
click at [583, 268] on span "Background & Style" at bounding box center [580, 266] width 43 height 6
click at [395, 108] on link at bounding box center [387, 171] width 94 height 184
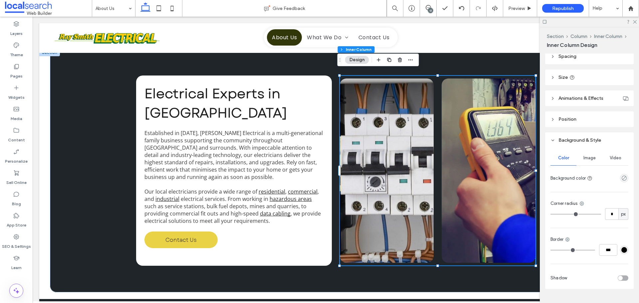
scroll to position [167, 0]
click at [577, 154] on div "Image" at bounding box center [590, 156] width 26 height 15
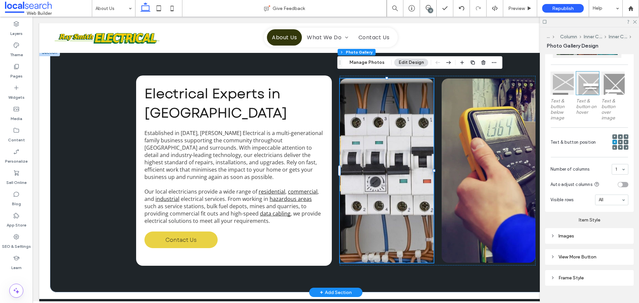
scroll to position [198, 0]
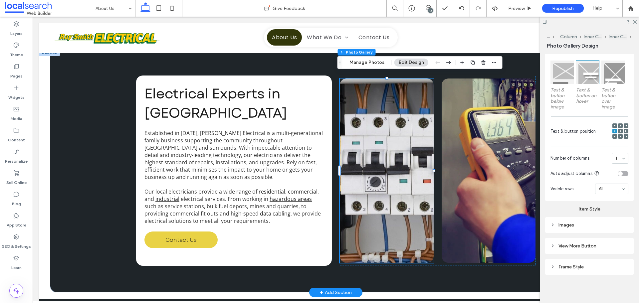
click at [585, 229] on div "Images" at bounding box center [589, 225] width 89 height 16
click at [575, 223] on div "Images" at bounding box center [590, 225] width 78 height 6
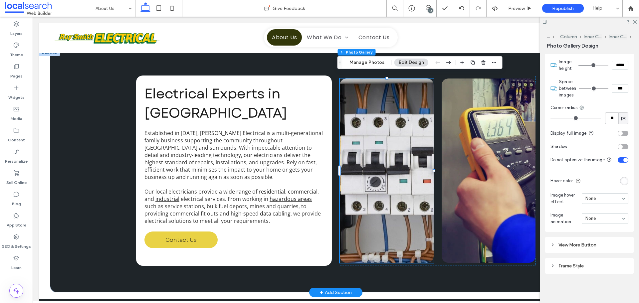
scroll to position [378, 0]
click at [569, 265] on div "Frame Style" at bounding box center [590, 266] width 78 height 6
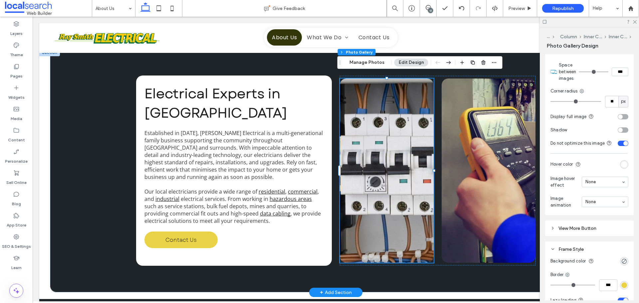
scroll to position [318, 0]
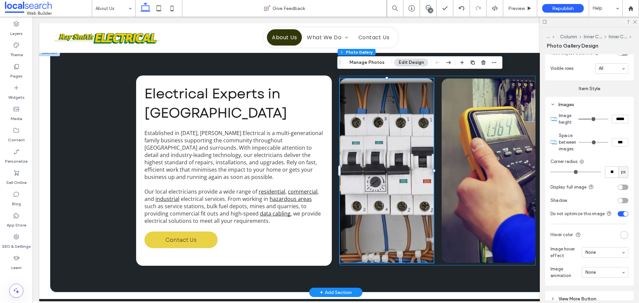
click at [438, 193] on div at bounding box center [438, 171] width 196 height 190
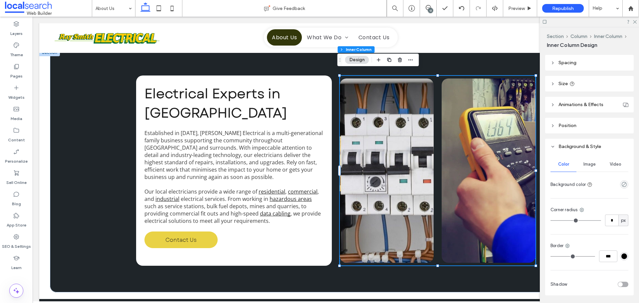
scroll to position [147, 0]
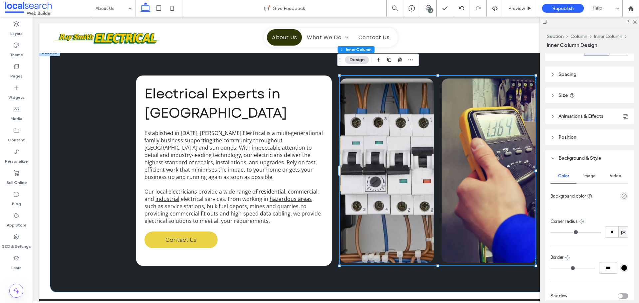
click at [590, 175] on span "Image" at bounding box center [590, 176] width 12 height 5
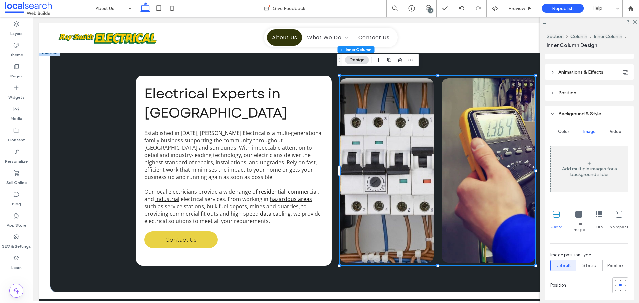
scroll to position [280, 0]
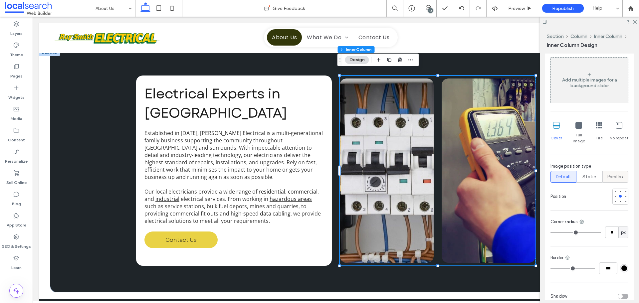
click at [612, 174] on span "Parallax" at bounding box center [616, 177] width 16 height 7
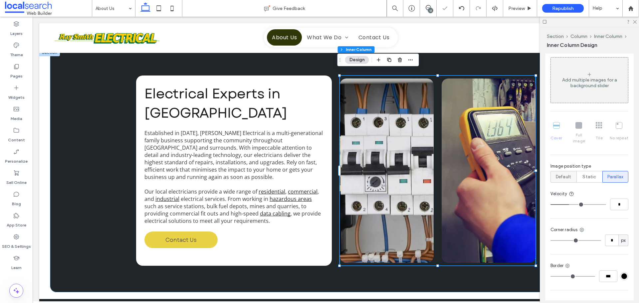
click at [556, 174] on span "Default" at bounding box center [563, 177] width 15 height 7
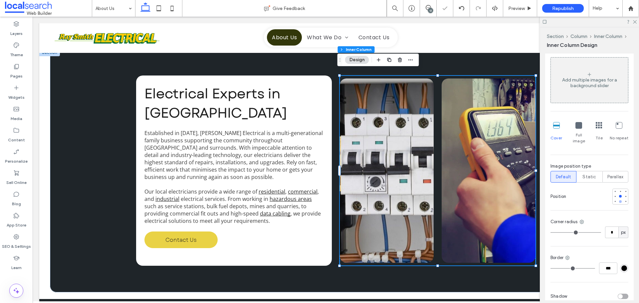
click at [618, 194] on div at bounding box center [621, 197] width 16 height 16
click at [618, 178] on div "Add multiple images for a background slider Cover Full image Tile No repeat Ima…" at bounding box center [590, 129] width 78 height 145
click at [619, 199] on div at bounding box center [620, 201] width 5 height 5
click at [615, 172] on div "Parallax" at bounding box center [615, 177] width 17 height 11
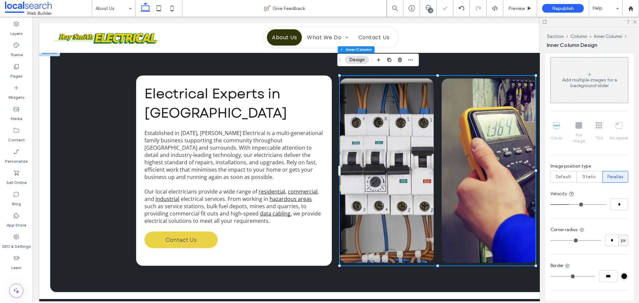
type input "*"
type input "**"
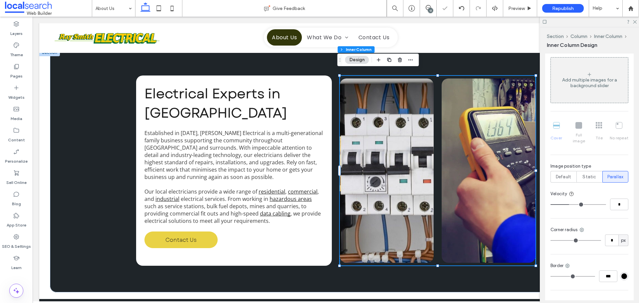
type input "**"
click at [606, 204] on input "range" at bounding box center [579, 204] width 56 height 1
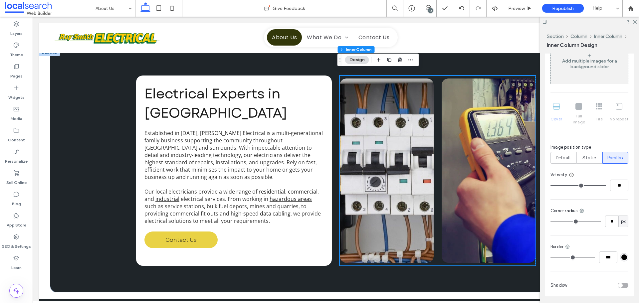
scroll to position [315, 0]
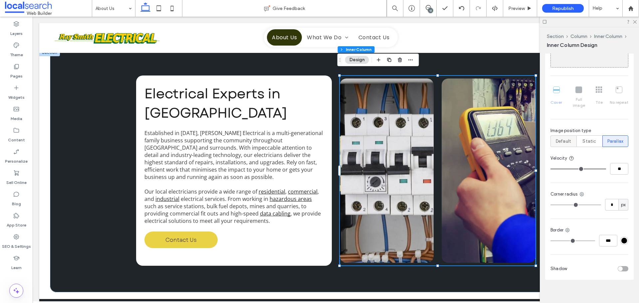
click at [560, 136] on div "Default" at bounding box center [563, 141] width 17 height 11
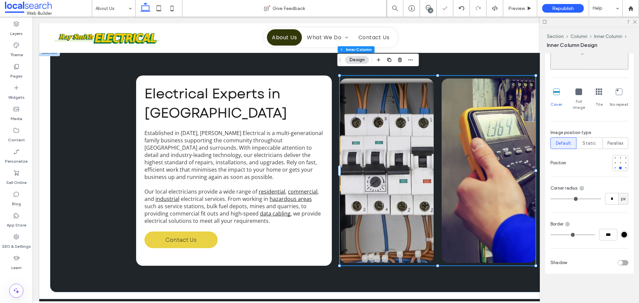
scroll to position [307, 0]
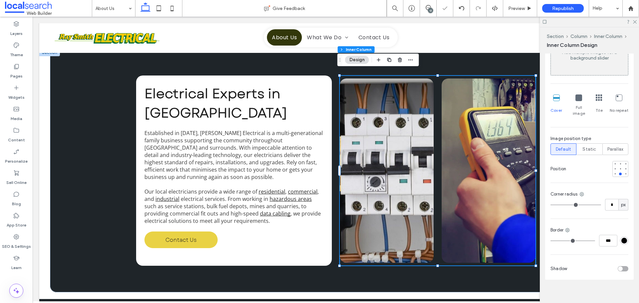
click at [565, 136] on span "Image position type" at bounding box center [571, 139] width 41 height 7
click at [620, 164] on div at bounding box center [621, 169] width 16 height 16
click at [619, 168] on div at bounding box center [620, 169] width 3 height 3
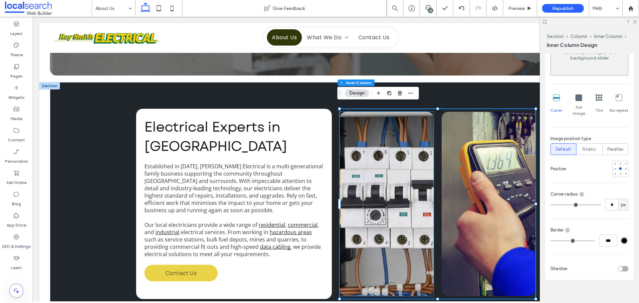
scroll to position [241, 0]
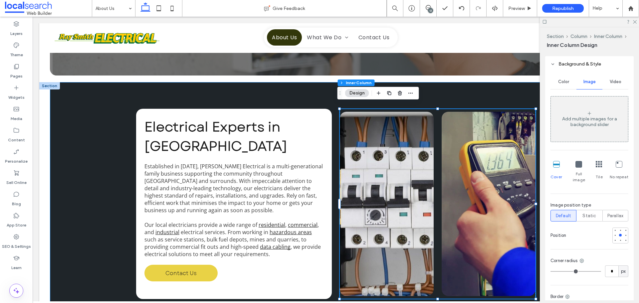
drag, startPoint x: 71, startPoint y: 133, endPoint x: 82, endPoint y: 139, distance: 12.1
click at [71, 133] on div "Electrical Experts in [GEOGRAPHIC_DATA] Established in [DATE], [PERSON_NAME] El…" at bounding box center [336, 204] width 572 height 244
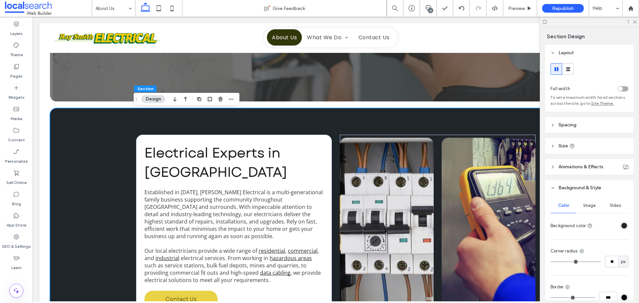
scroll to position [233, 0]
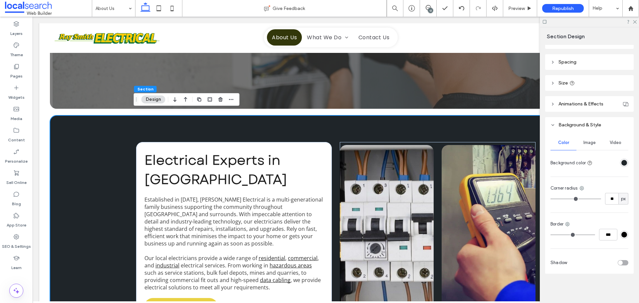
click at [594, 144] on div "Image" at bounding box center [590, 143] width 26 height 15
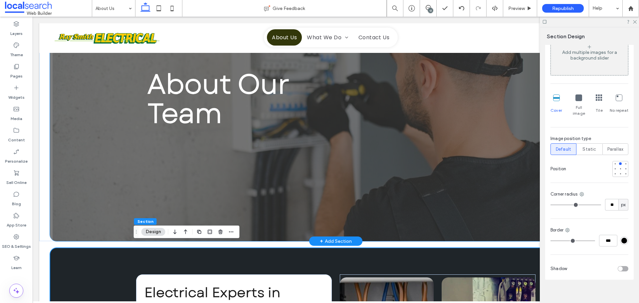
scroll to position [33, 0]
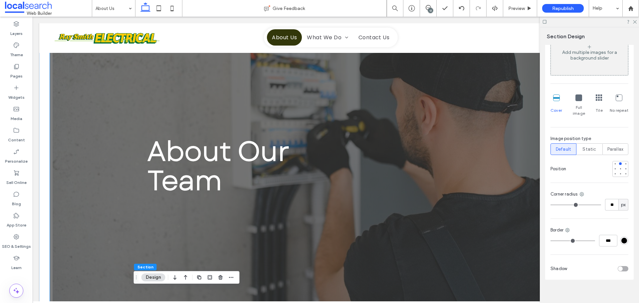
click at [136, 172] on div "About Our Team" at bounding box center [336, 166] width 400 height 285
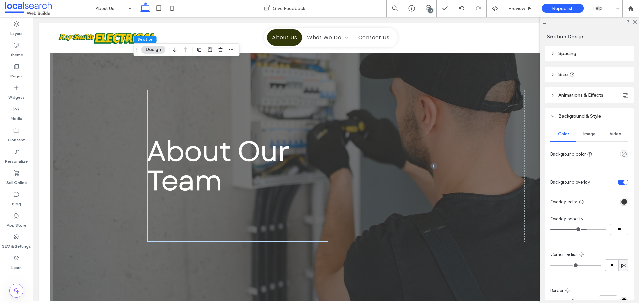
click at [589, 136] on span "Image" at bounding box center [590, 134] width 12 height 5
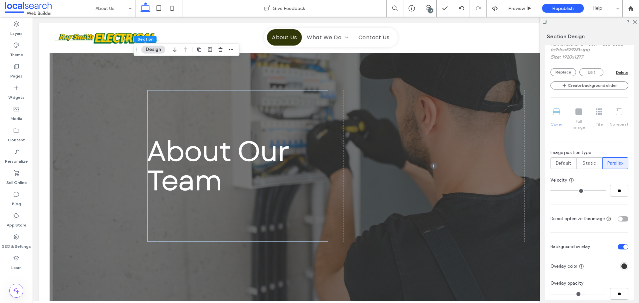
scroll to position [238, 0]
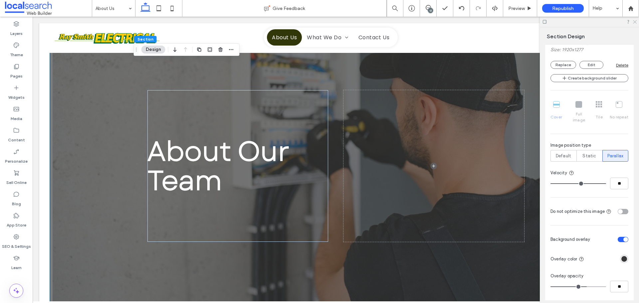
click at [635, 21] on icon at bounding box center [635, 21] width 4 height 4
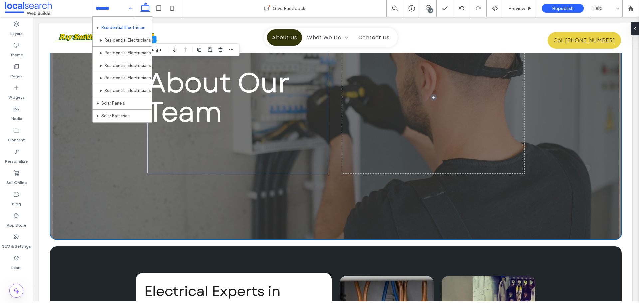
scroll to position [0, 0]
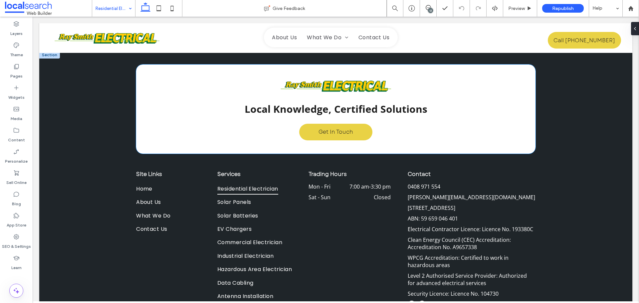
scroll to position [1132, 0]
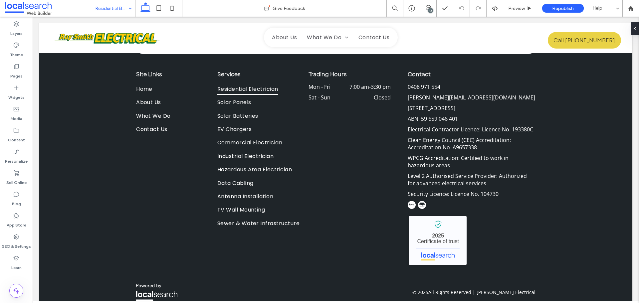
drag, startPoint x: 555, startPoint y: 96, endPoint x: 431, endPoint y: 10, distance: 151.2
click at [431, 10] on div "13" at bounding box center [430, 10] width 5 height 5
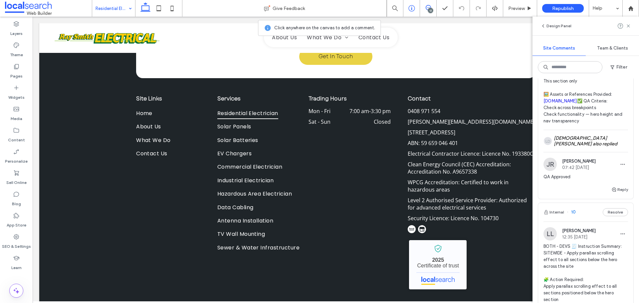
scroll to position [1299, 0]
